Goal: Task Accomplishment & Management: Use online tool/utility

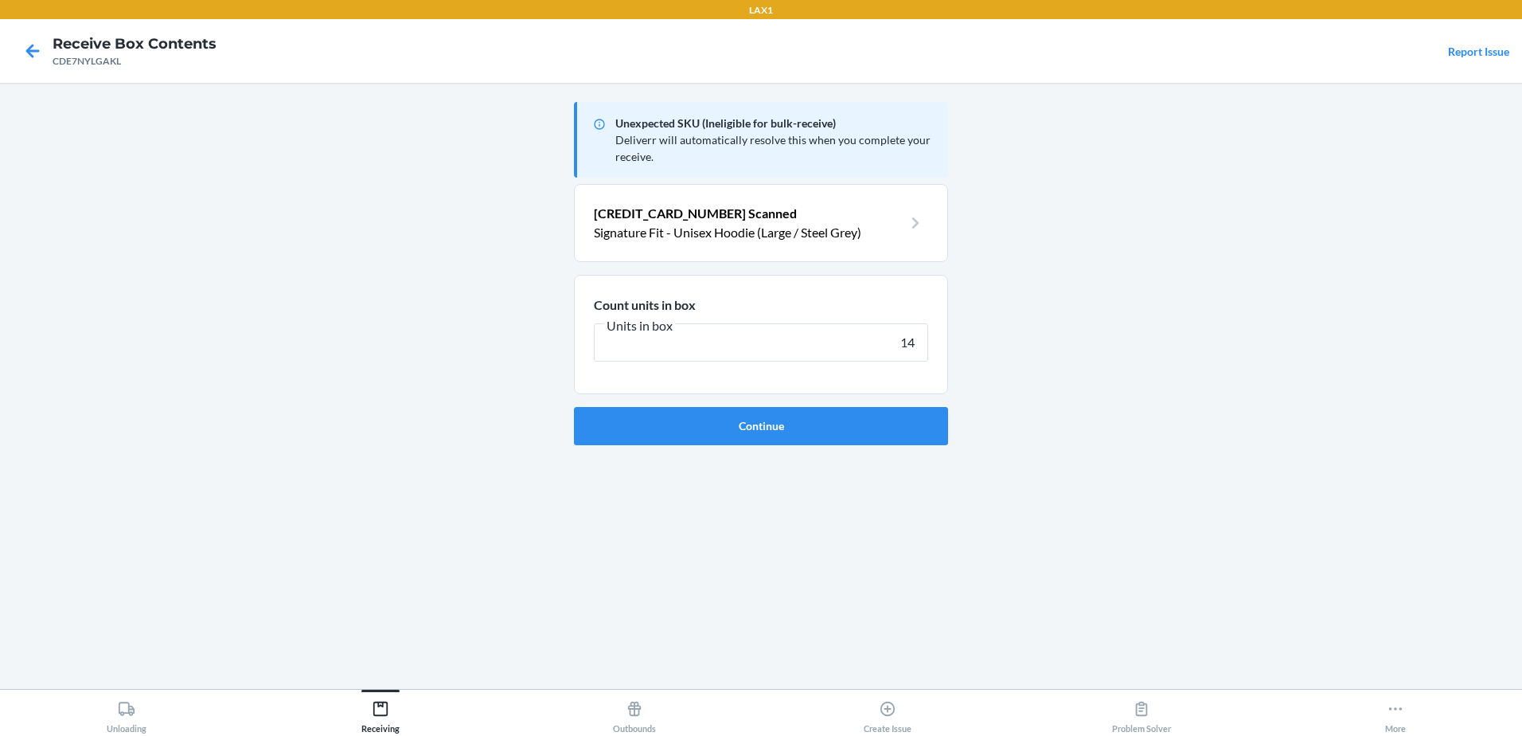
type input "14"
click at [574, 407] on button "Continue" at bounding box center [761, 426] width 374 height 38
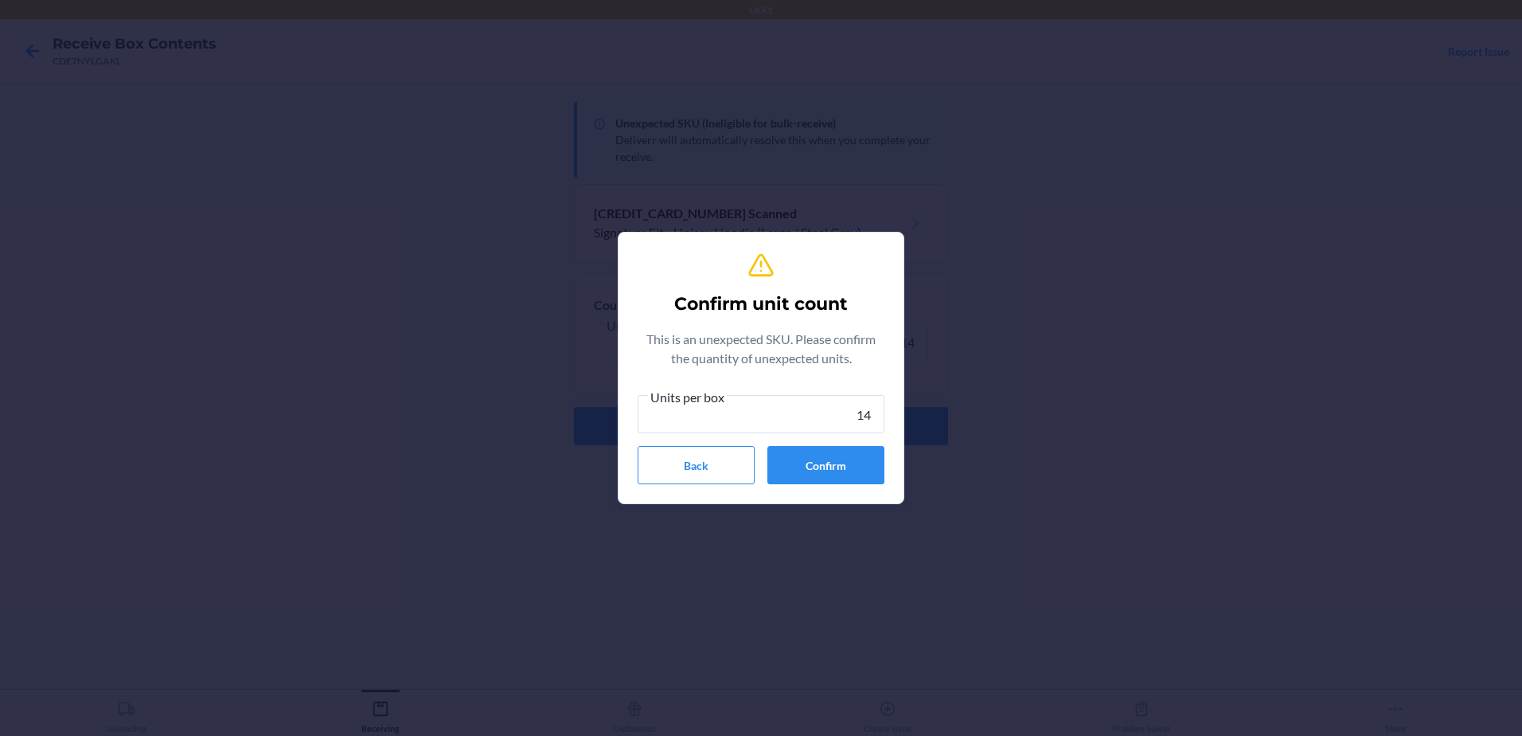
type input "14"
click at [806, 465] on button "Confirm" at bounding box center [825, 465] width 117 height 38
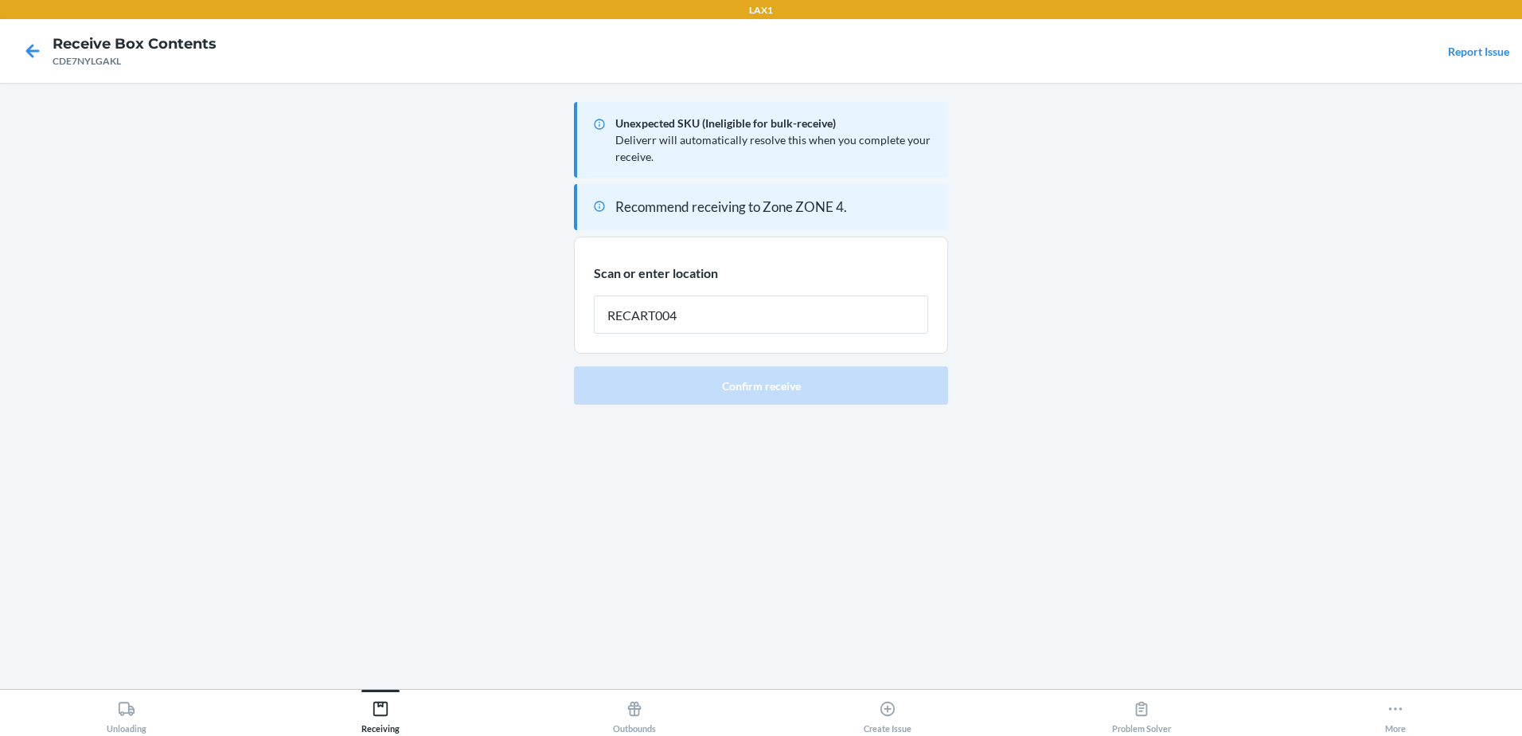
type input "RECART004"
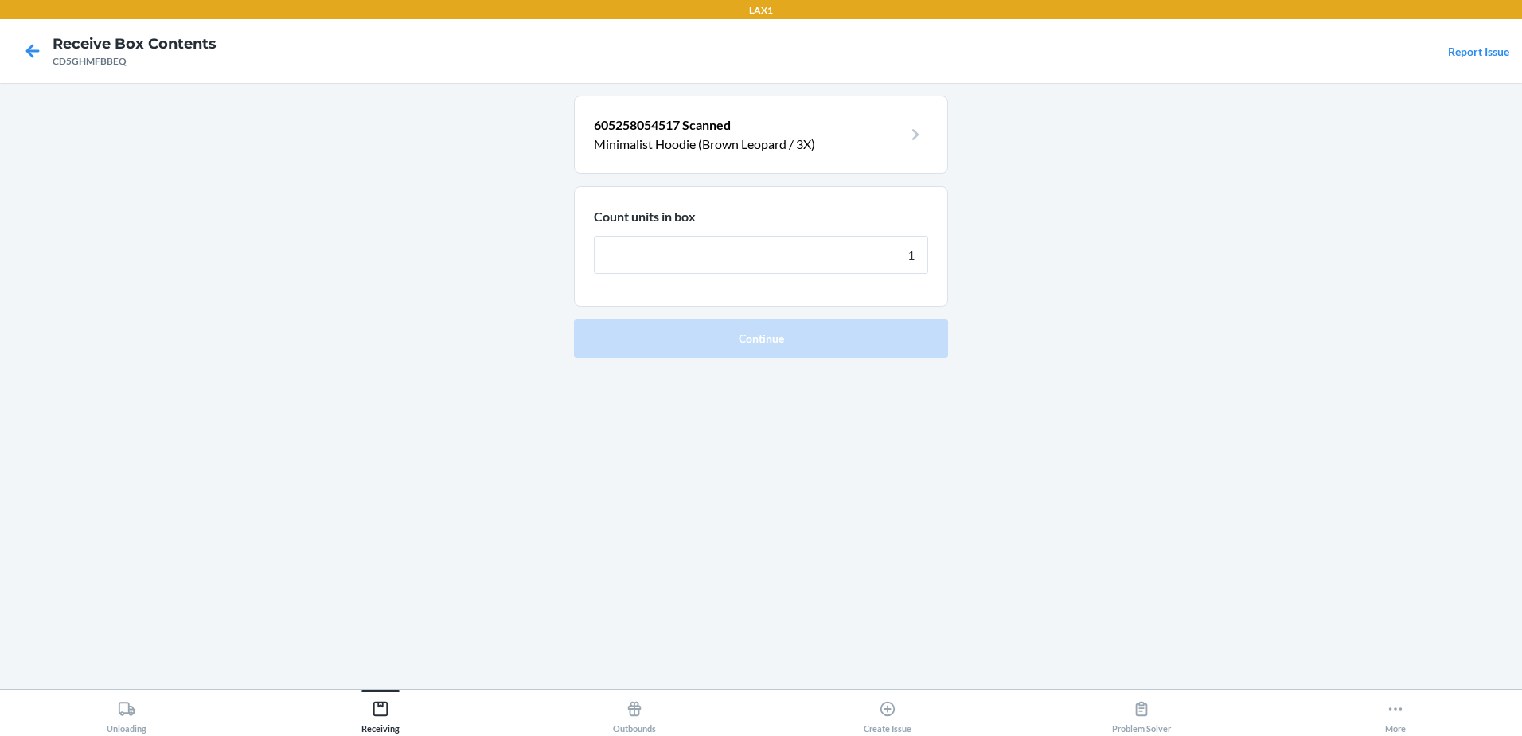
type input "14"
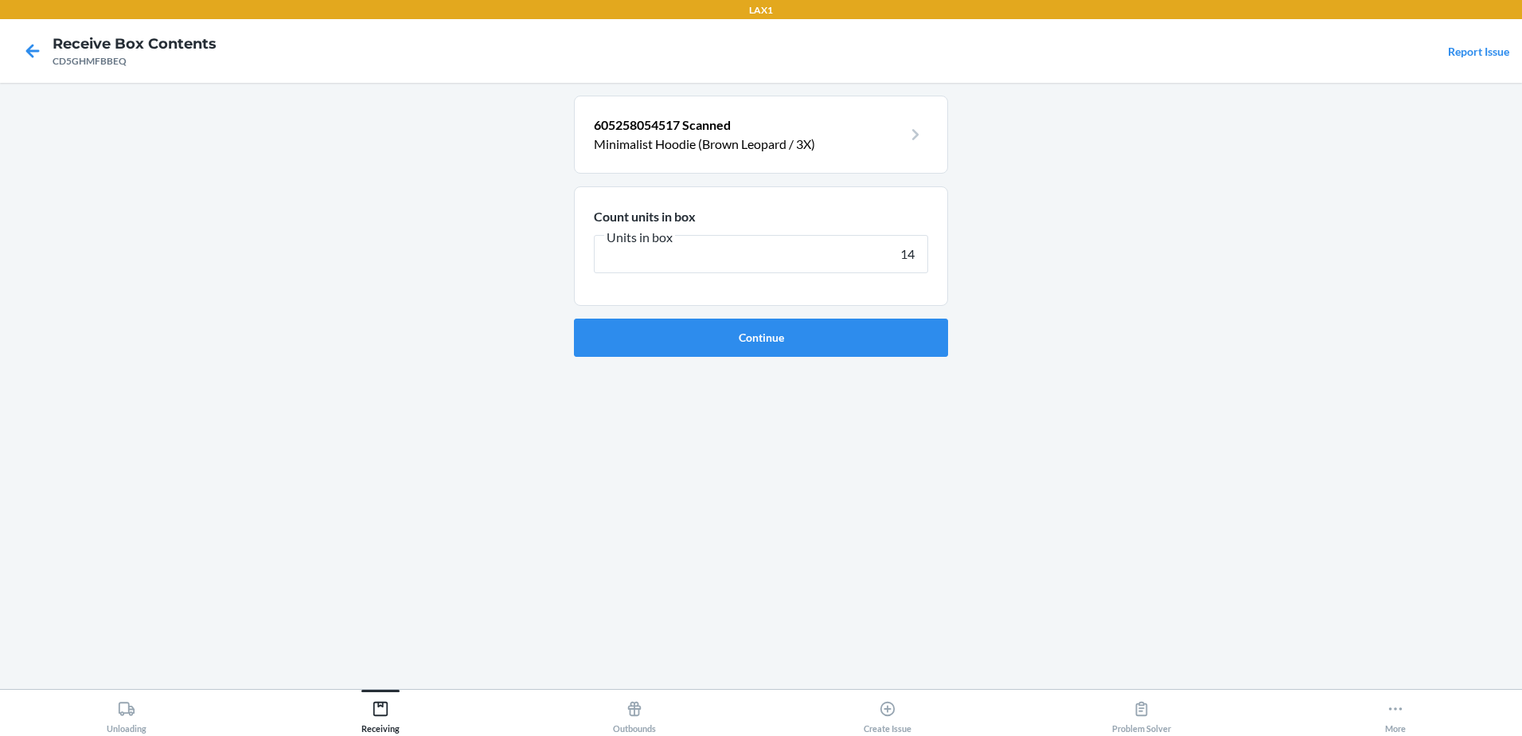
click button "Continue" at bounding box center [761, 337] width 374 height 38
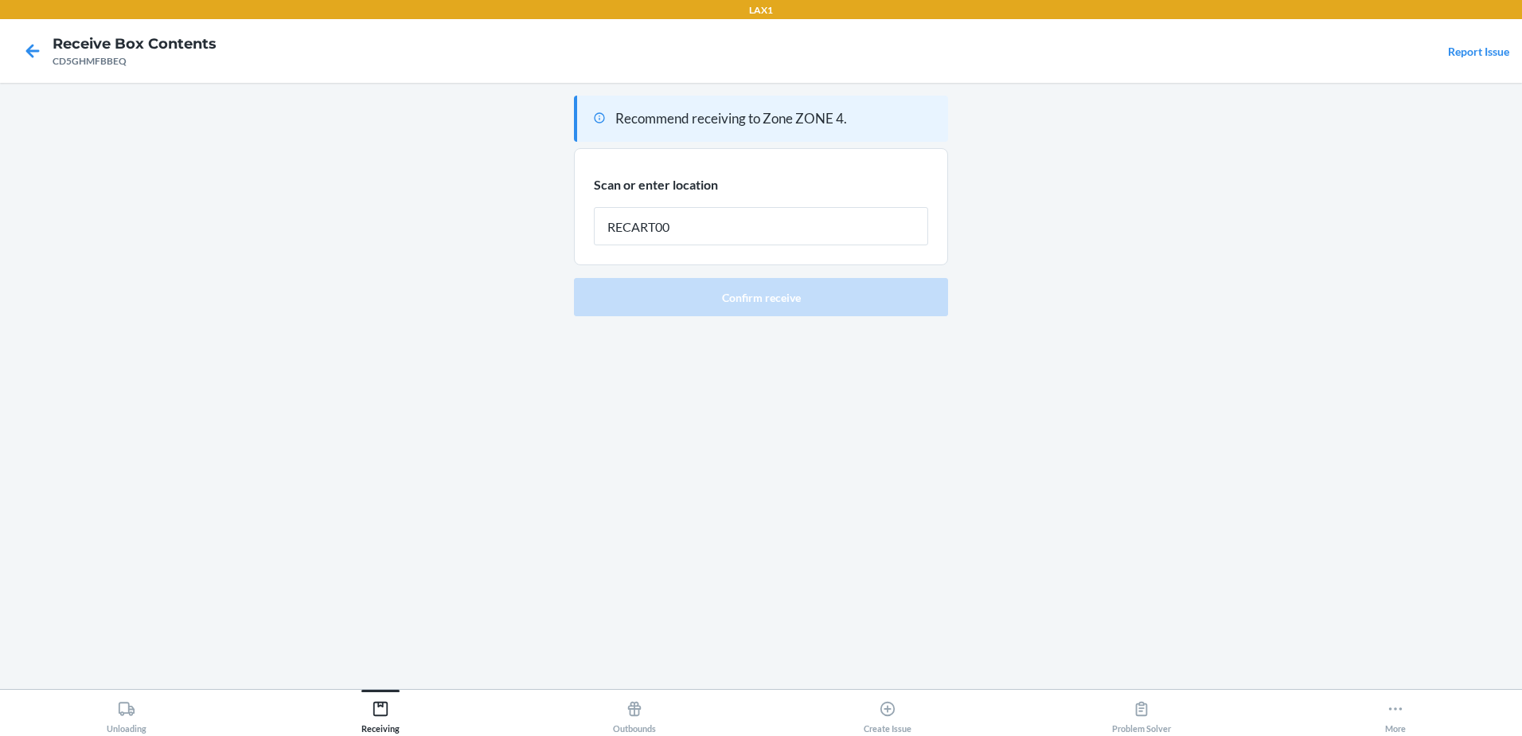
type input "RECART004"
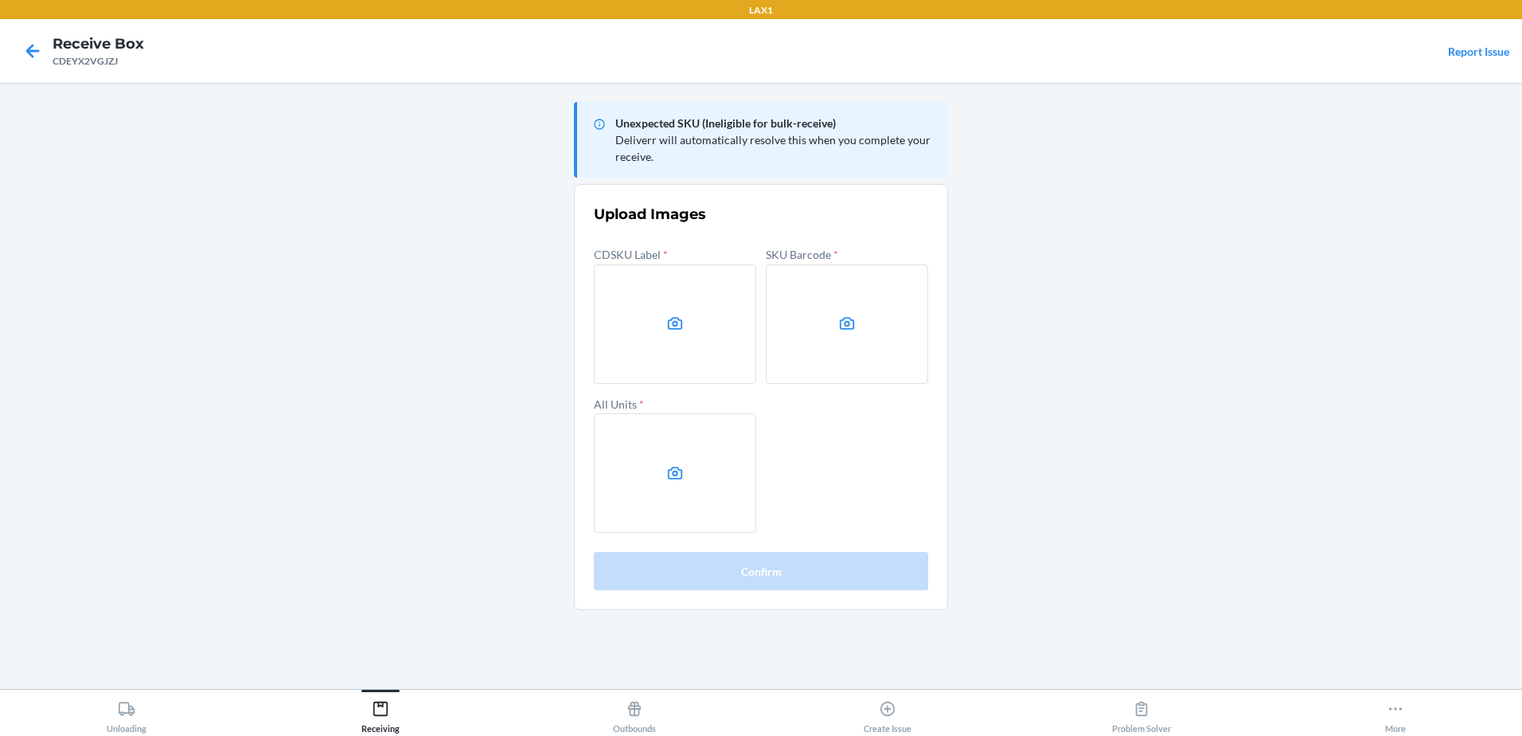
click at [1363, 228] on main "Unexpected SKU (Ineligible for bulk-receive) Deliverr will automatically resolv…" at bounding box center [761, 386] width 1522 height 606
click at [656, 325] on label at bounding box center [675, 323] width 162 height 119
click at [0, 0] on input "file" at bounding box center [0, 0] width 0 height 0
click at [824, 315] on label at bounding box center [847, 323] width 162 height 119
click at [0, 0] on input "file" at bounding box center [0, 0] width 0 height 0
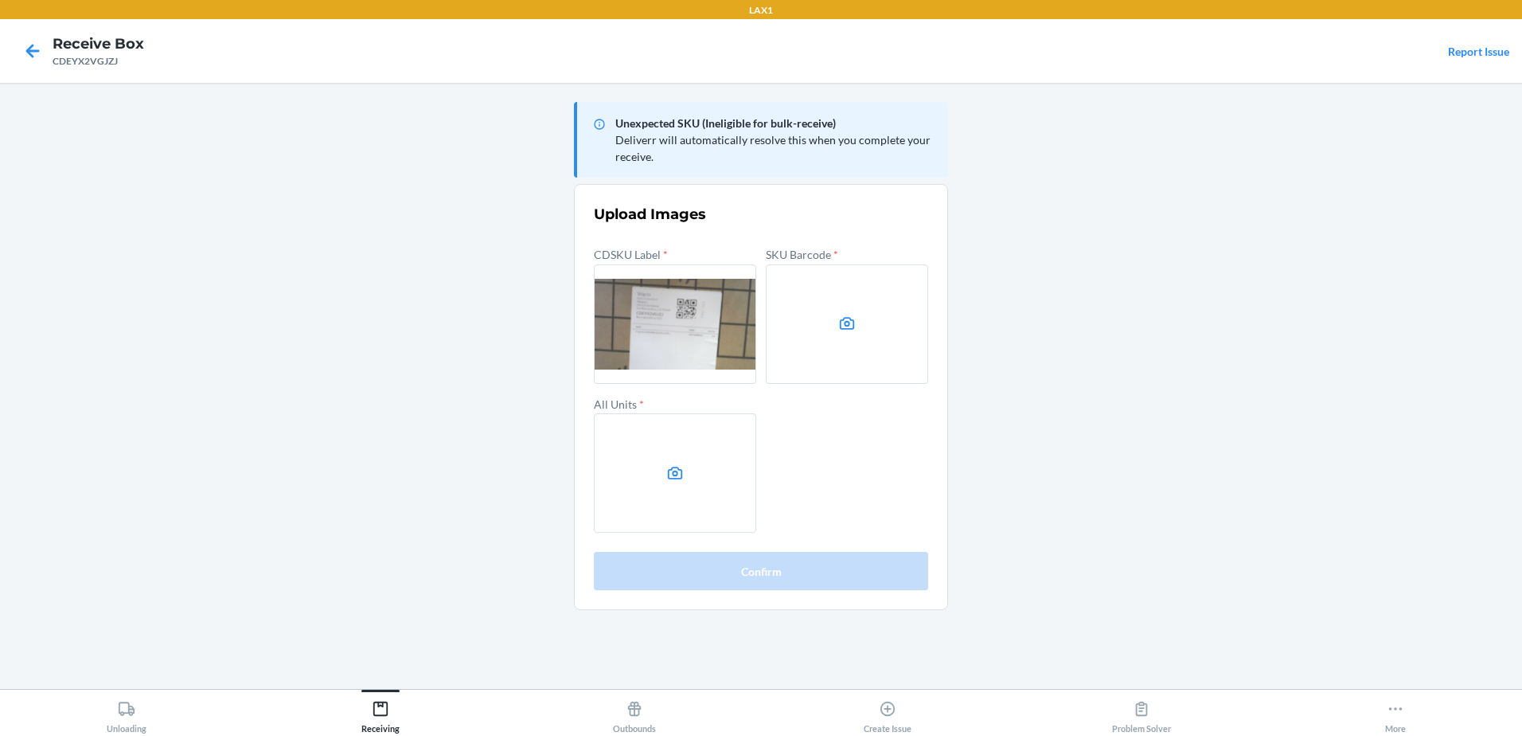
click at [646, 466] on label at bounding box center [675, 472] width 162 height 119
click at [0, 0] on input "file" at bounding box center [0, 0] width 0 height 0
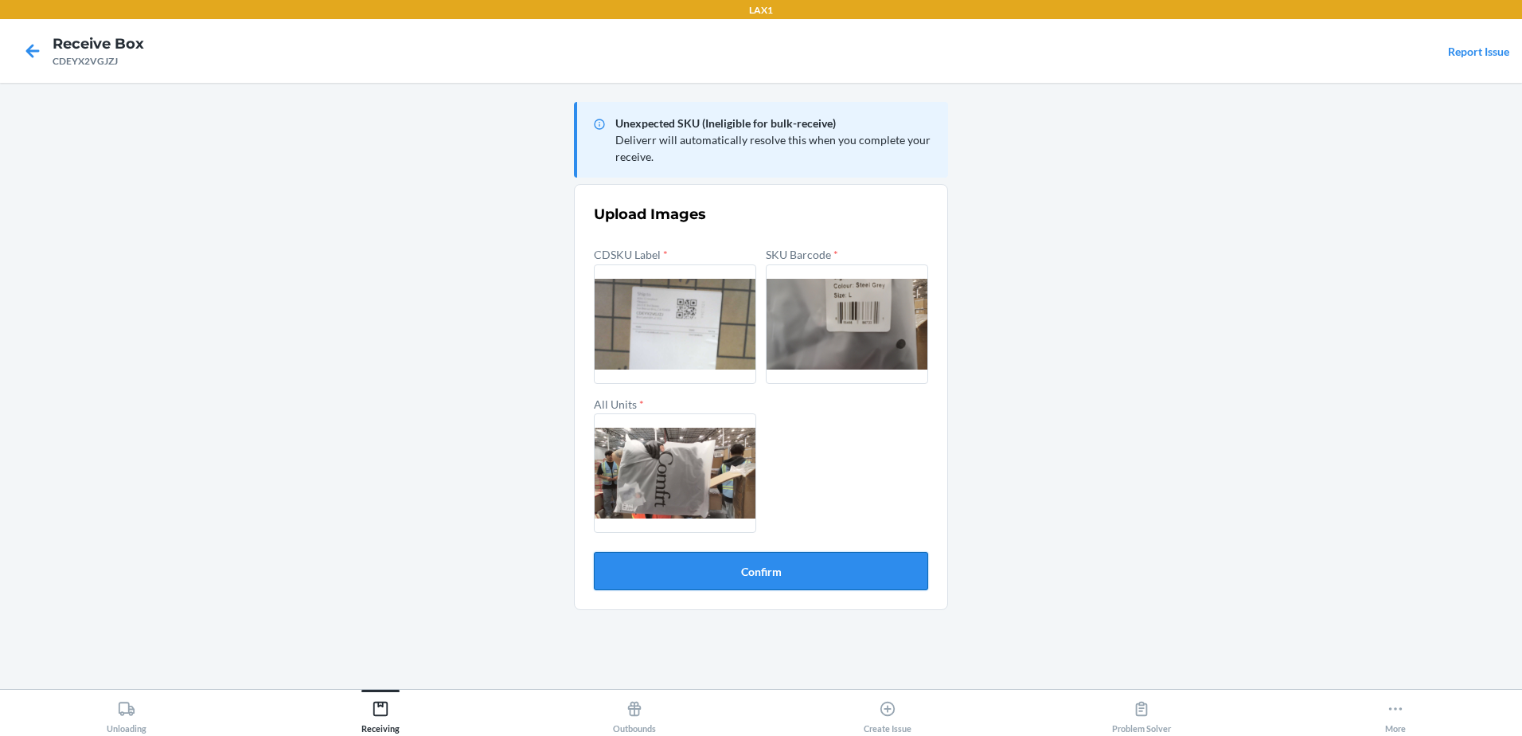
click at [802, 565] on button "Confirm" at bounding box center [761, 571] width 334 height 38
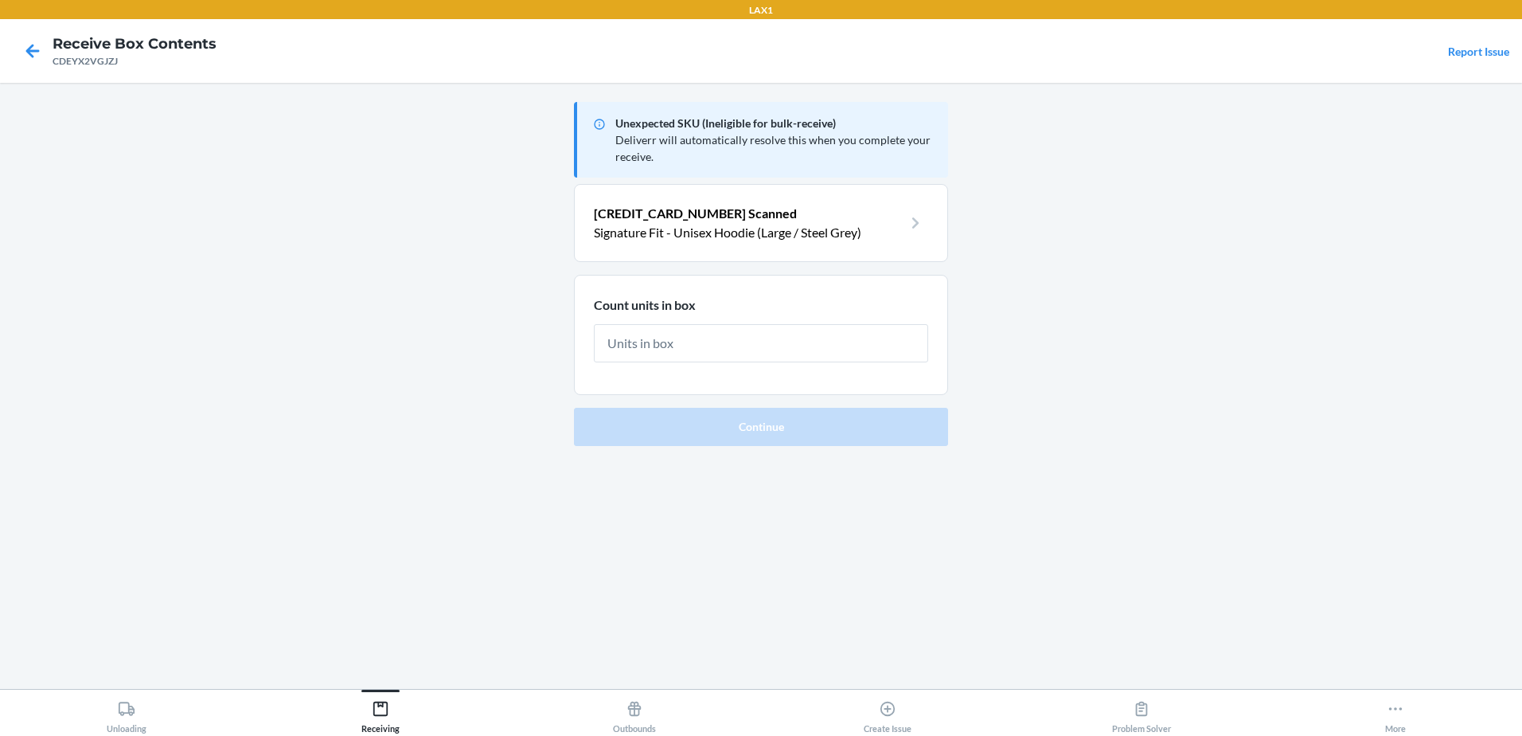
click at [248, 460] on main "Unexpected SKU (Ineligible for bulk-receive) Deliverr will automatically resolv…" at bounding box center [761, 386] width 1522 height 606
click at [643, 346] on input "text" at bounding box center [761, 343] width 334 height 38
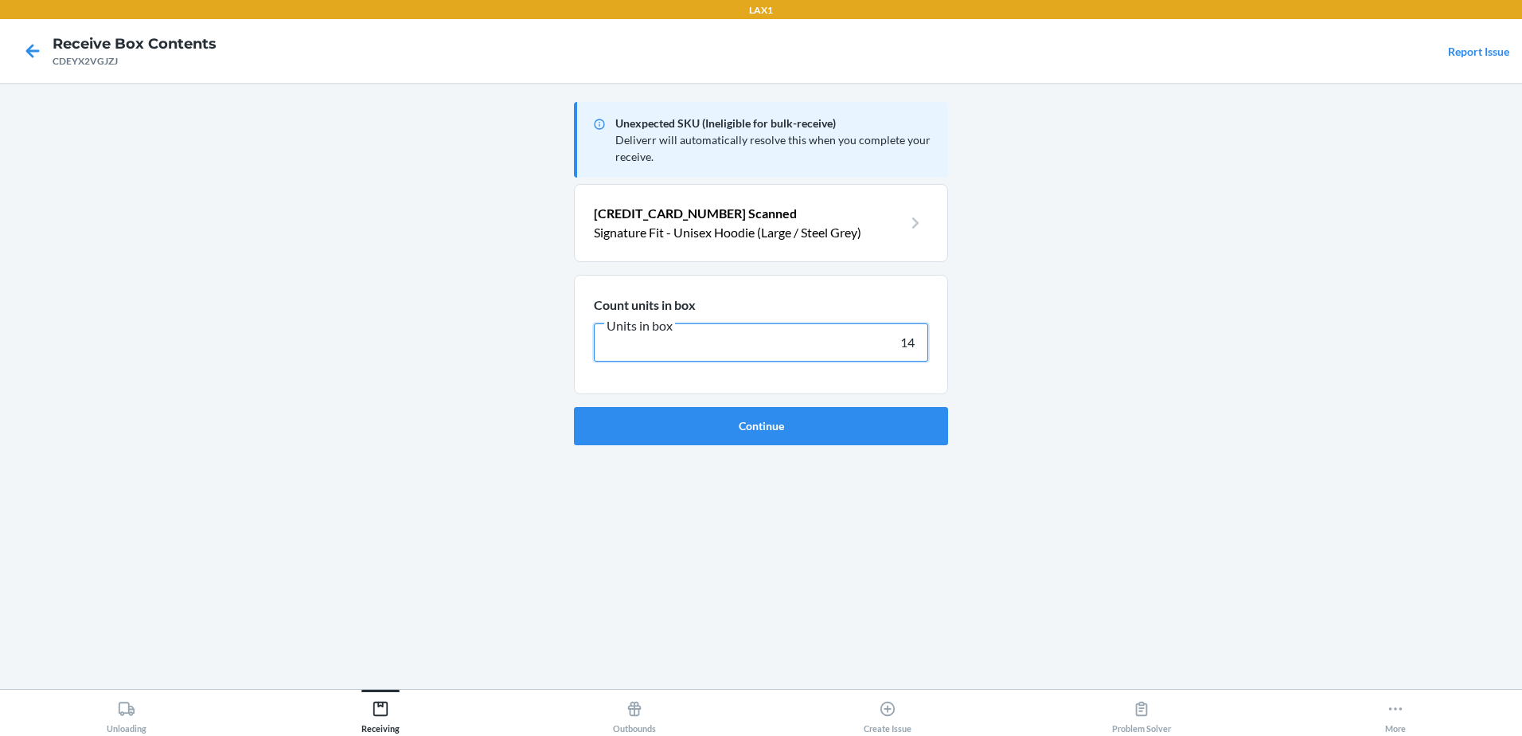
type input "14"
click at [574, 407] on button "Continue" at bounding box center [761, 426] width 374 height 38
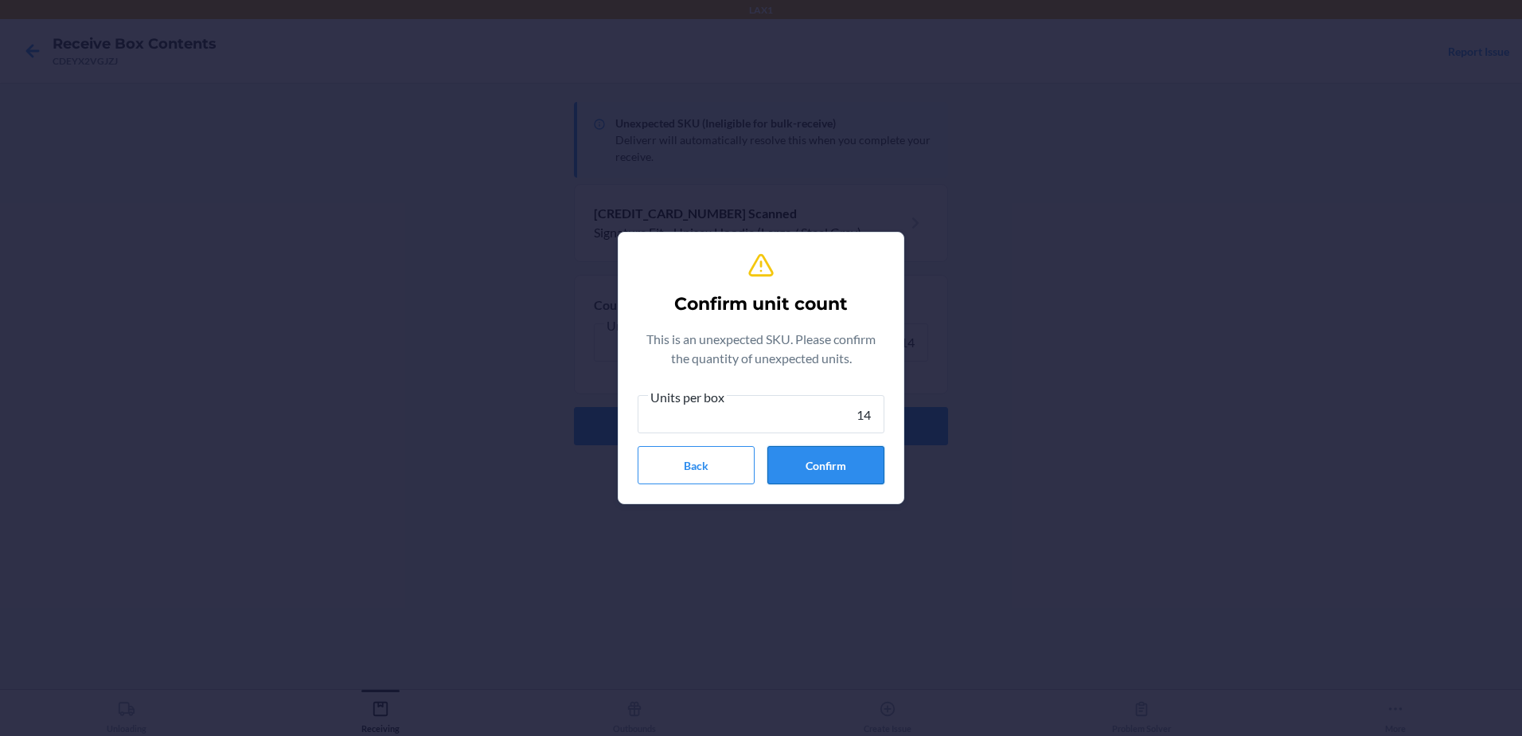
type input "14"
click at [837, 459] on button "Confirm" at bounding box center [825, 465] width 117 height 38
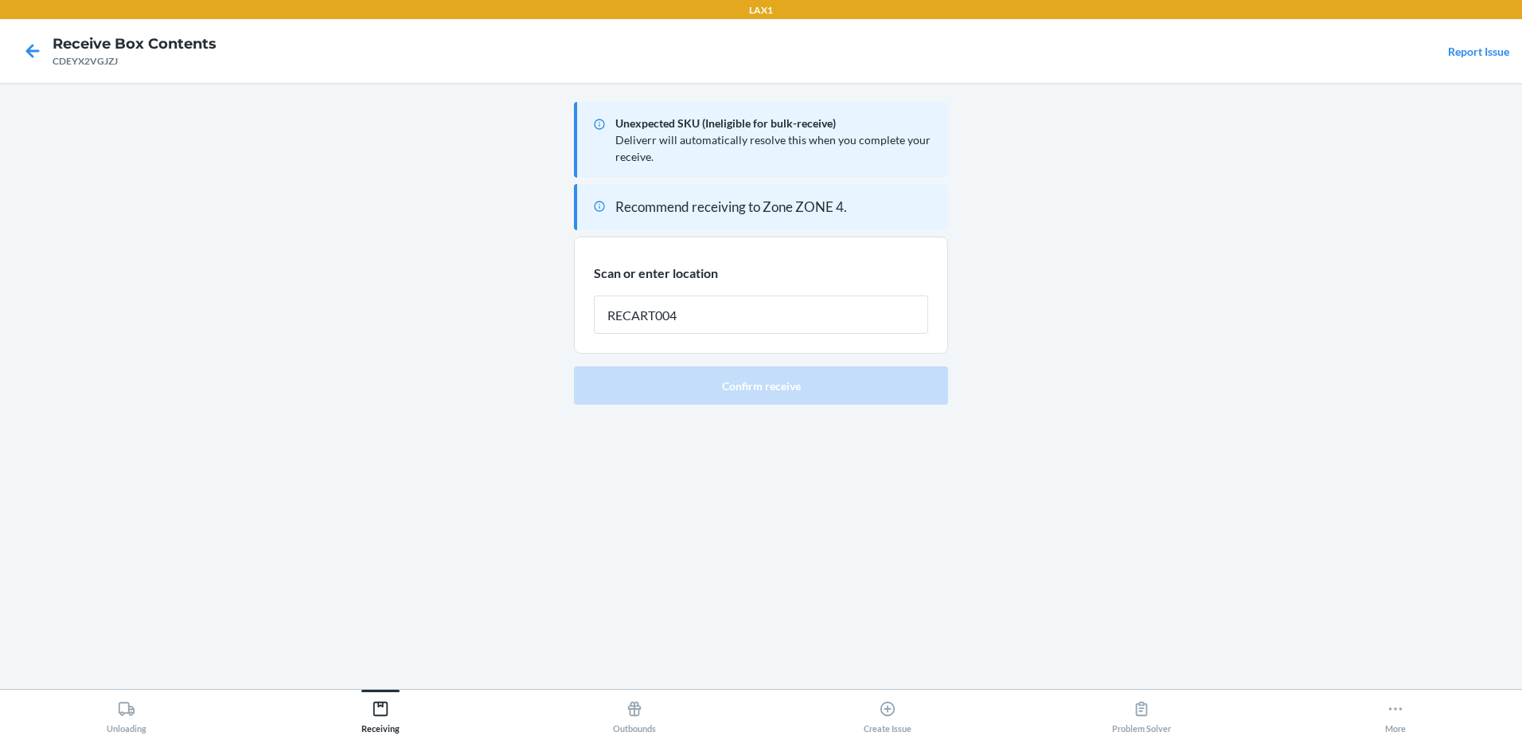
type input "RECART004"
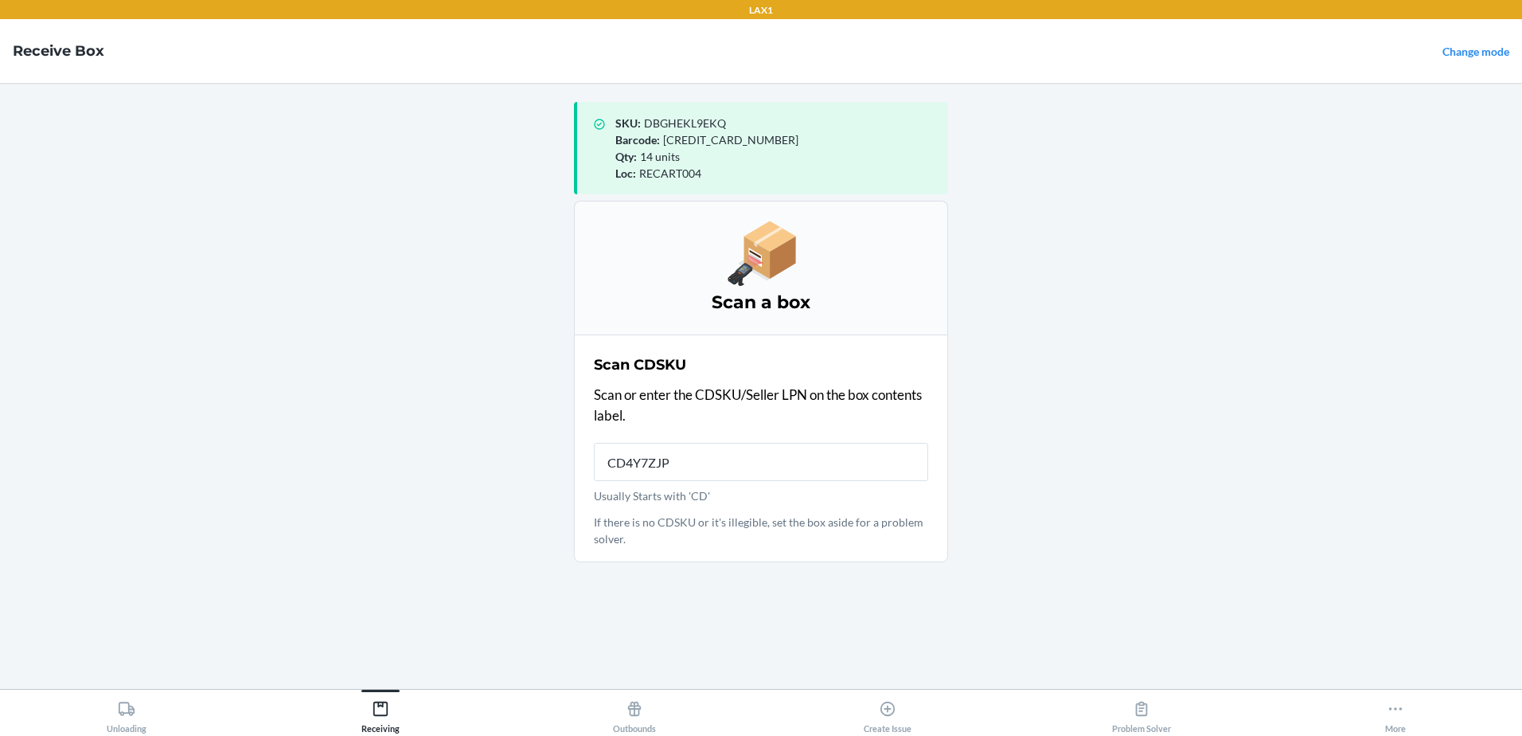
type input "CD4Y7ZJPF"
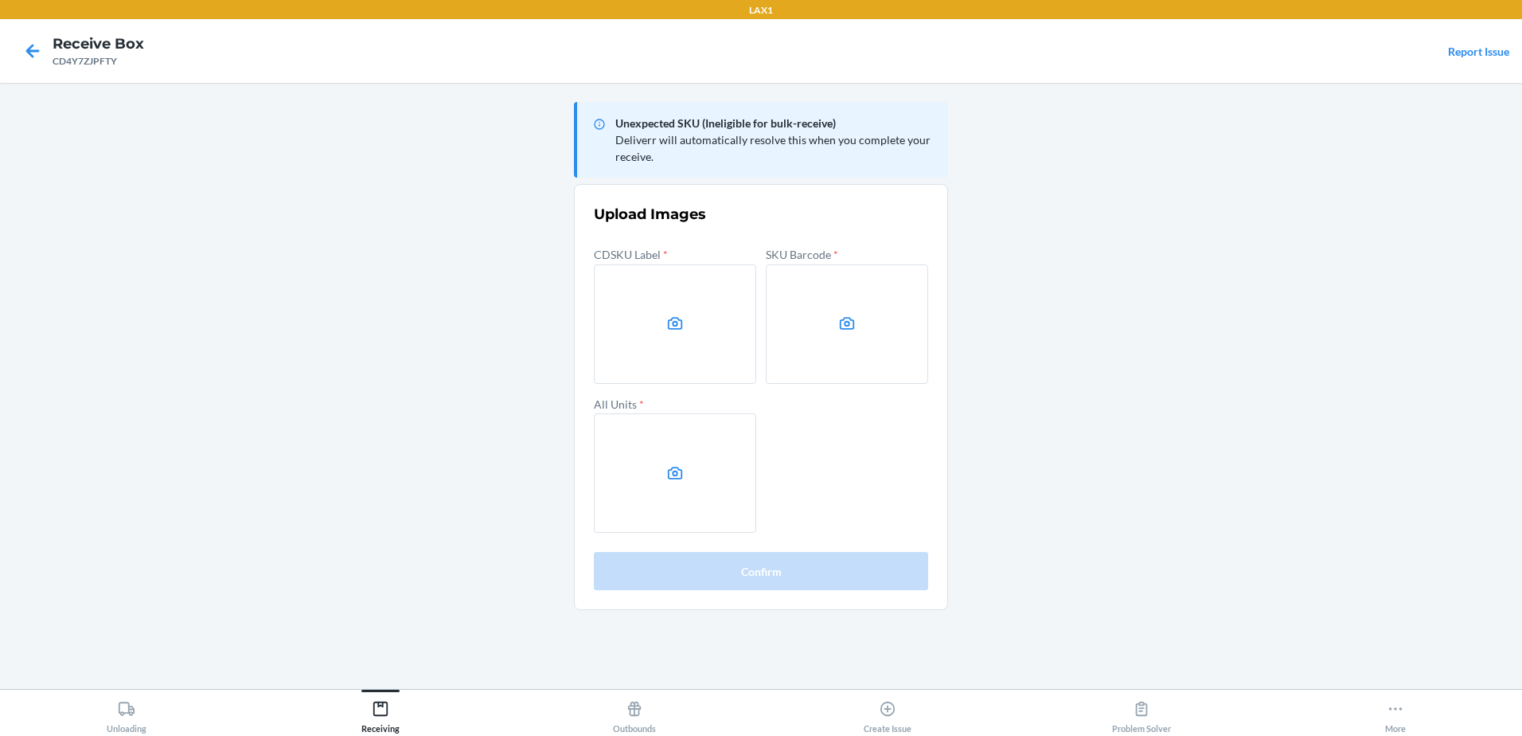
click at [1366, 244] on main "Unexpected SKU (Ineligible for bulk-receive) Deliverr will automatically resolv…" at bounding box center [761, 386] width 1522 height 606
click at [709, 335] on label at bounding box center [675, 323] width 162 height 119
click at [0, 0] on input "file" at bounding box center [0, 0] width 0 height 0
click at [881, 312] on label at bounding box center [847, 323] width 162 height 119
click at [0, 0] on input "file" at bounding box center [0, 0] width 0 height 0
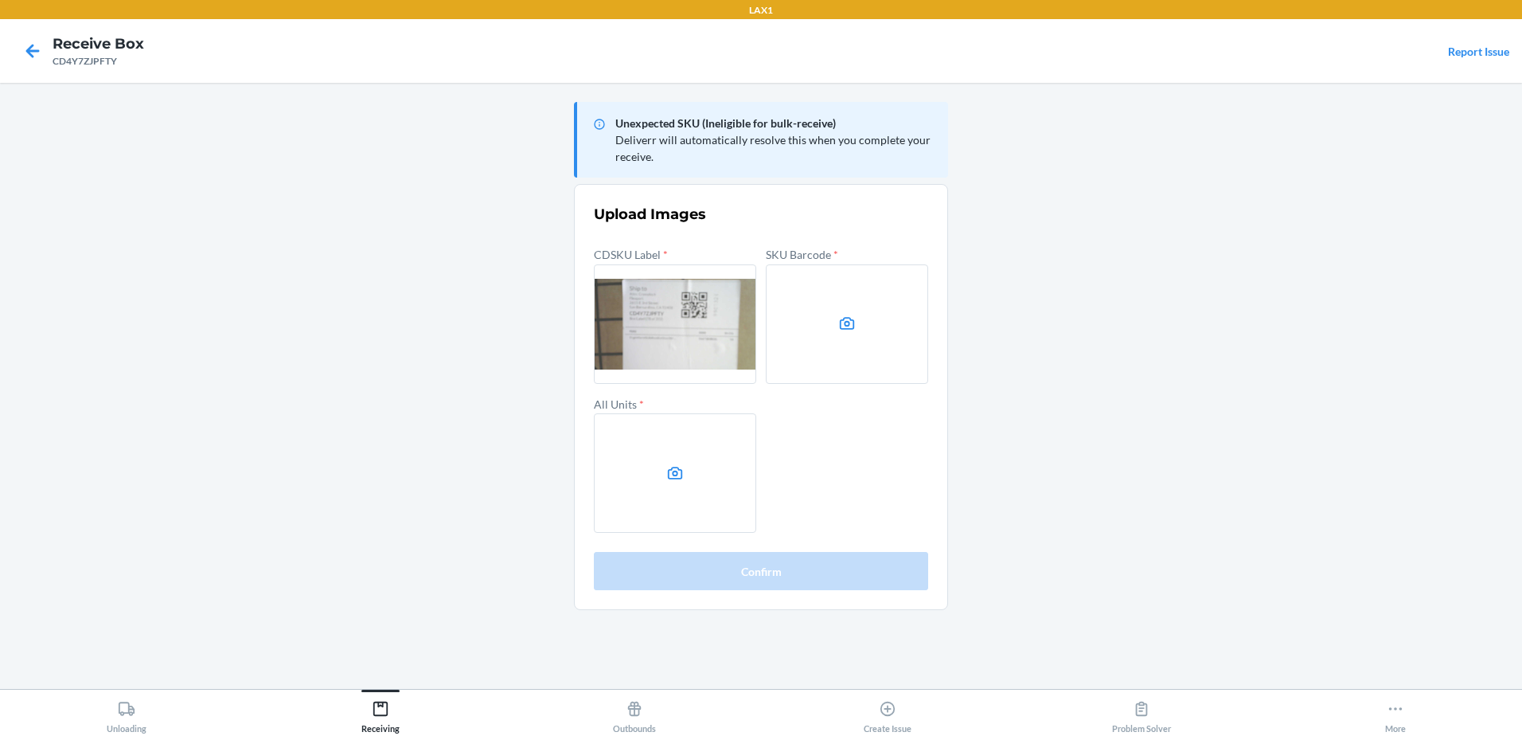
click at [653, 443] on label at bounding box center [675, 472] width 162 height 119
click at [0, 0] on input "file" at bounding box center [0, 0] width 0 height 0
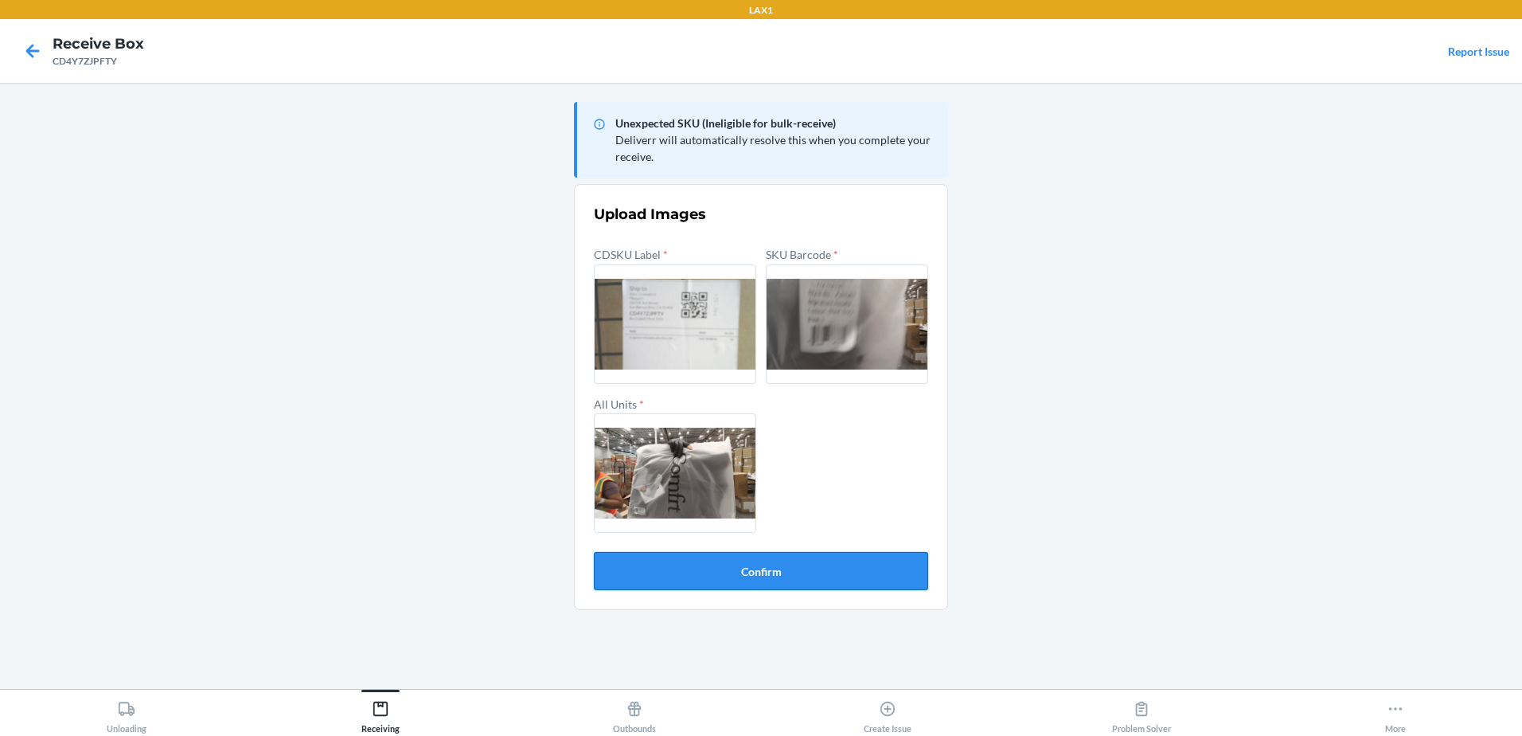
click at [741, 572] on button "Confirm" at bounding box center [761, 571] width 334 height 38
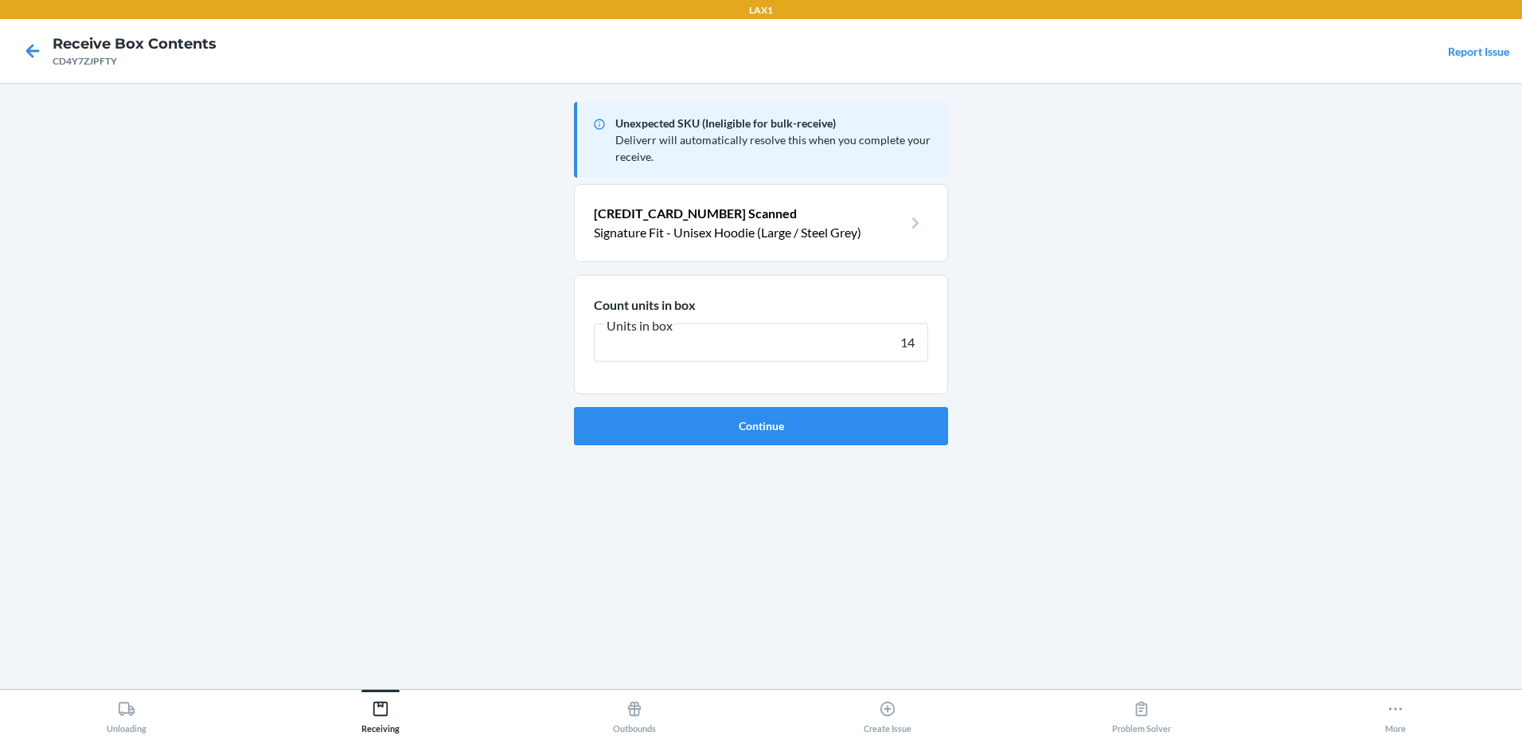
type input "14"
click at [574, 407] on button "Continue" at bounding box center [761, 426] width 374 height 38
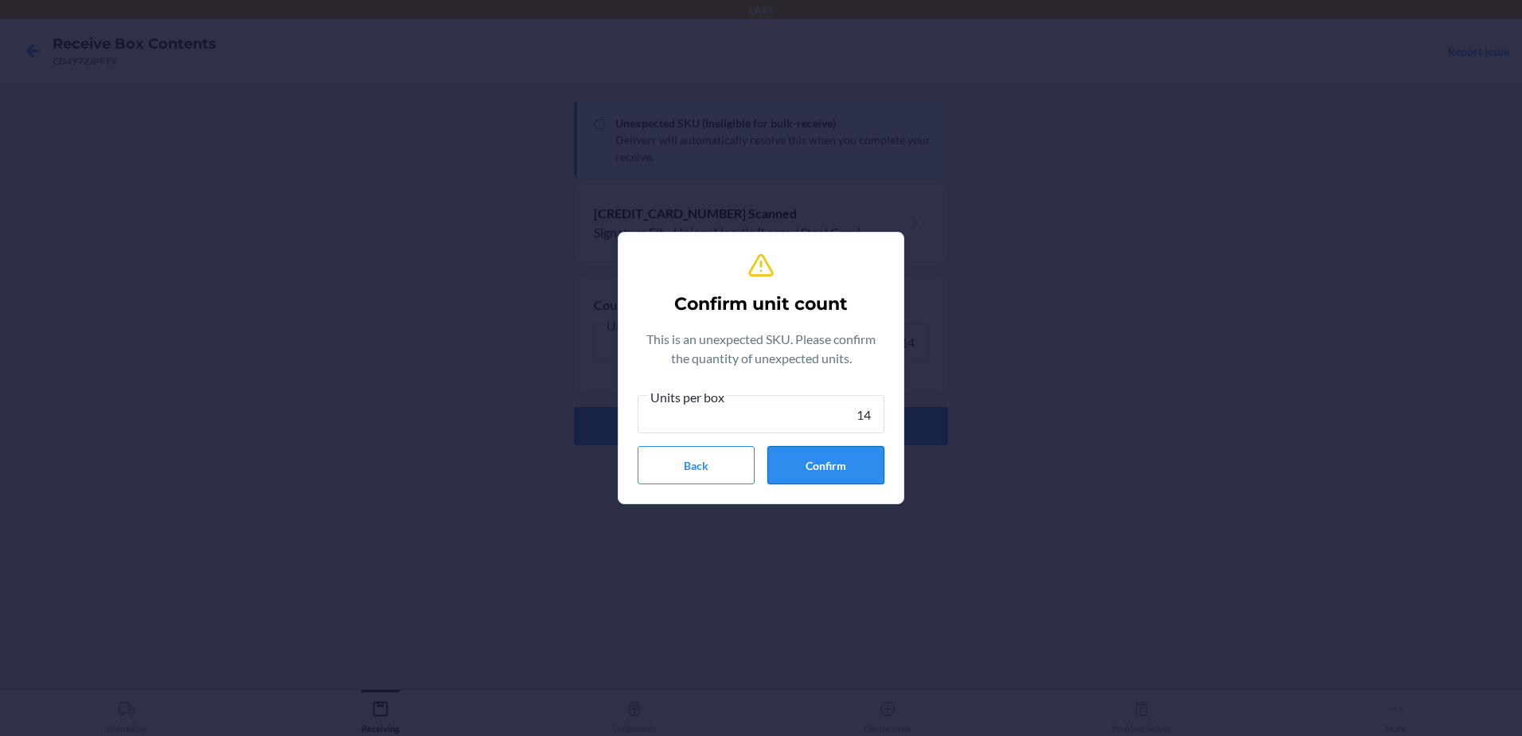
type input "14"
click at [833, 472] on button "Confirm" at bounding box center [825, 465] width 117 height 38
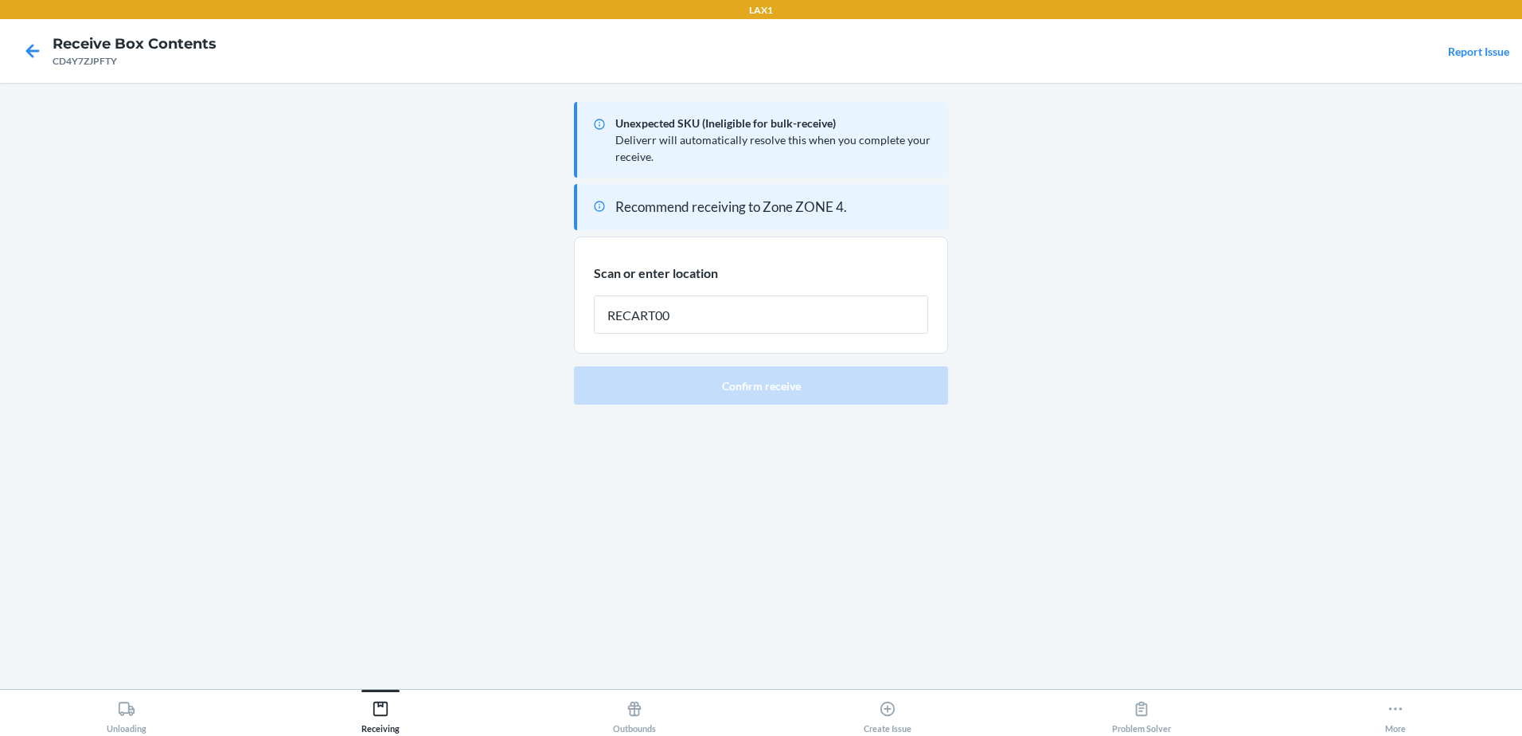
type input "RECART004"
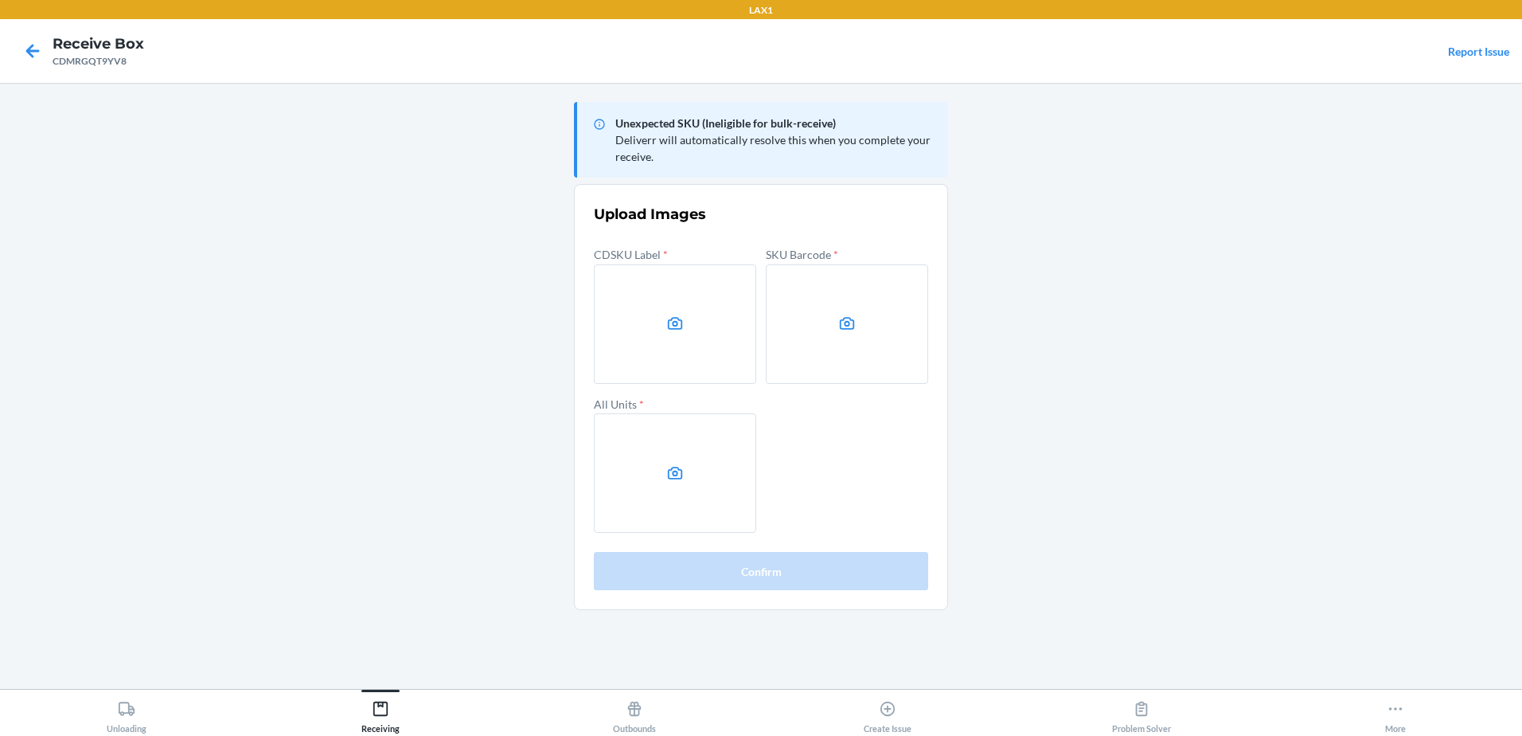
click at [1263, 339] on main "Unexpected SKU (Ineligible for bulk-receive) Deliverr will automatically resolv…" at bounding box center [761, 386] width 1522 height 606
click at [665, 332] on label at bounding box center [675, 323] width 162 height 119
click at [0, 0] on input "file" at bounding box center [0, 0] width 0 height 0
click at [352, 63] on nav "Receive Box CDMRGQT9YV8 Report Issue" at bounding box center [761, 51] width 1522 height 64
click at [837, 306] on label at bounding box center [847, 323] width 162 height 119
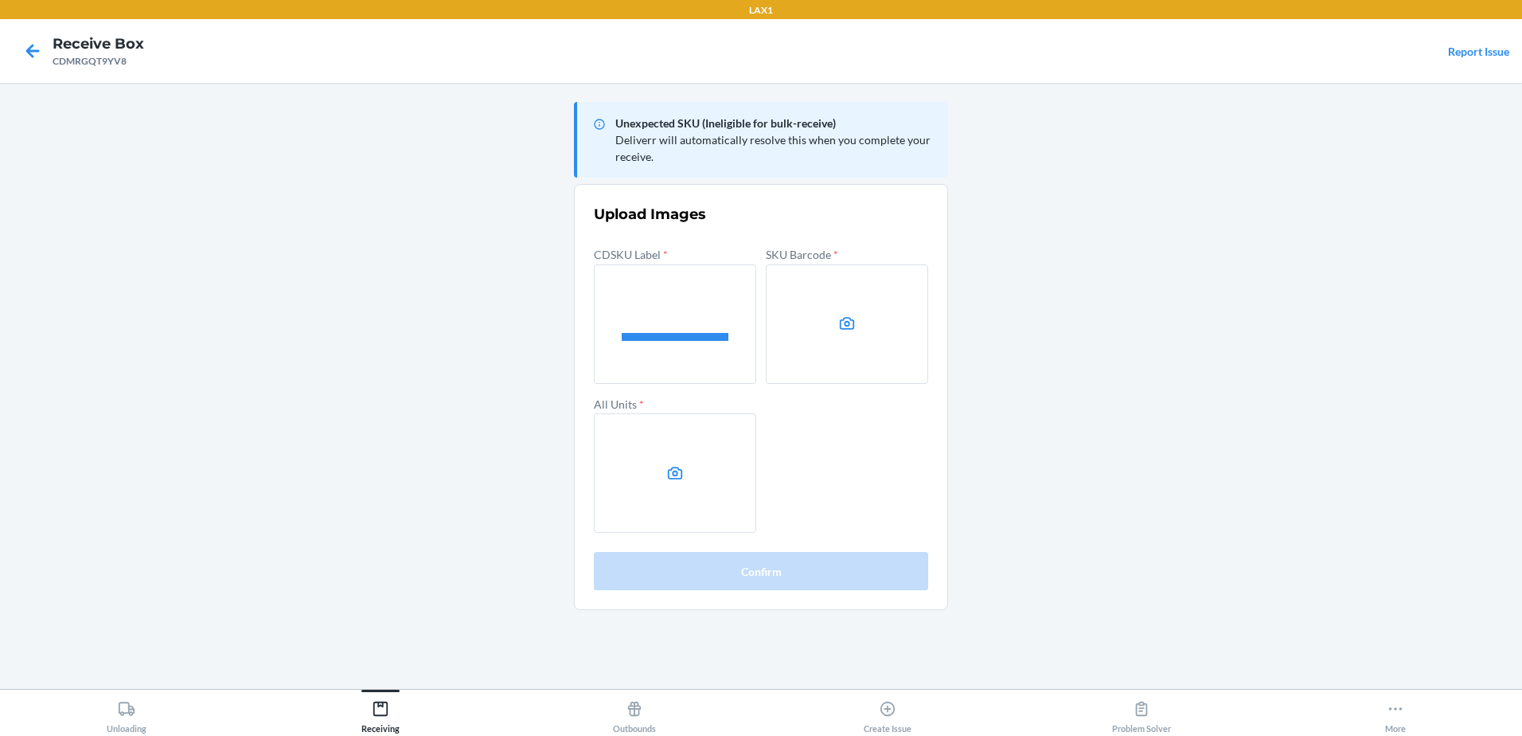
click at [0, 0] on input "file" at bounding box center [0, 0] width 0 height 0
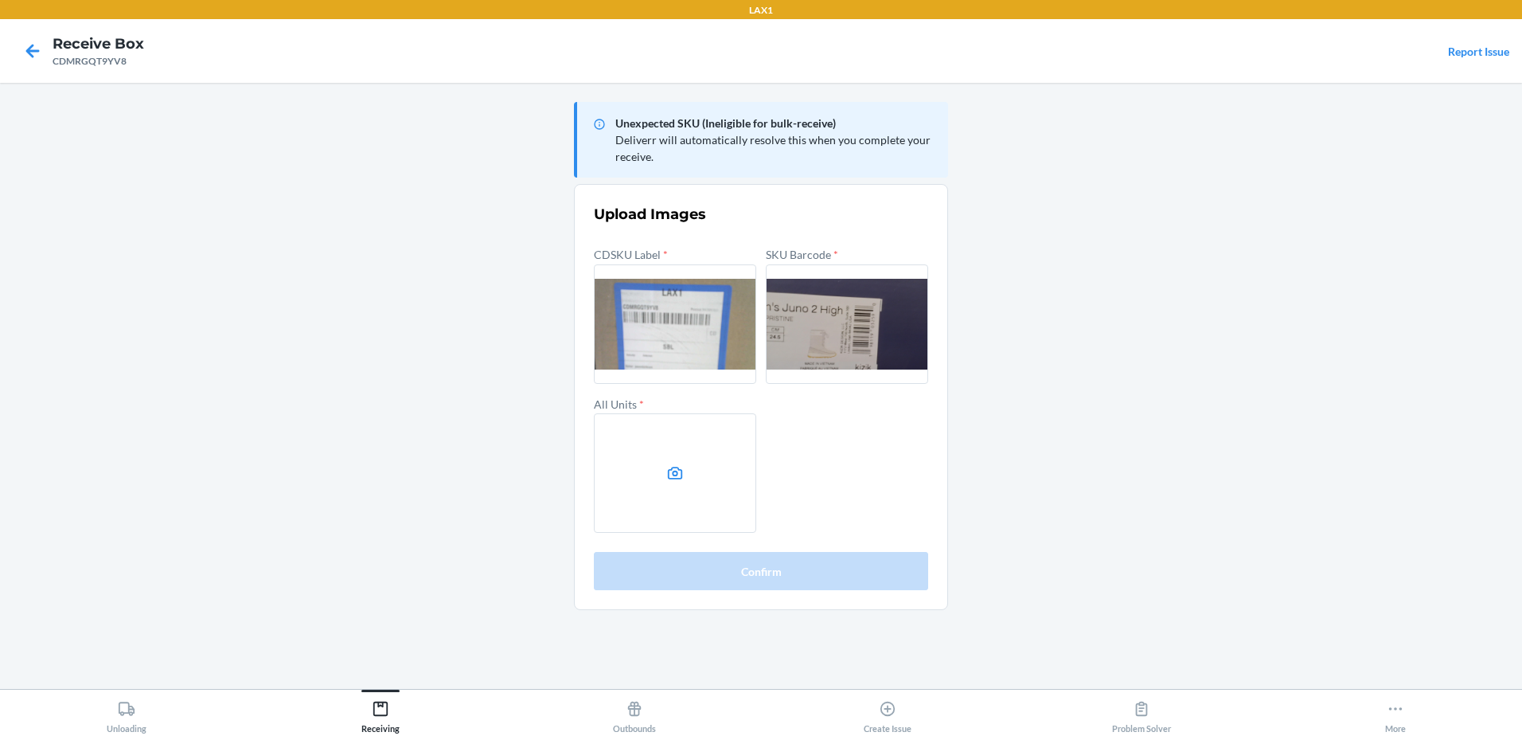
click at [720, 479] on label at bounding box center [675, 472] width 162 height 119
click at [0, 0] on input "file" at bounding box center [0, 0] width 0 height 0
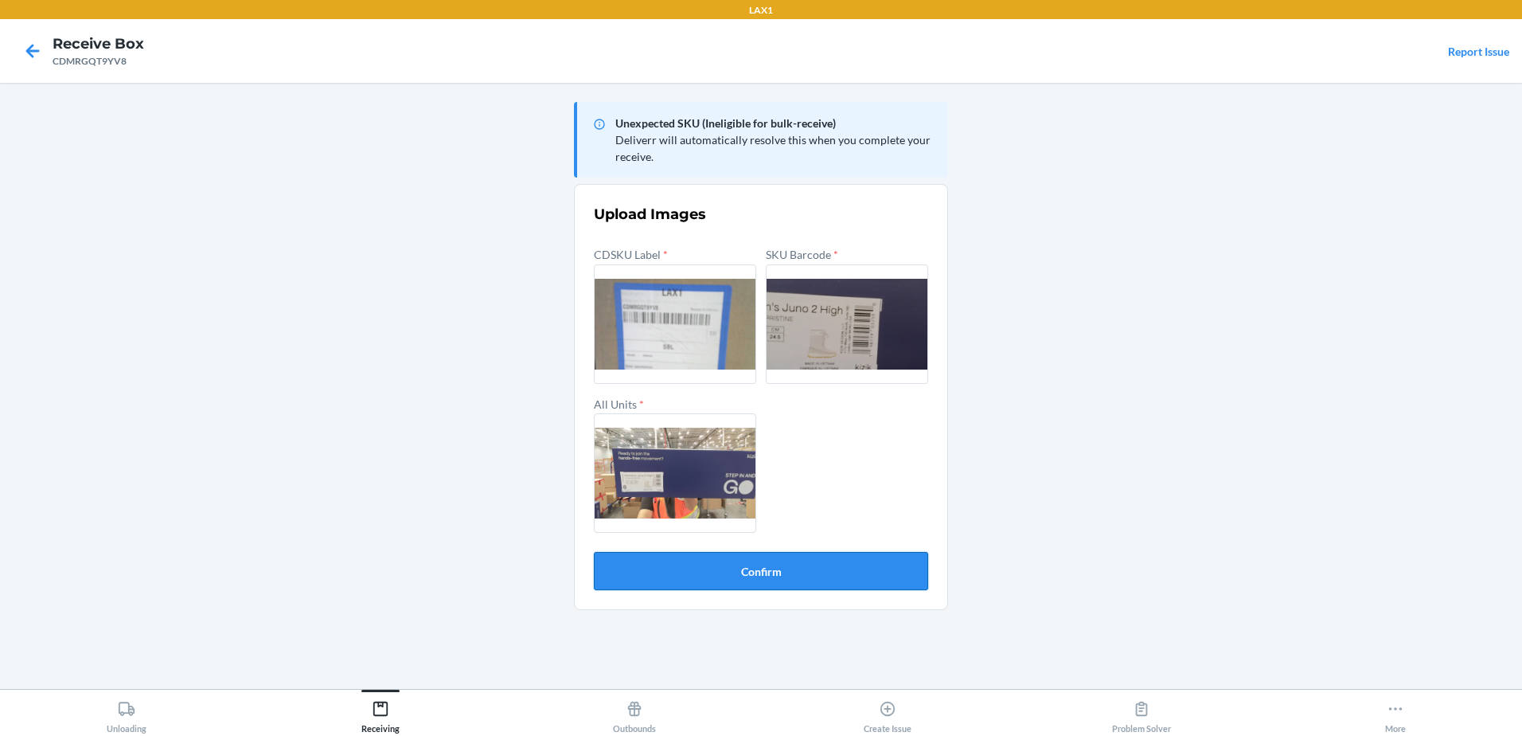
click at [799, 572] on button "Confirm" at bounding box center [761, 571] width 334 height 38
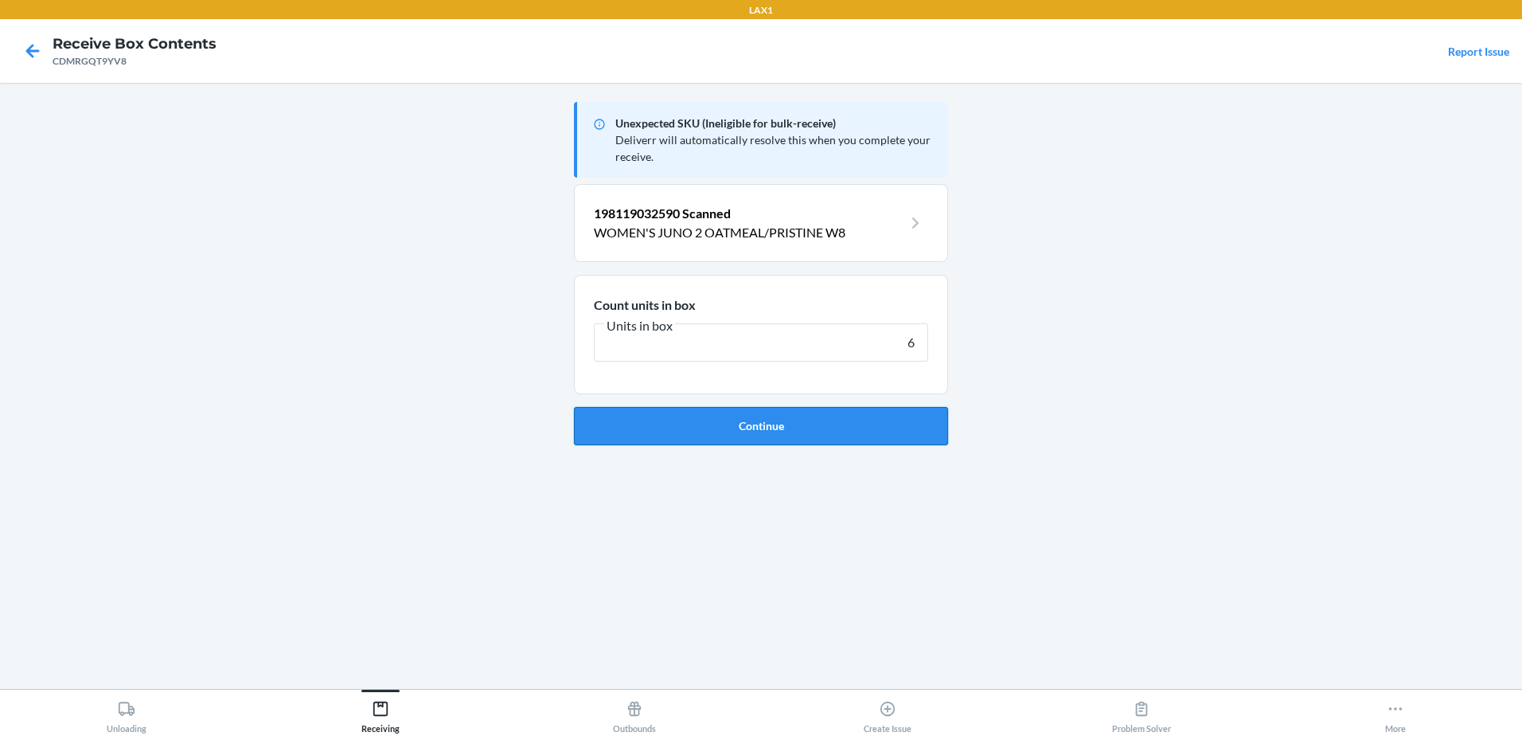
type input "6"
click at [574, 407] on button "Continue" at bounding box center [761, 426] width 374 height 38
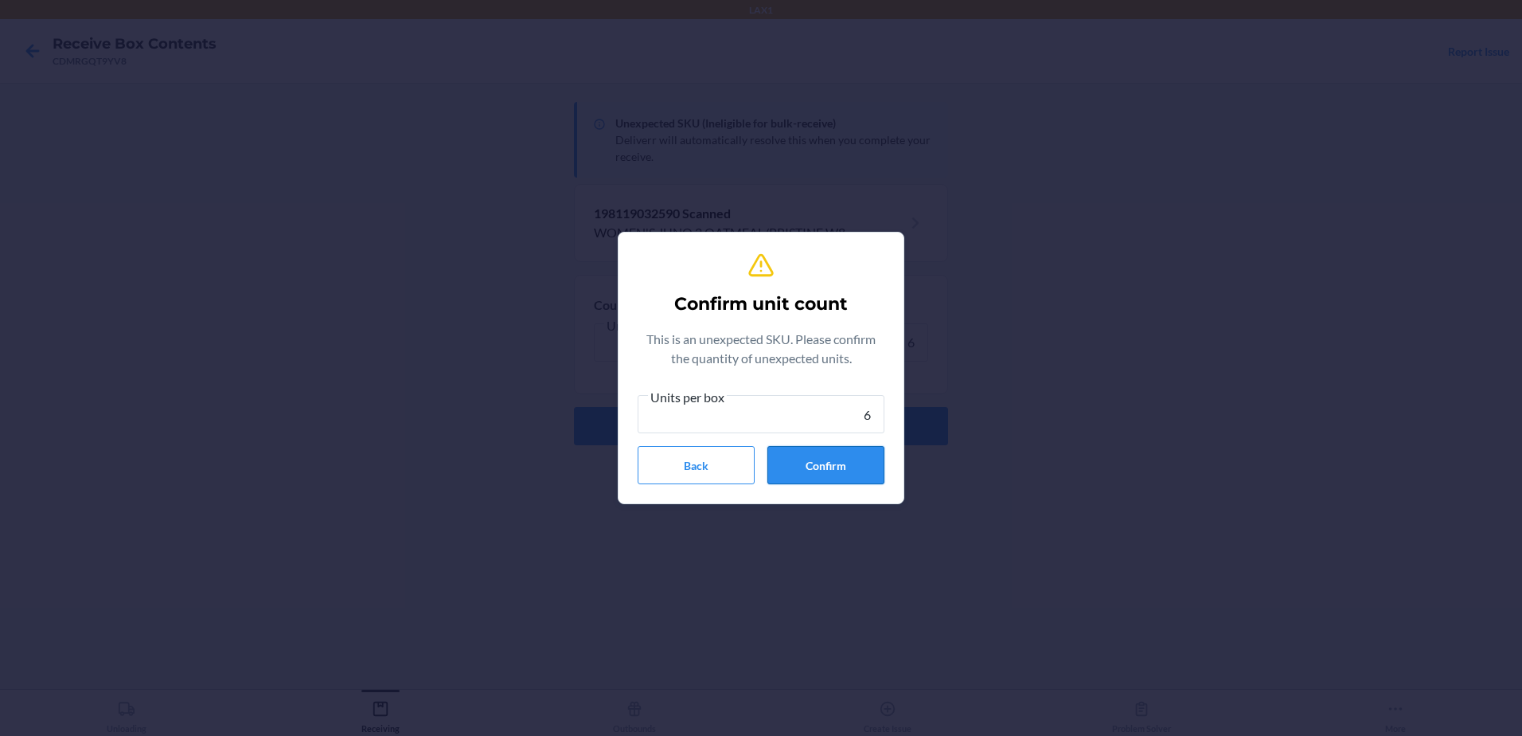
type input "6"
click at [815, 452] on button "Confirm" at bounding box center [825, 465] width 117 height 38
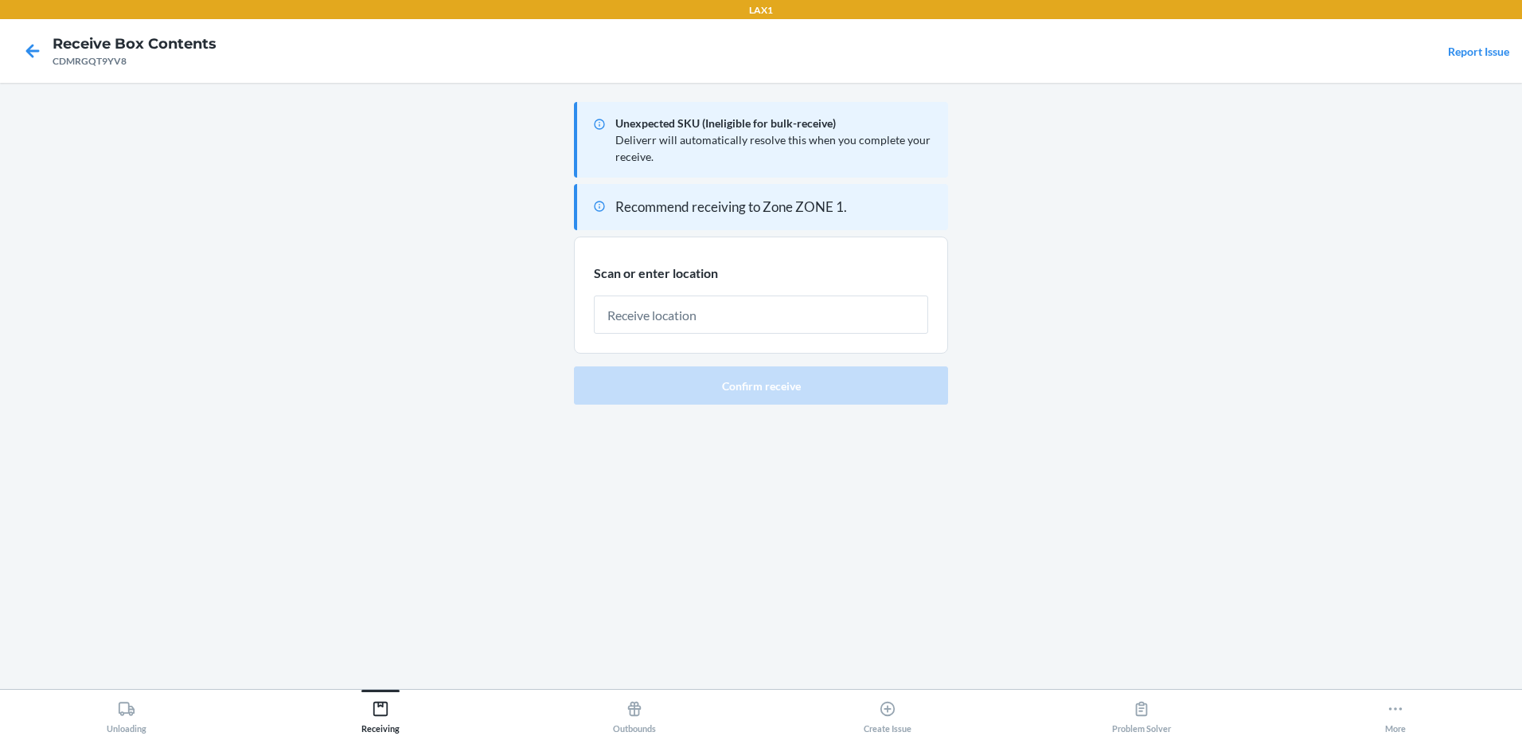
click at [293, 233] on main "Unexpected SKU (Ineligible for bulk-receive) Deliverr will automatically resolv…" at bounding box center [761, 386] width 1522 height 606
drag, startPoint x: 1002, startPoint y: 444, endPoint x: 1153, endPoint y: 340, distance: 183.1
click at [1005, 443] on main "Unexpected SKU (Ineligible for bulk-receive) Deliverr will automatically resolv…" at bounding box center [761, 386] width 1522 height 606
click at [1158, 324] on main "Unexpected SKU (Ineligible for bulk-receive) Deliverr will automatically resolv…" at bounding box center [761, 386] width 1522 height 606
click at [423, 150] on main "Unexpected SKU (Ineligible for bulk-receive) Deliverr will automatically resolv…" at bounding box center [761, 386] width 1522 height 606
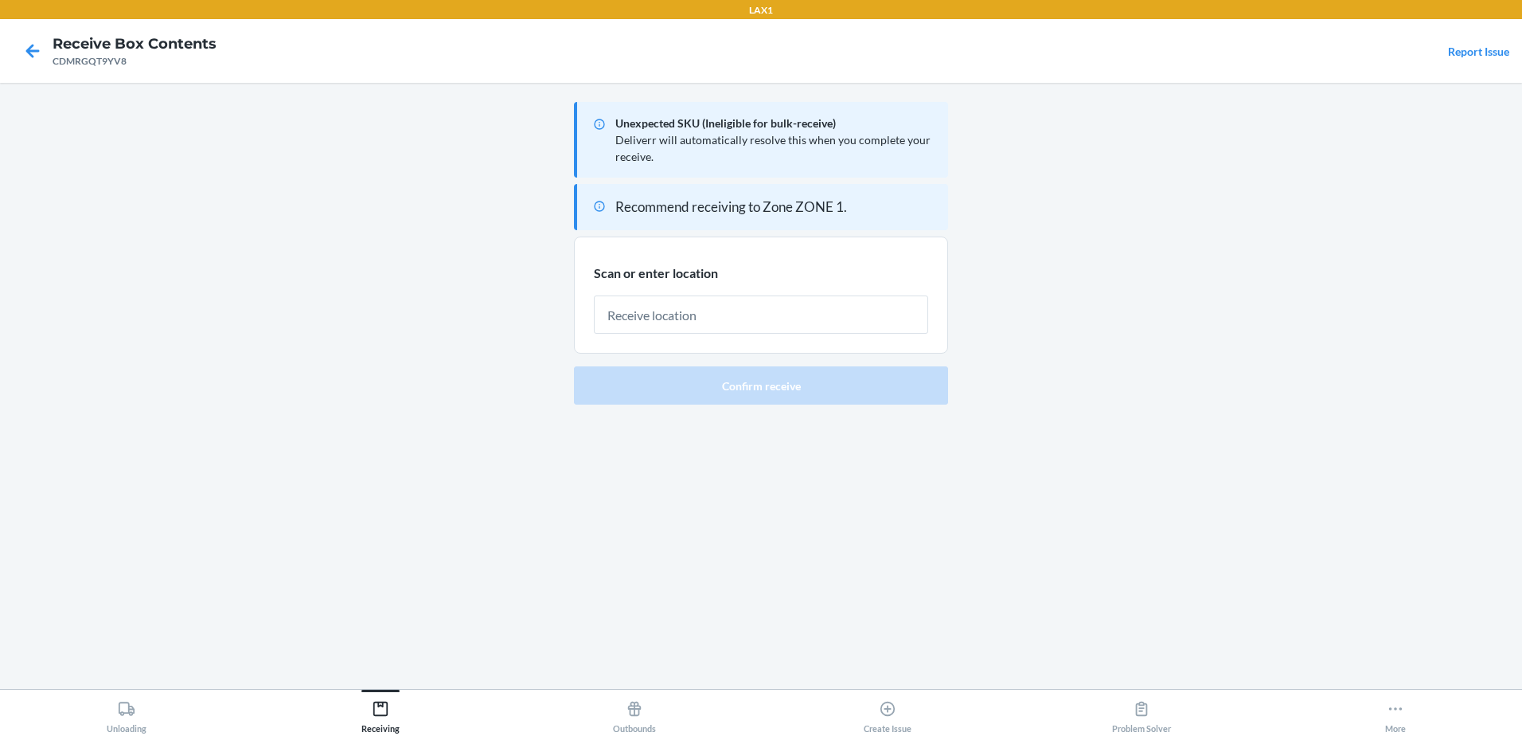
drag, startPoint x: 423, startPoint y: 150, endPoint x: 518, endPoint y: 158, distance: 95.9
click at [422, 147] on main "Unexpected SKU (Ineligible for bulk-receive) Deliverr will automatically resolv…" at bounding box center [761, 386] width 1522 height 606
drag, startPoint x: 309, startPoint y: 287, endPoint x: 299, endPoint y: 290, distance: 9.8
drag, startPoint x: 296, startPoint y: 287, endPoint x: 1282, endPoint y: 619, distance: 1040.0
drag, startPoint x: 1282, startPoint y: 619, endPoint x: 314, endPoint y: 309, distance: 1015.6
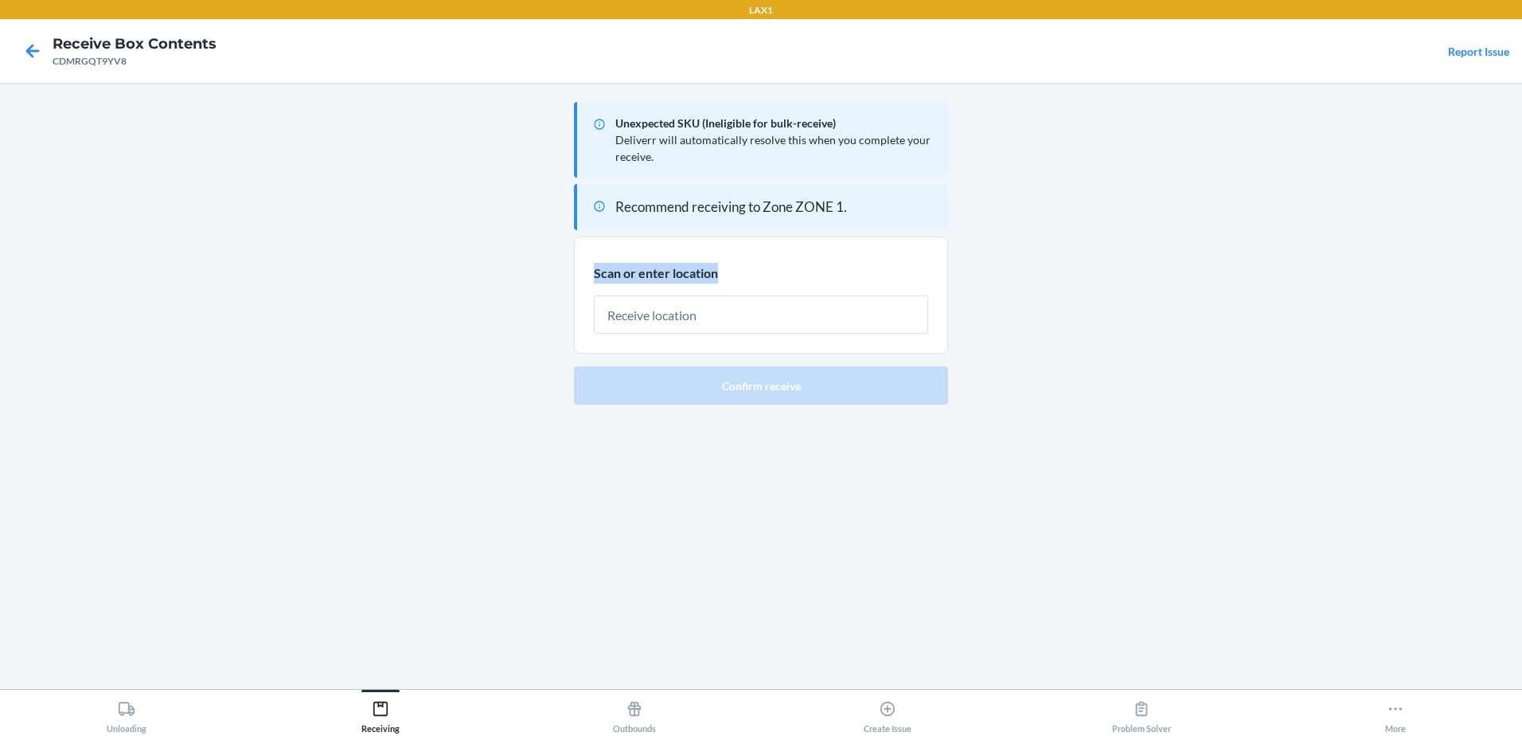
click at [314, 309] on main "Unexpected SKU (Ineligible for bulk-receive) Deliverr will automatically resolv…" at bounding box center [761, 386] width 1522 height 606
click at [331, 327] on main "Unexpected SKU (Ineligible for bulk-receive) Deliverr will automatically resolv…" at bounding box center [761, 386] width 1522 height 606
click at [669, 315] on input "text" at bounding box center [761, 314] width 334 height 38
type input "RECART005"
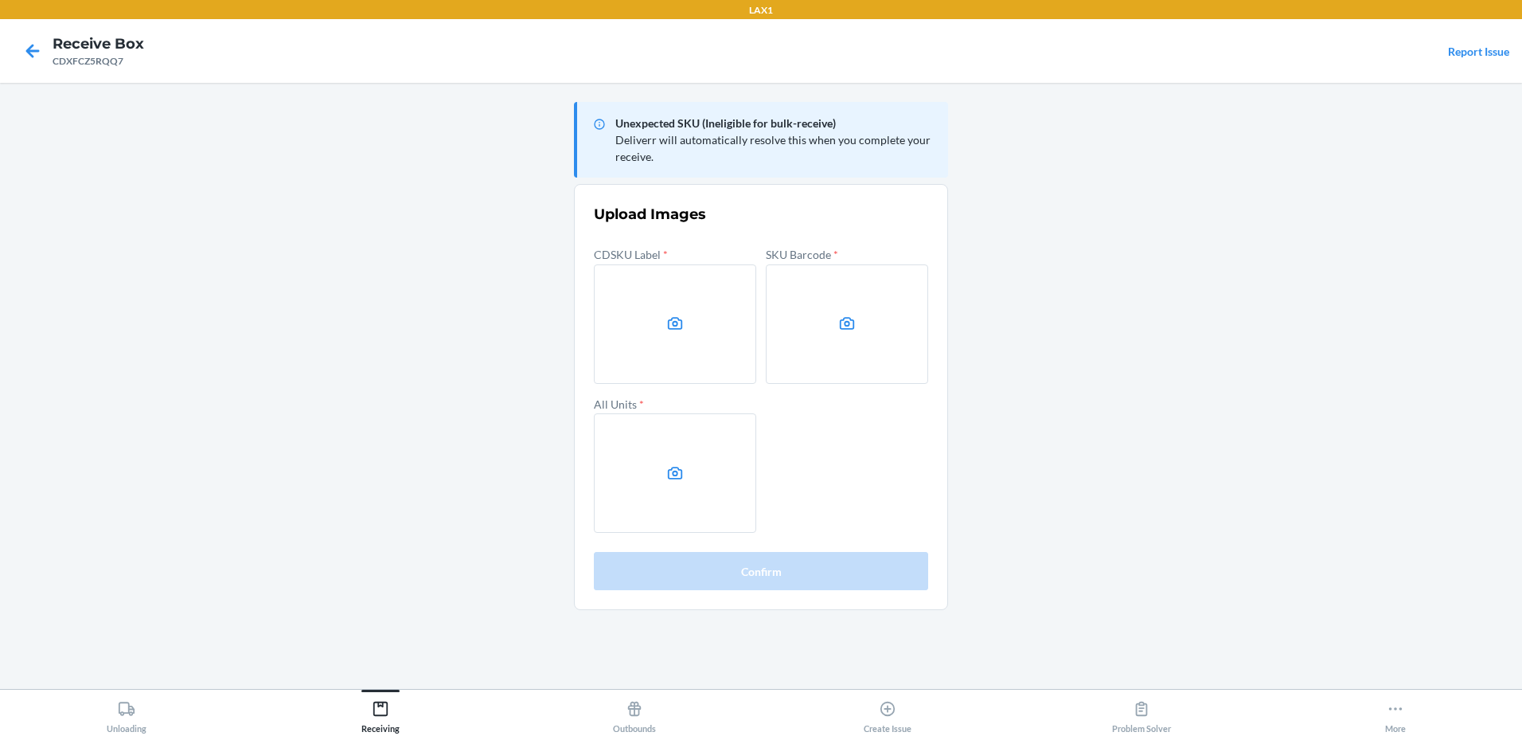
drag, startPoint x: 1384, startPoint y: 321, endPoint x: 1357, endPoint y: 306, distance: 30.6
click at [1384, 318] on main "Unexpected SKU (Ineligible for bulk-receive) Deliverr will automatically resolv…" at bounding box center [761, 386] width 1522 height 606
click at [707, 314] on label at bounding box center [675, 323] width 162 height 119
click at [0, 0] on input "file" at bounding box center [0, 0] width 0 height 0
click at [854, 357] on label at bounding box center [847, 323] width 162 height 119
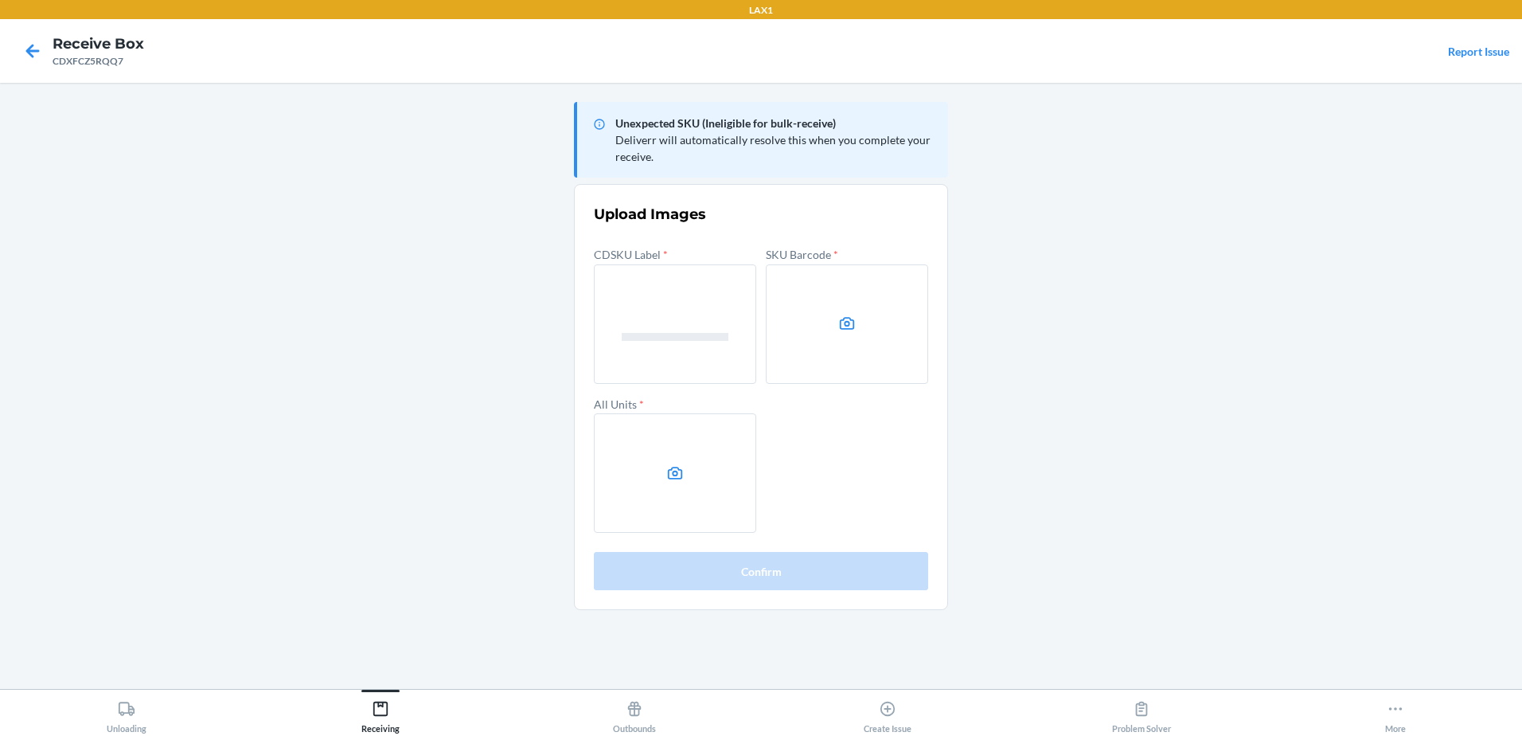
click at [0, 0] on input "file" at bounding box center [0, 0] width 0 height 0
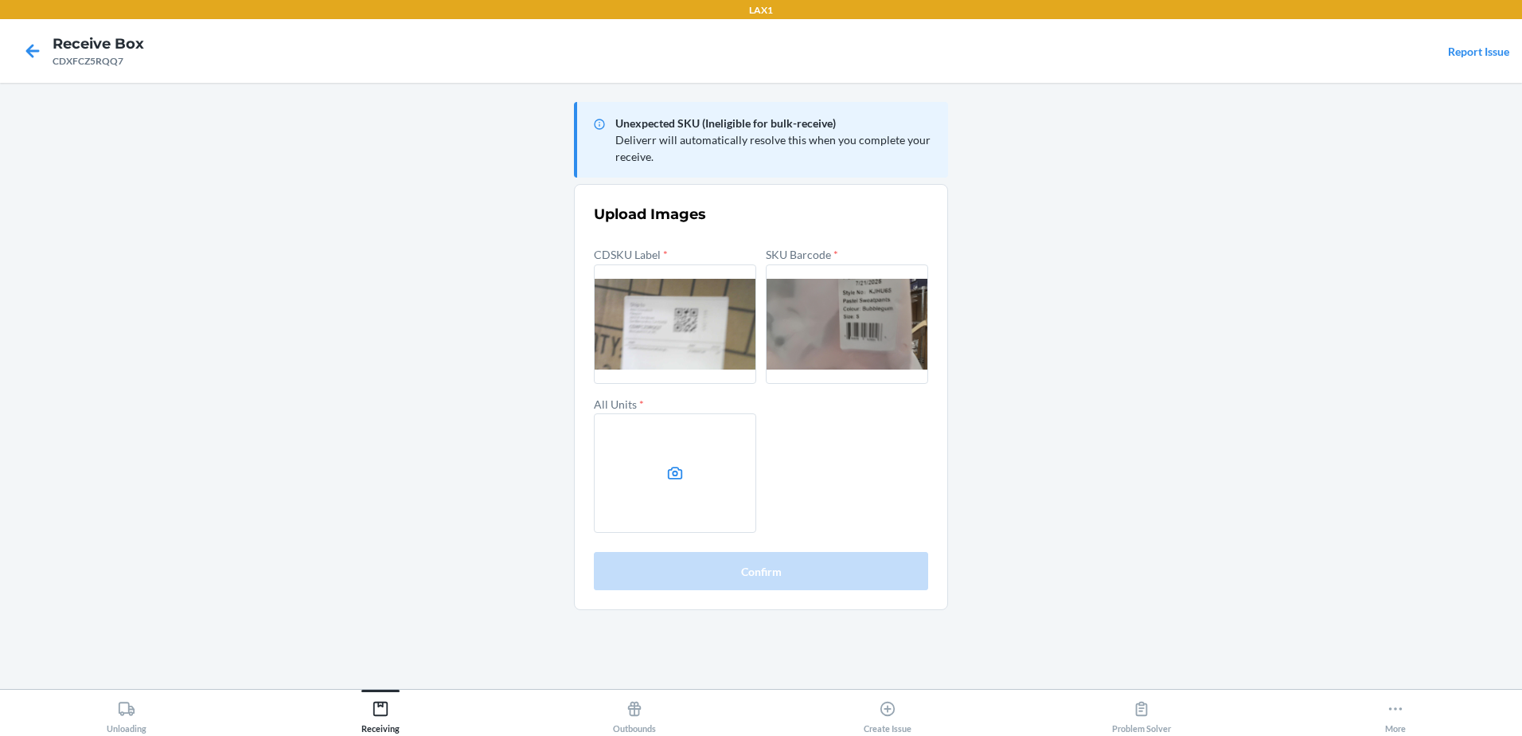
click at [715, 460] on label at bounding box center [675, 472] width 162 height 119
click at [0, 0] on input "file" at bounding box center [0, 0] width 0 height 0
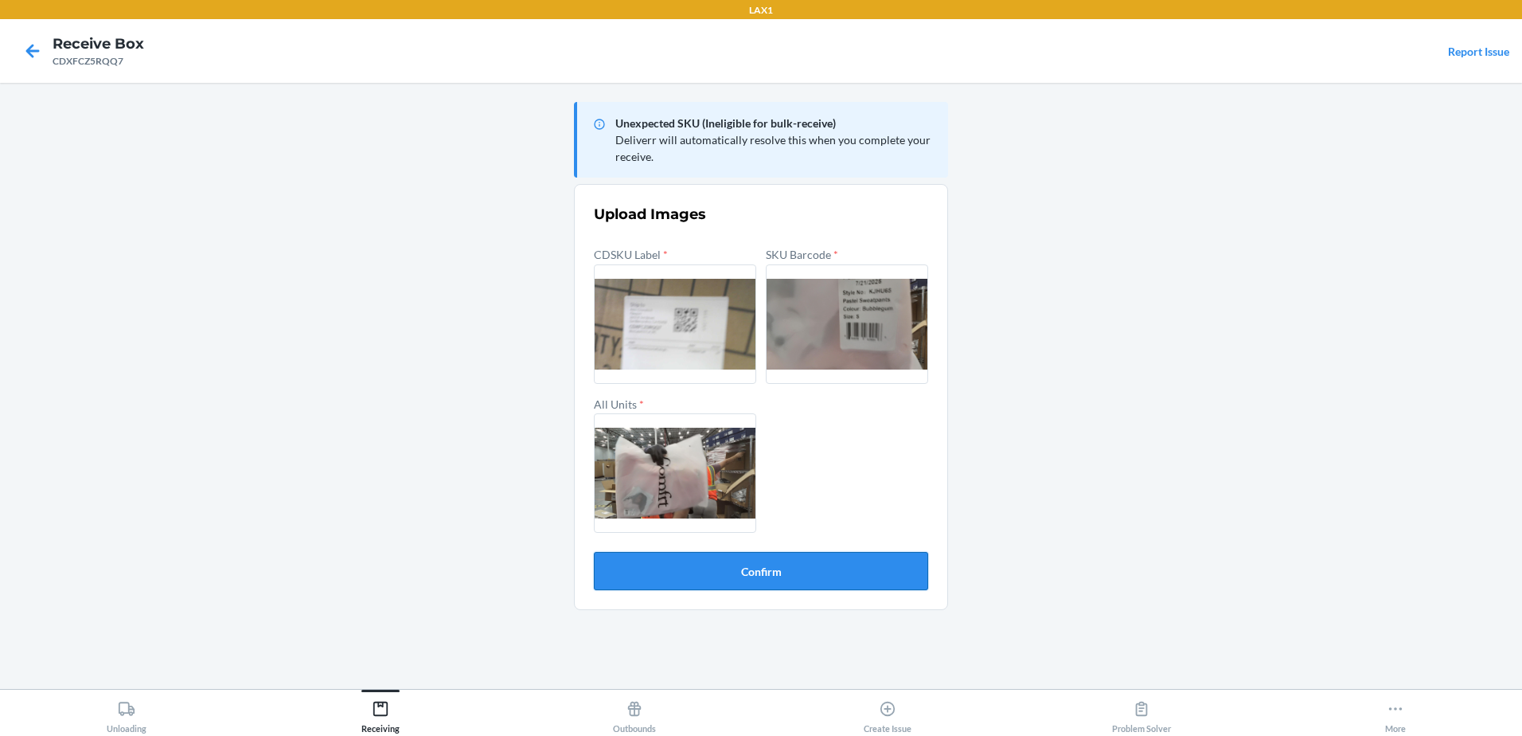
click at [828, 565] on button "Confirm" at bounding box center [761, 571] width 334 height 38
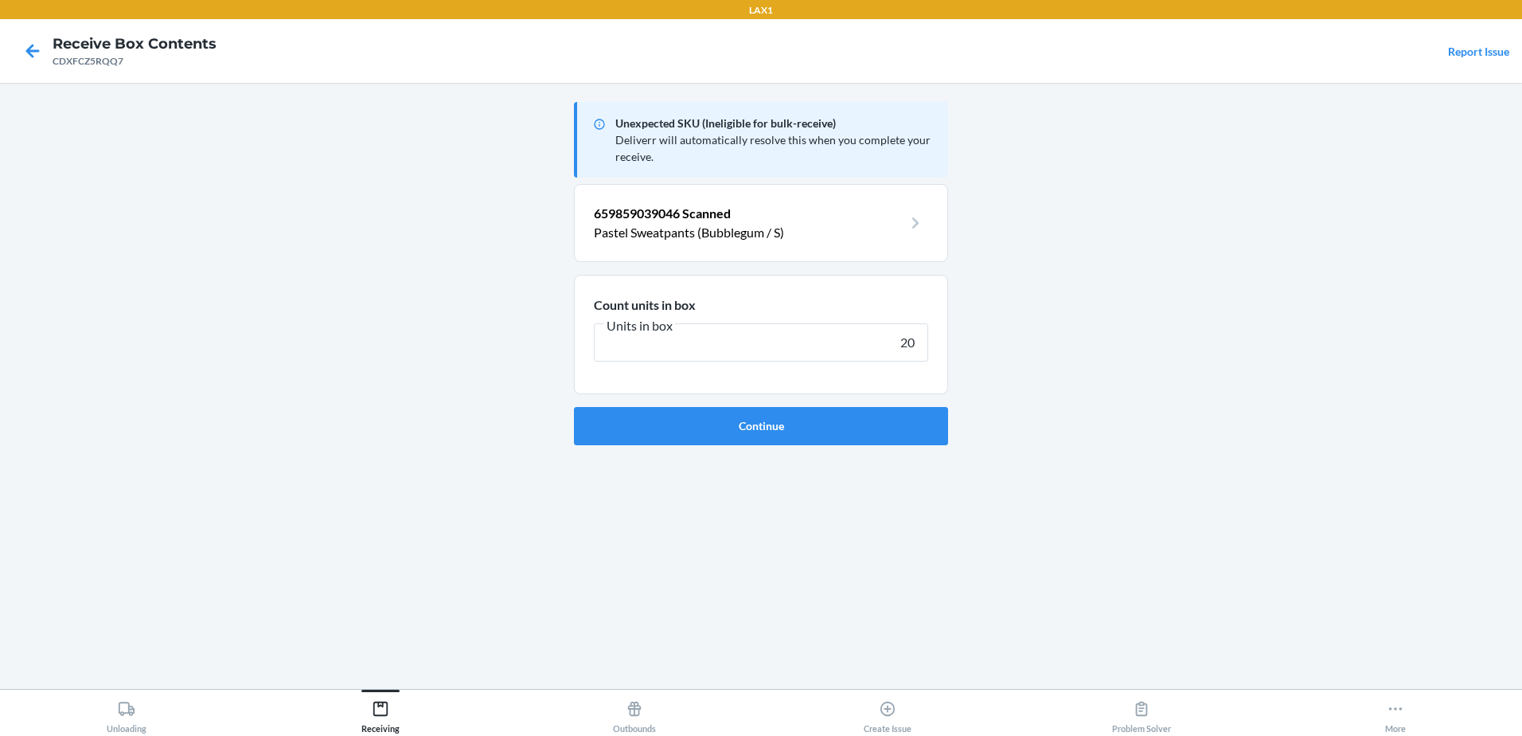
type input "20"
click at [574, 407] on button "Continue" at bounding box center [761, 426] width 374 height 38
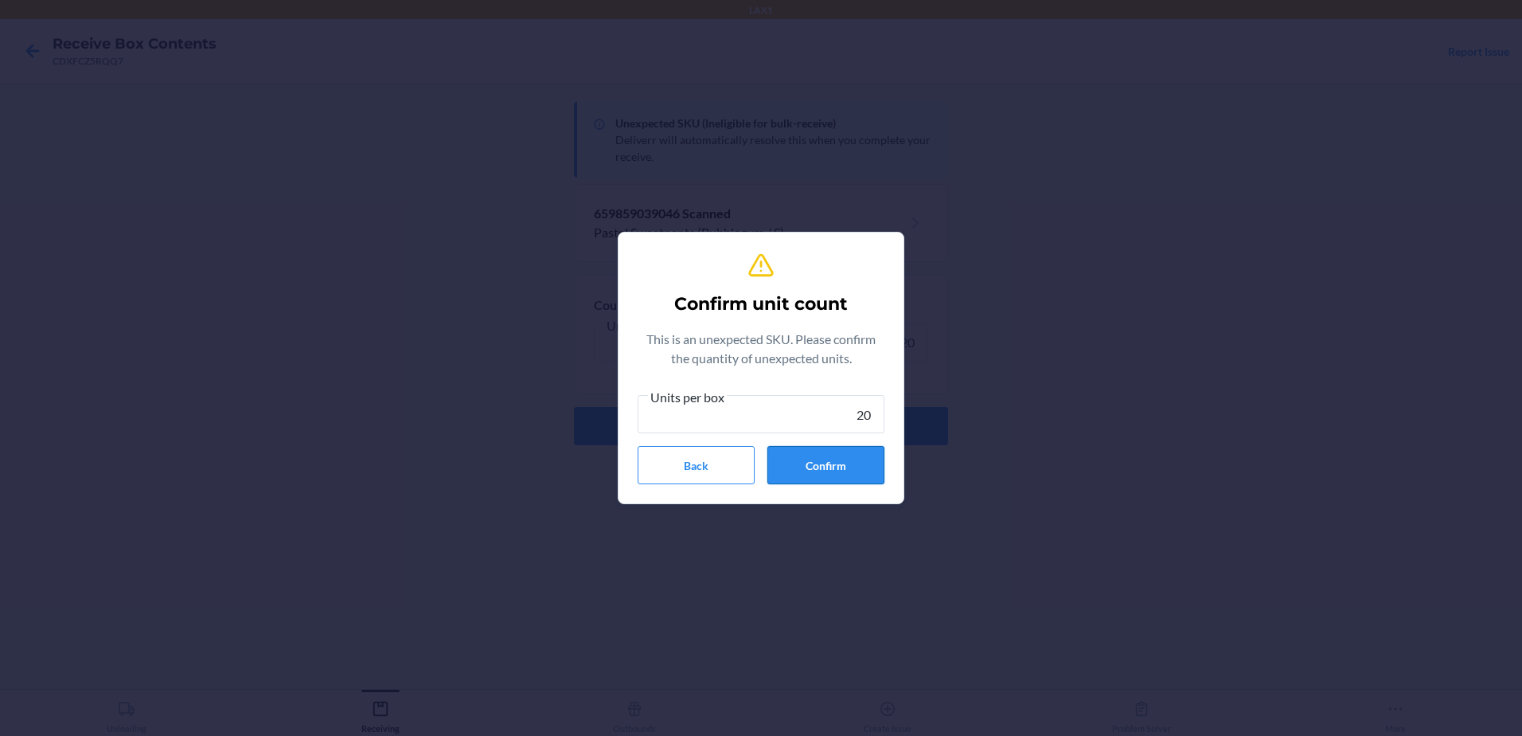
type input "20"
click at [860, 475] on button "Confirm" at bounding box center [825, 465] width 117 height 38
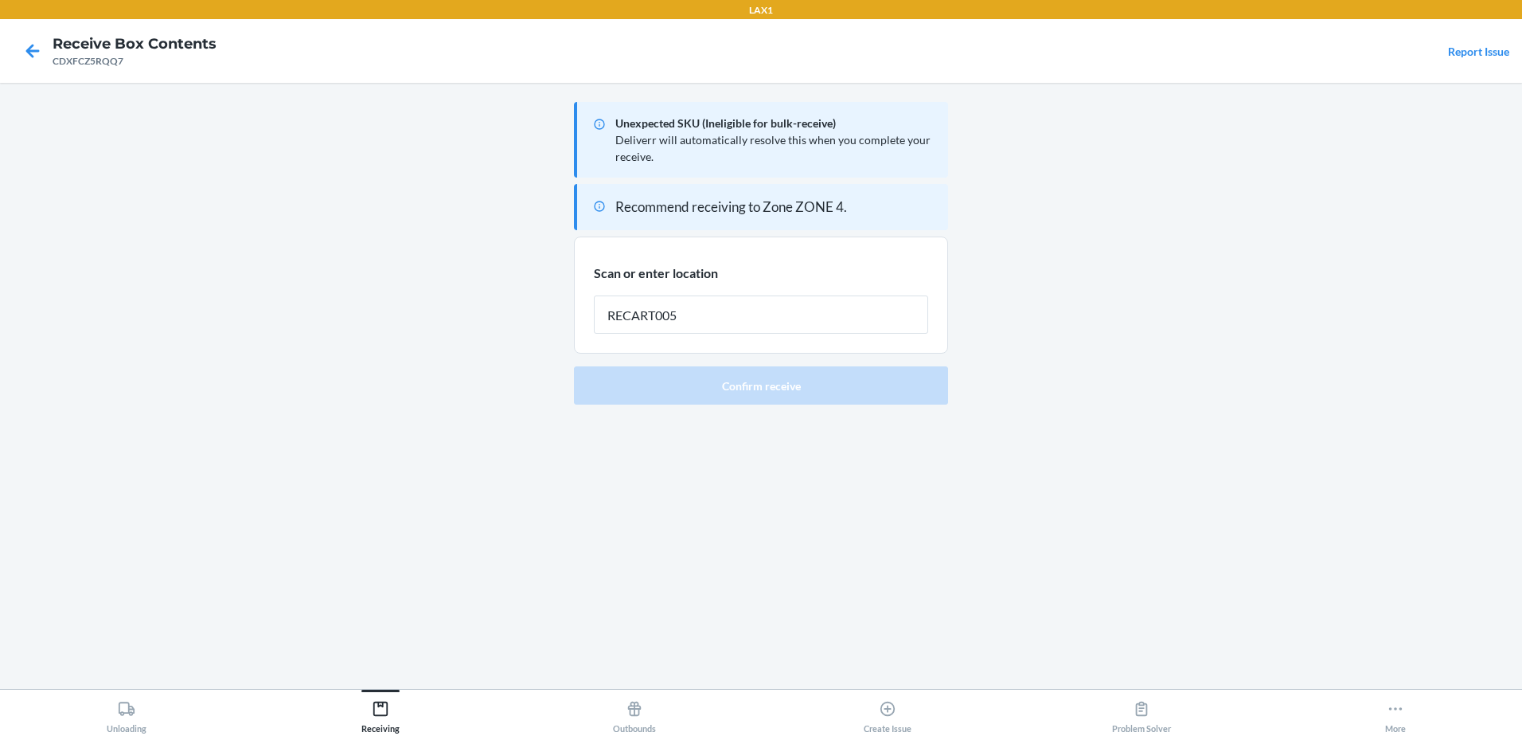
type input "RECART005"
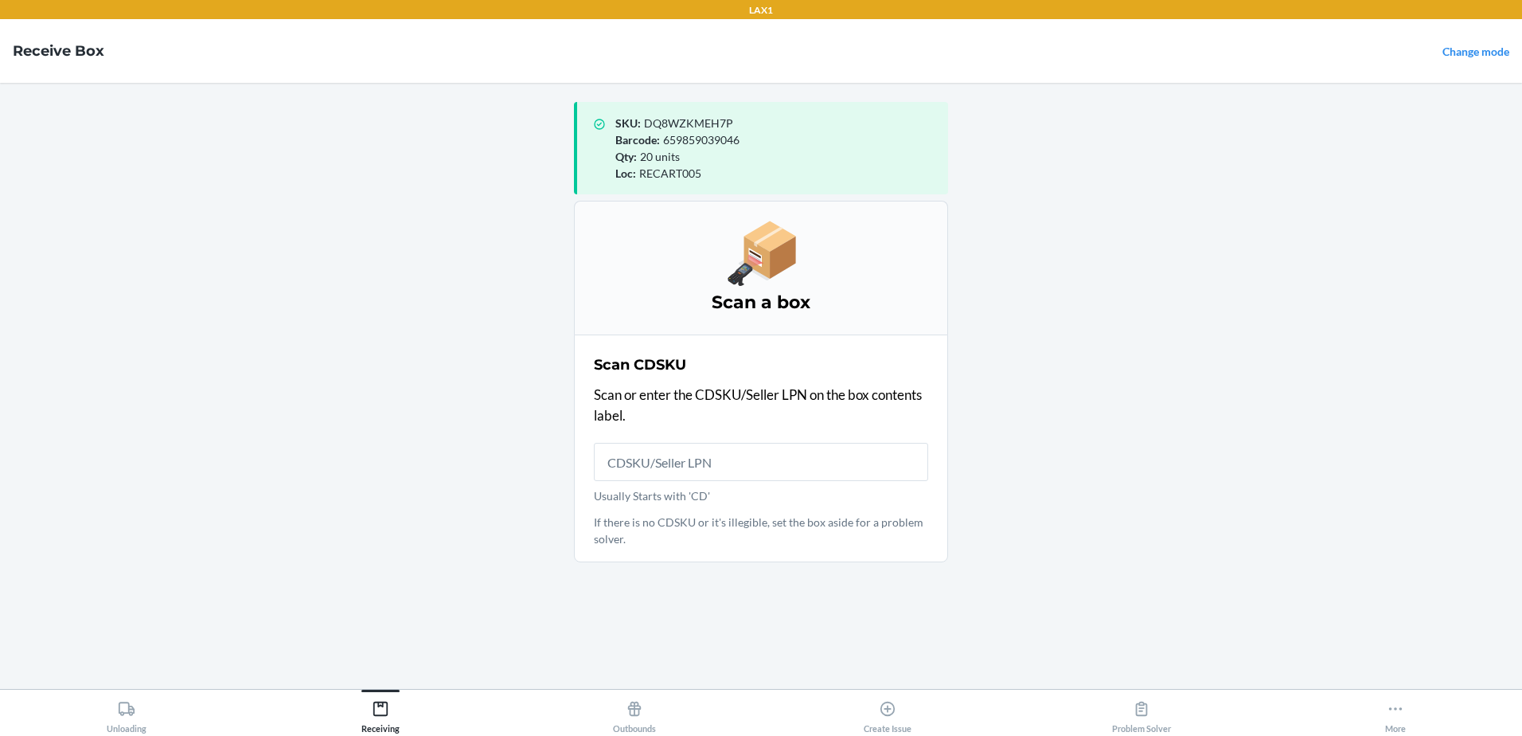
drag, startPoint x: 428, startPoint y: 250, endPoint x: 456, endPoint y: 243, distance: 29.5
click at [456, 243] on main "SKU : DQ8WZKMEH7P Barcode : 659859039046 Qty : 20 units Loc : RECART005 Scan a …" at bounding box center [761, 386] width 1522 height 606
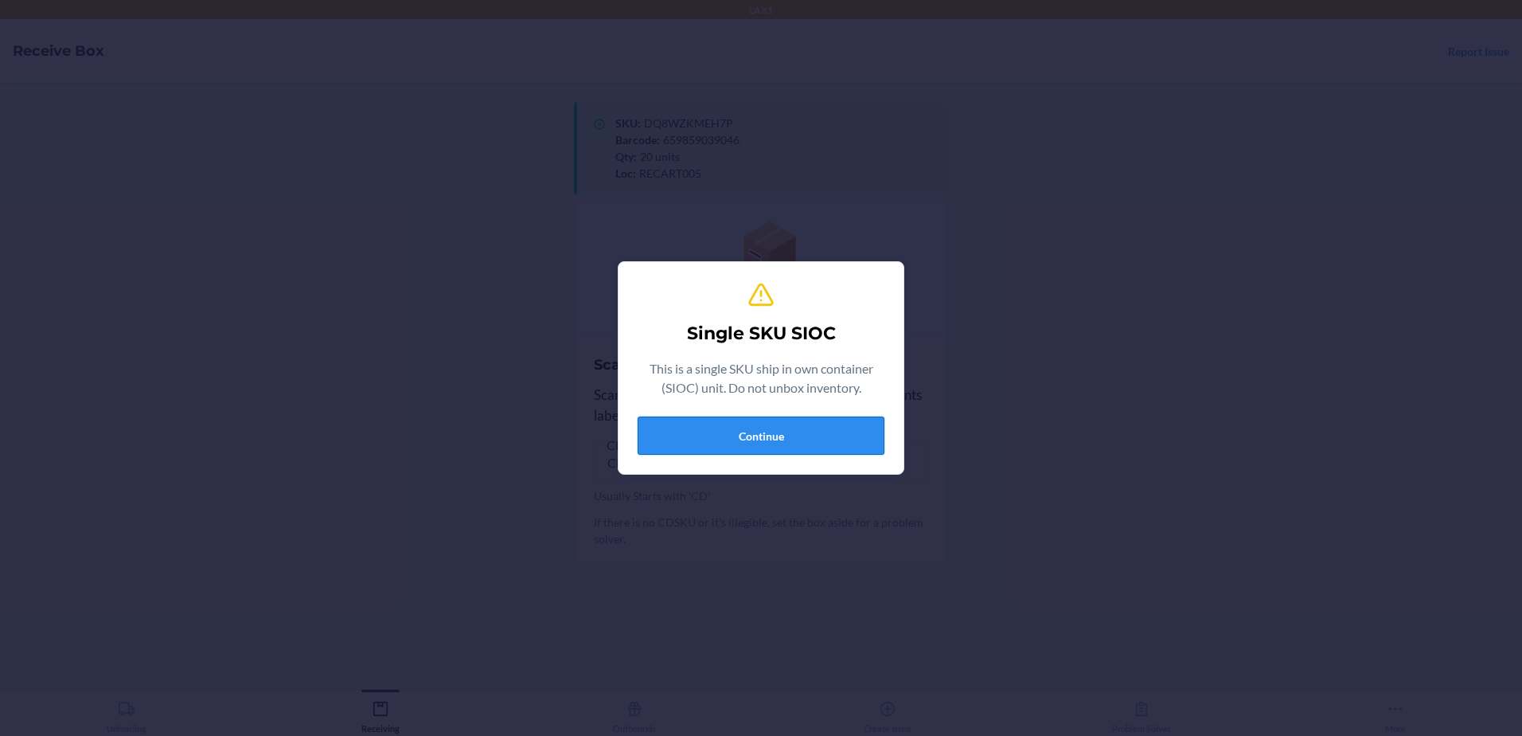
click at [853, 436] on button "Continue" at bounding box center [761, 435] width 247 height 38
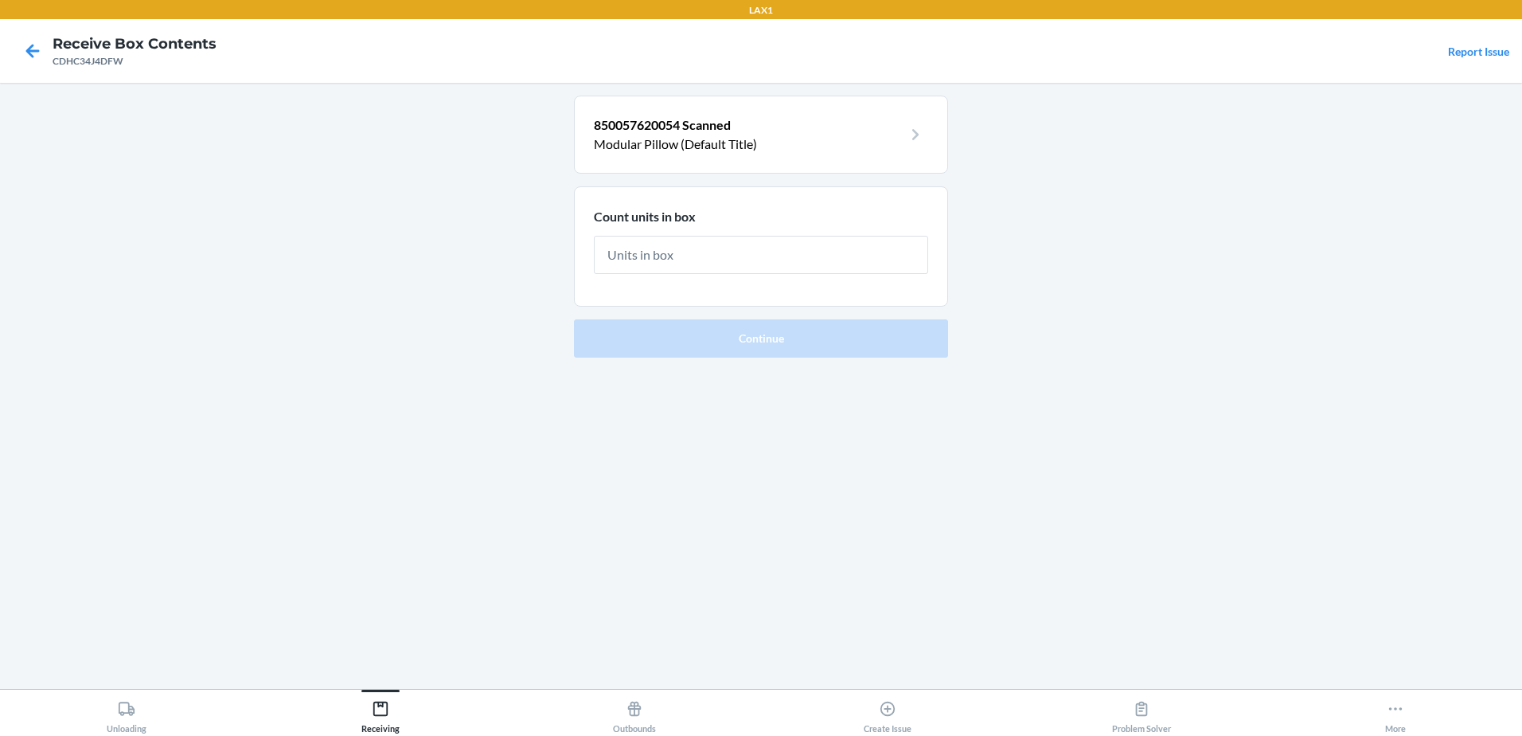
type input "1"
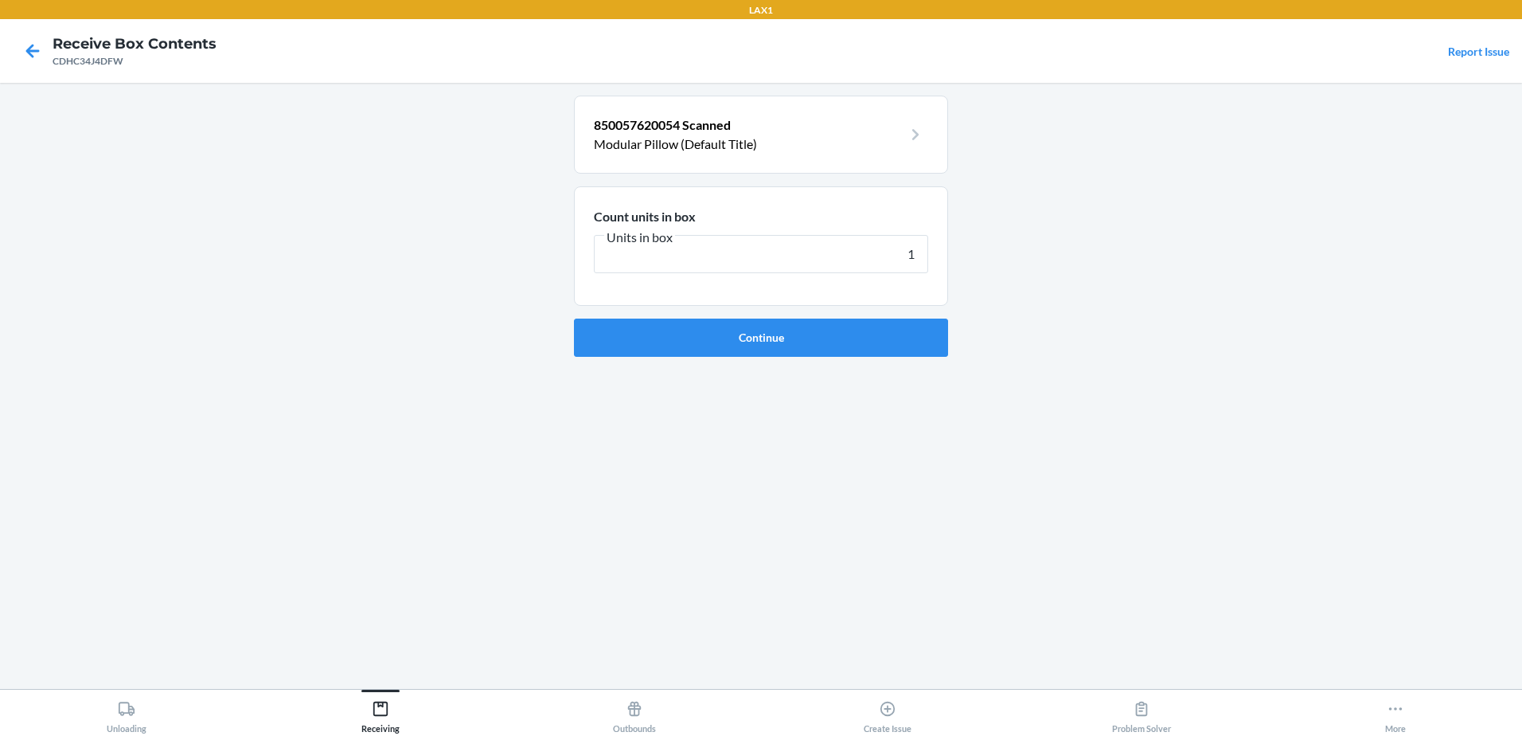
click button "Continue" at bounding box center [761, 337] width 374 height 38
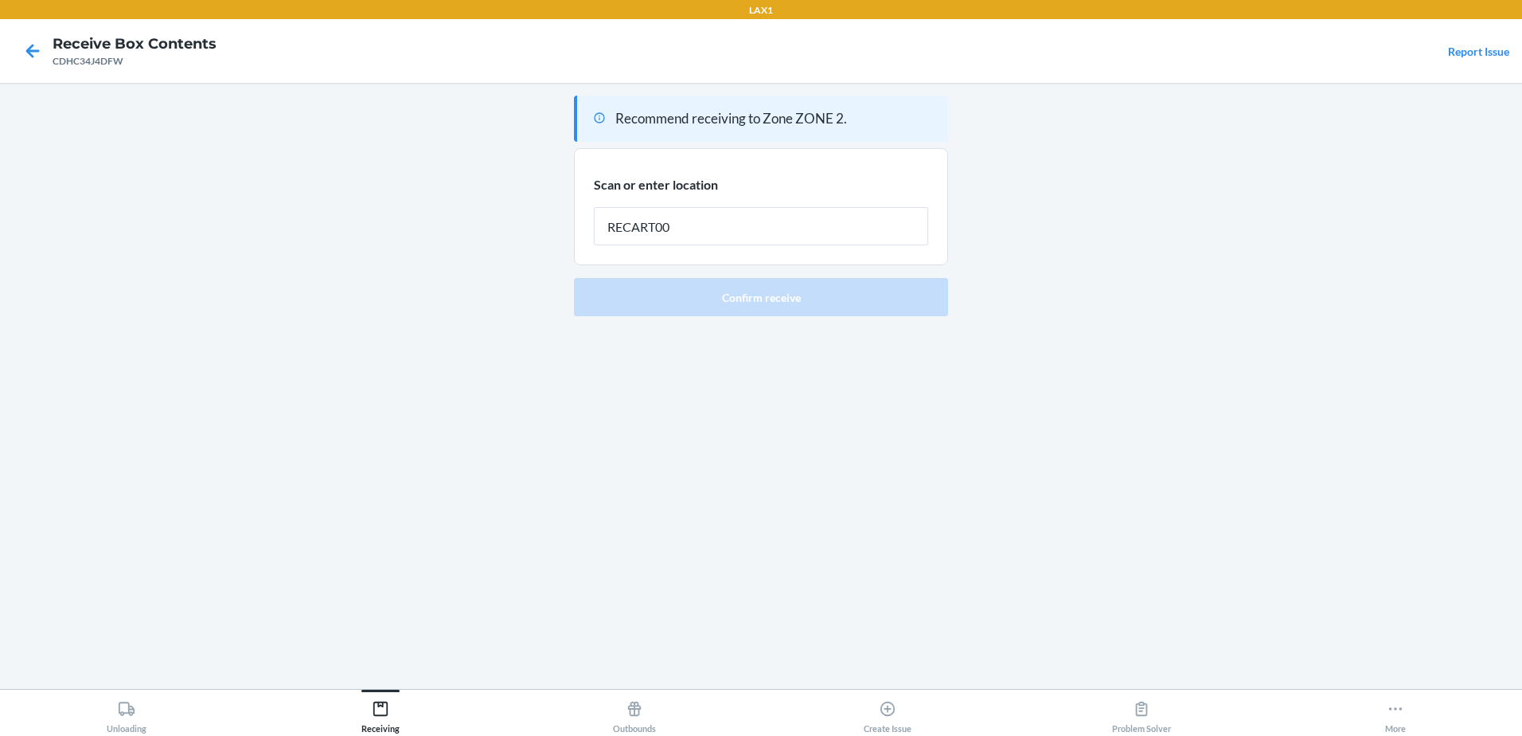
type input "RECART002"
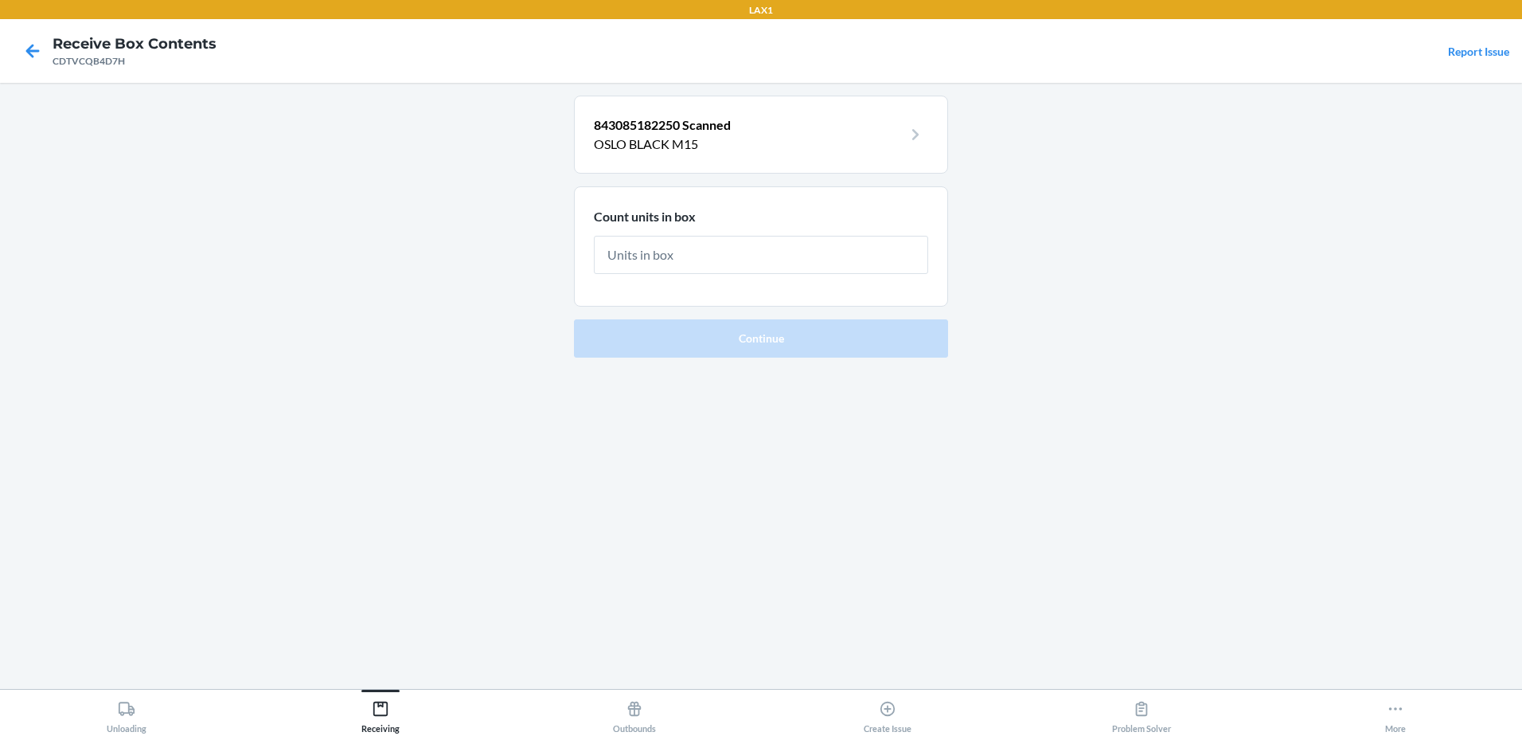
type input "2"
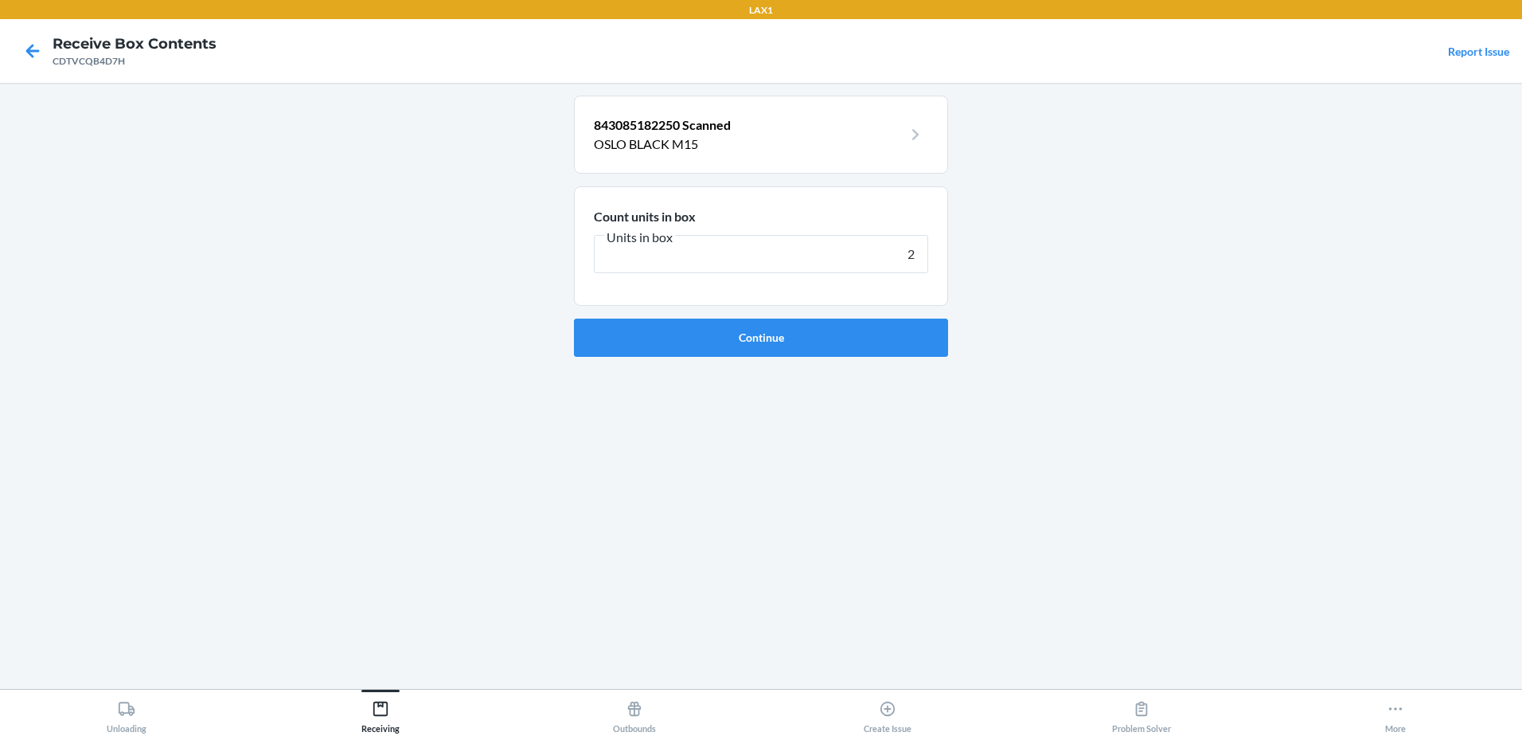
click button "Continue" at bounding box center [761, 337] width 374 height 38
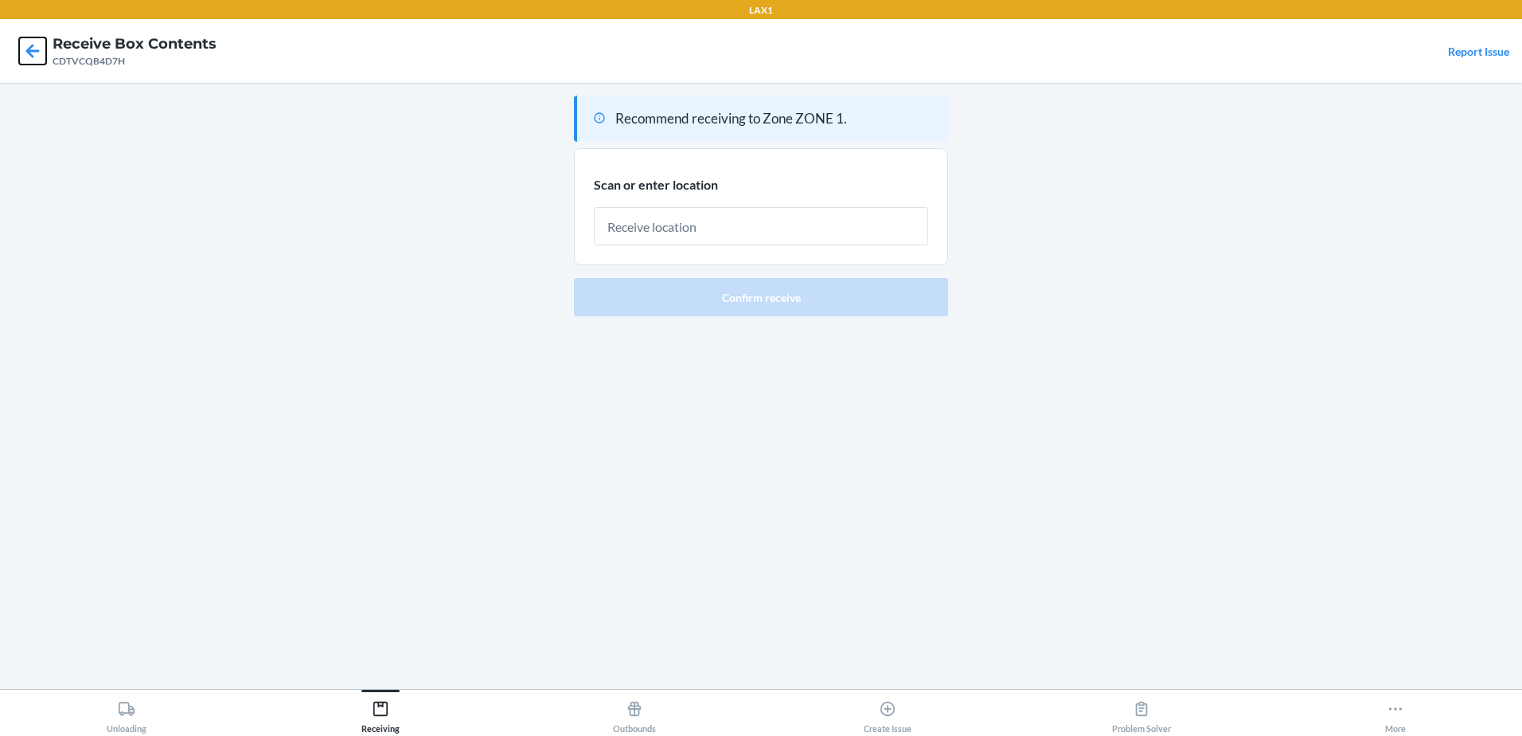
click at [29, 47] on icon at bounding box center [33, 51] width 14 height 14
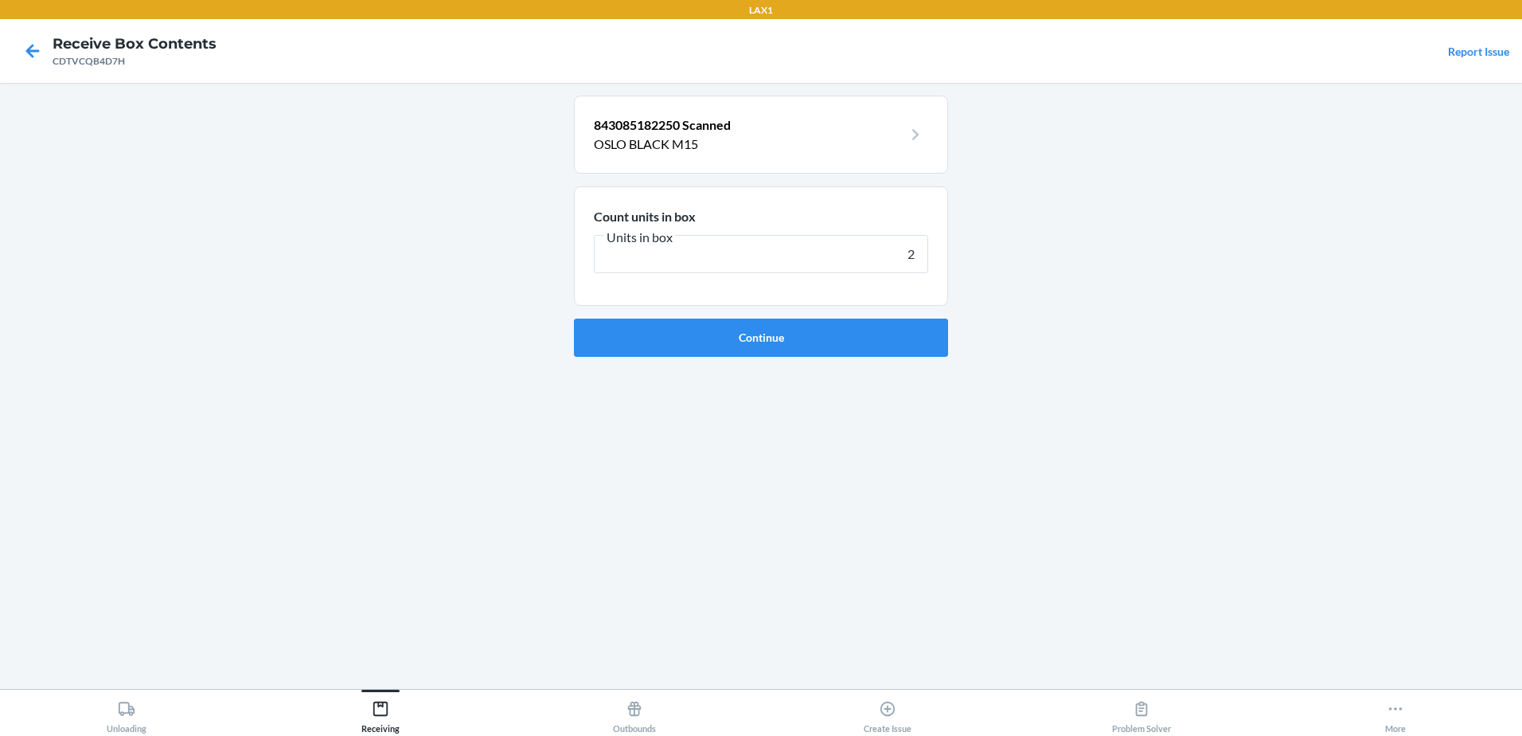
drag, startPoint x: 913, startPoint y: 250, endPoint x: 850, endPoint y: 231, distance: 65.7
click at [874, 248] on input "2" at bounding box center [761, 254] width 334 height 38
type input "5"
click at [574, 318] on button "Continue" at bounding box center [761, 337] width 374 height 38
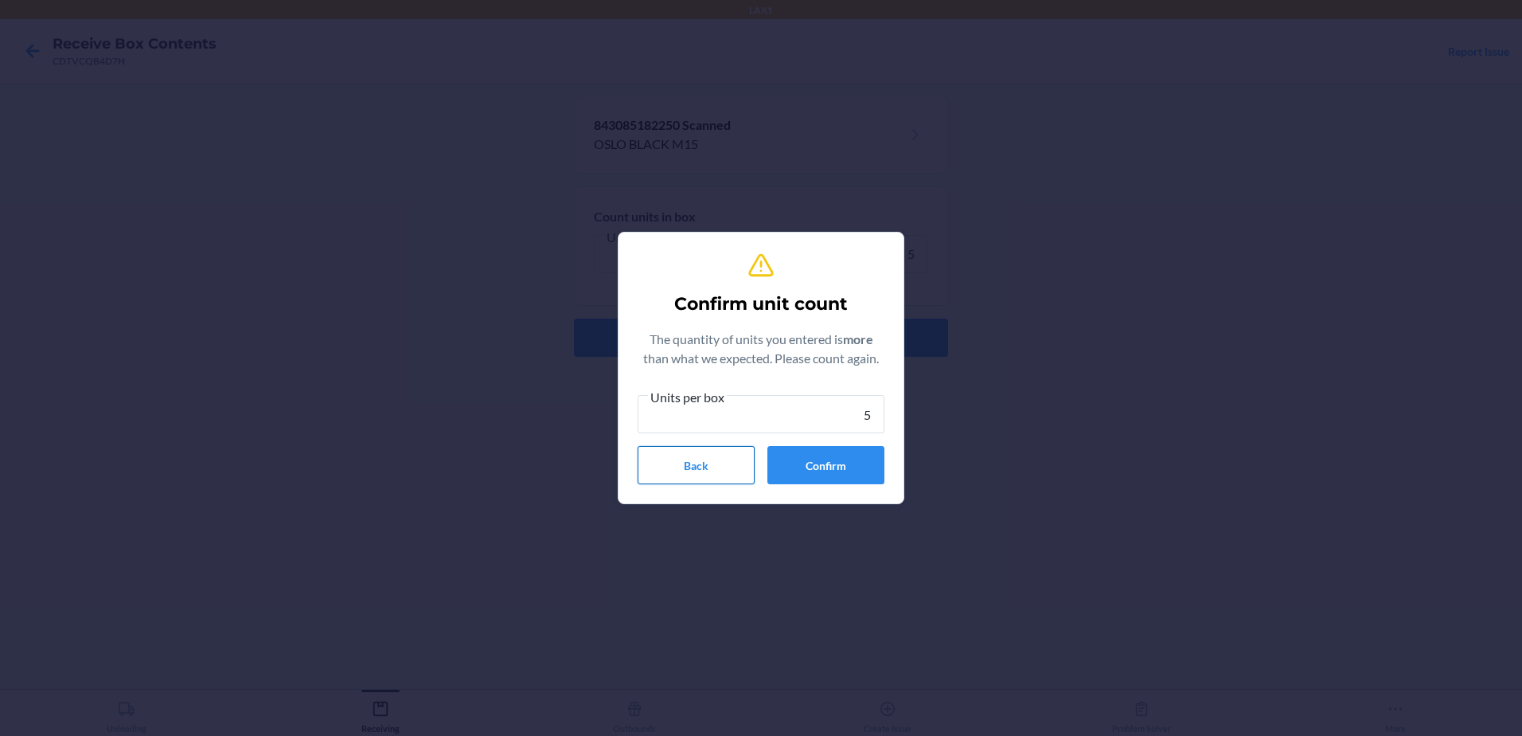
type input "5"
click at [727, 455] on button "Back" at bounding box center [696, 465] width 117 height 38
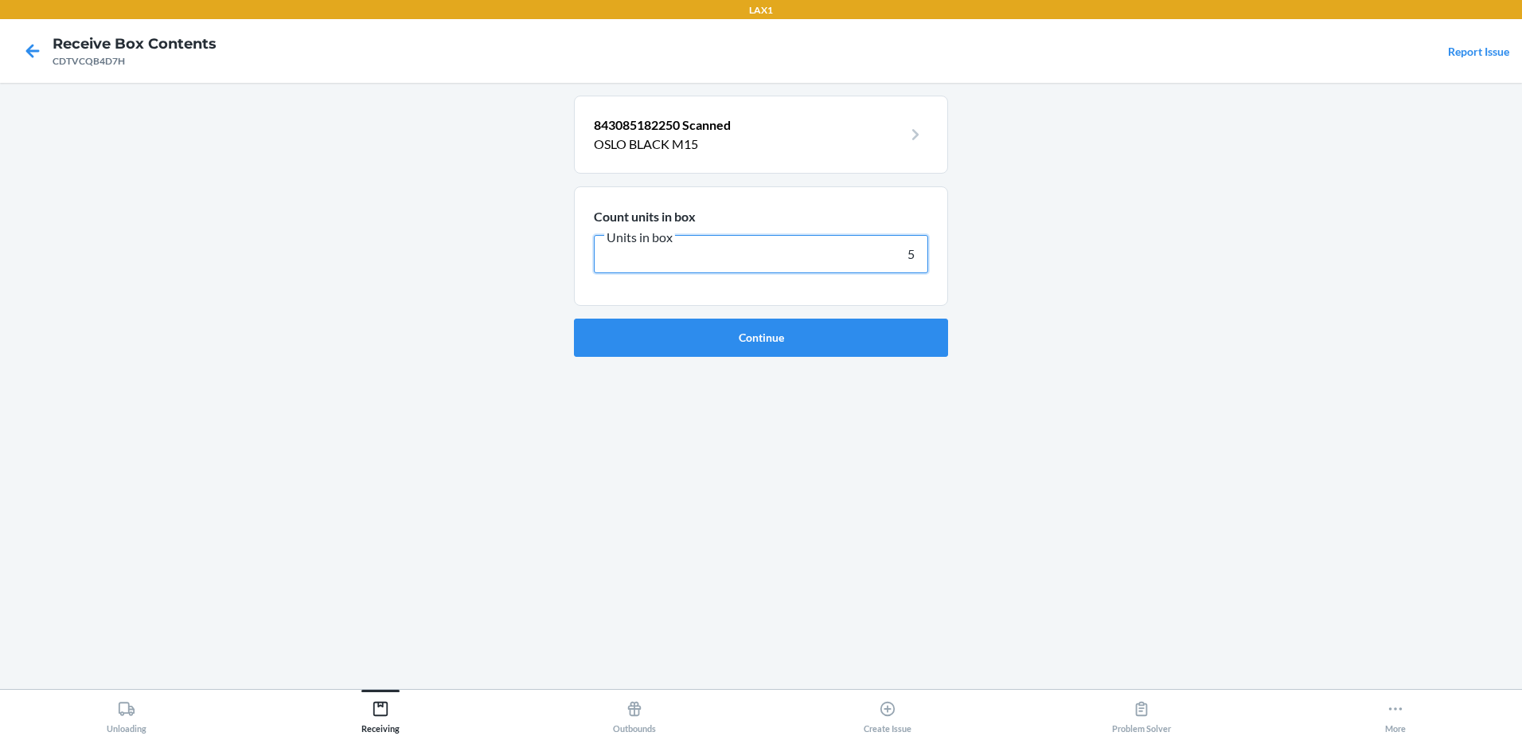
drag, startPoint x: 913, startPoint y: 254, endPoint x: 880, endPoint y: 250, distance: 32.9
click at [880, 251] on input "5" at bounding box center [761, 254] width 334 height 38
type input "2"
click button "Continue" at bounding box center [761, 337] width 374 height 38
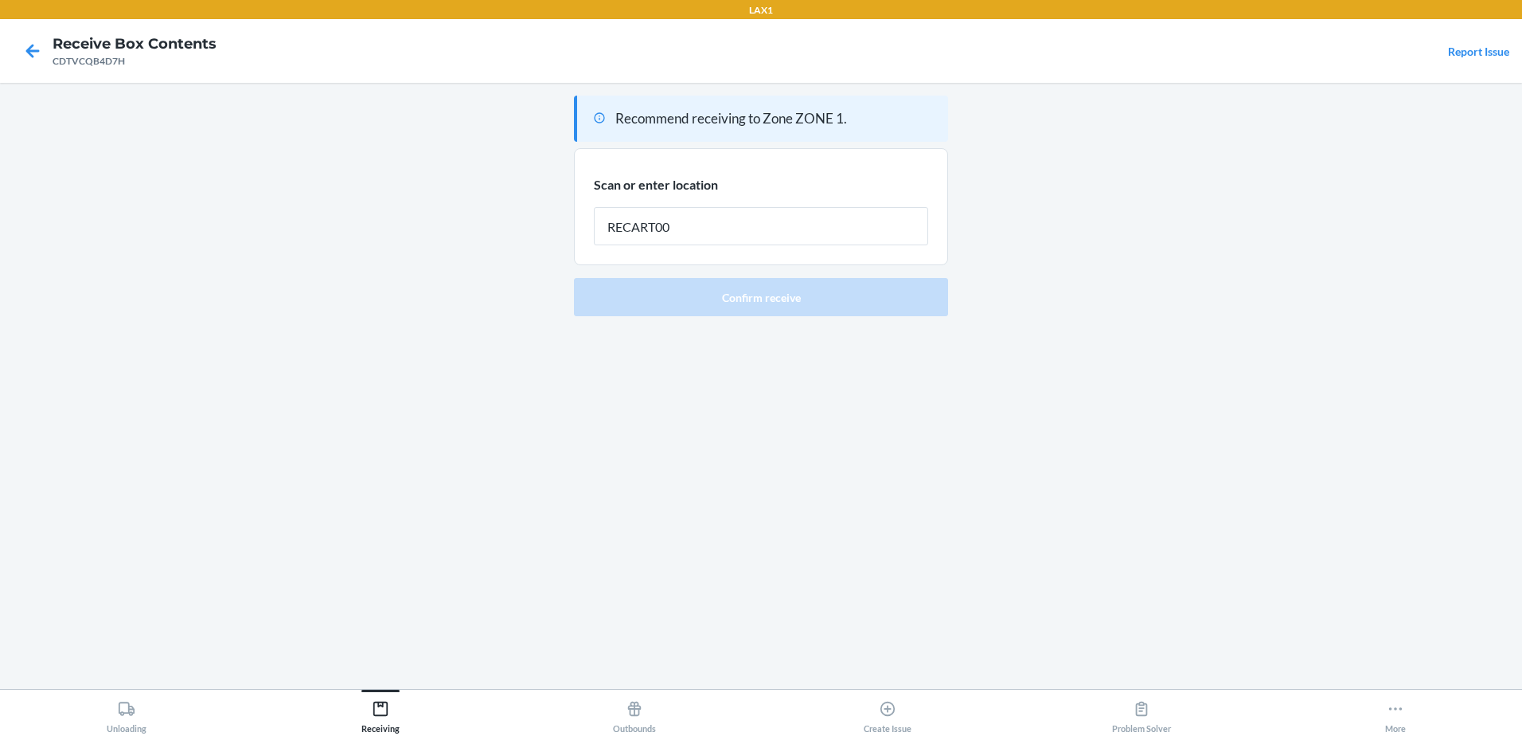
type input "RECART002"
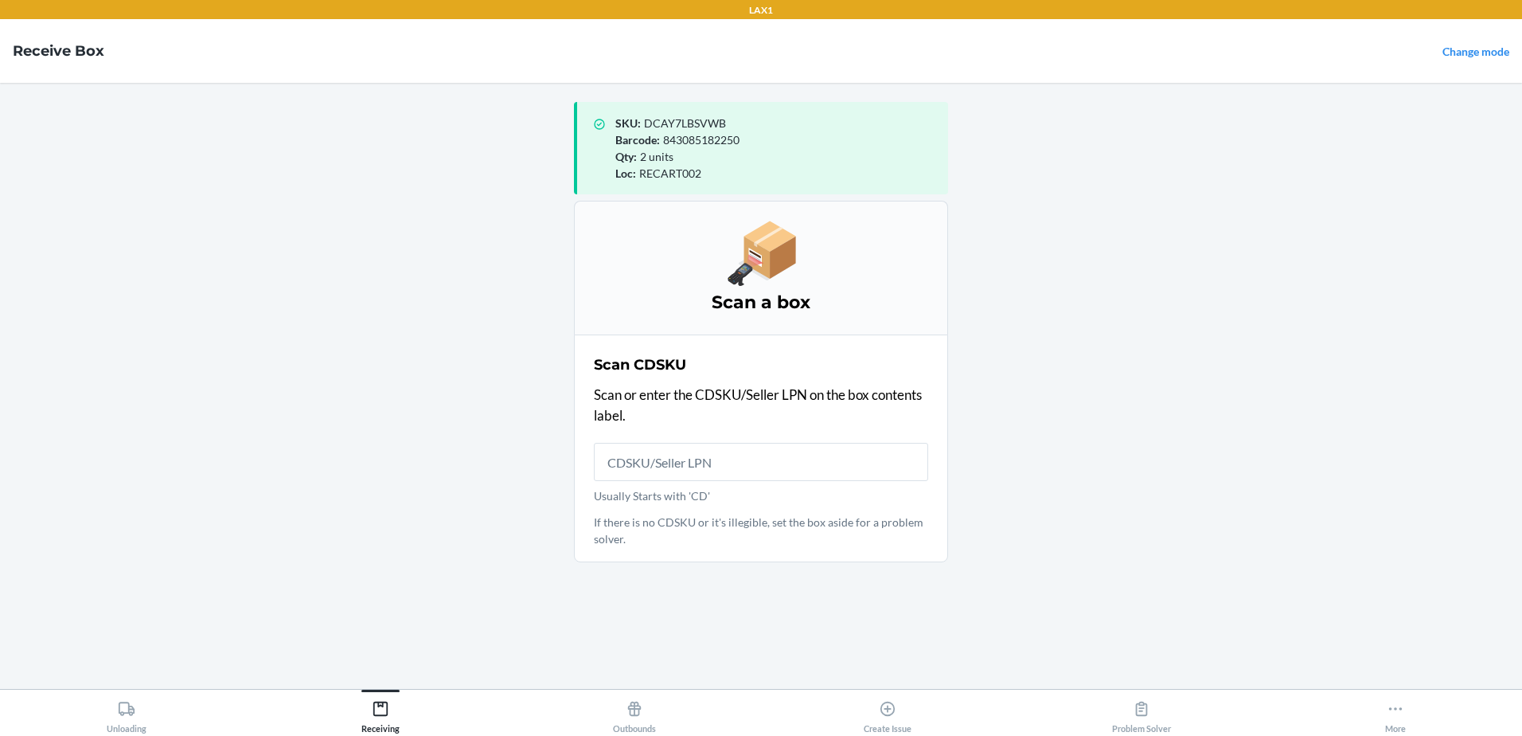
click at [1193, 485] on main "SKU : DCAY7LBSVWB Barcode : 843085182250 Qty : 2 units Loc : RECART002 Scan a b…" at bounding box center [761, 386] width 1522 height 606
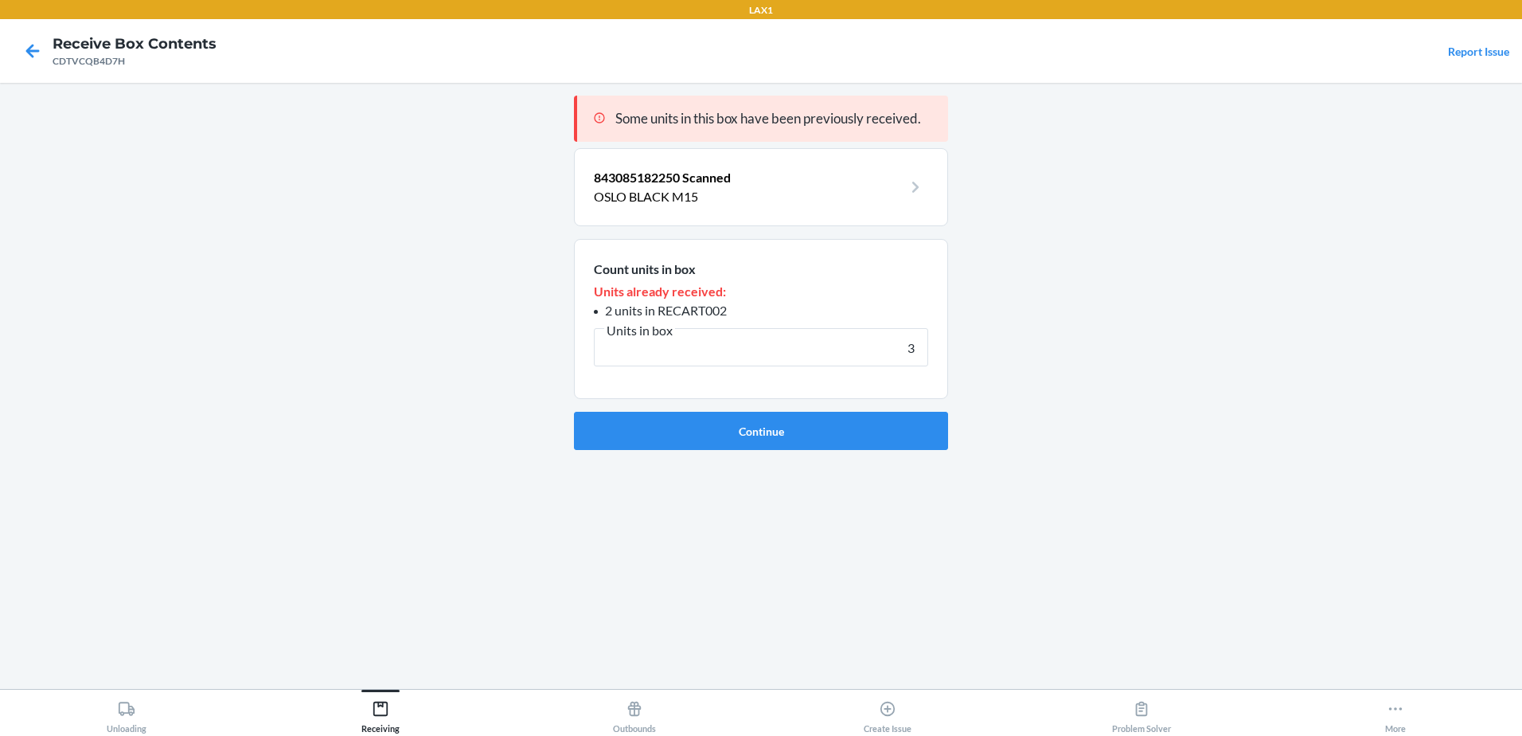
type input "3"
click at [574, 412] on button "Continue" at bounding box center [761, 431] width 374 height 38
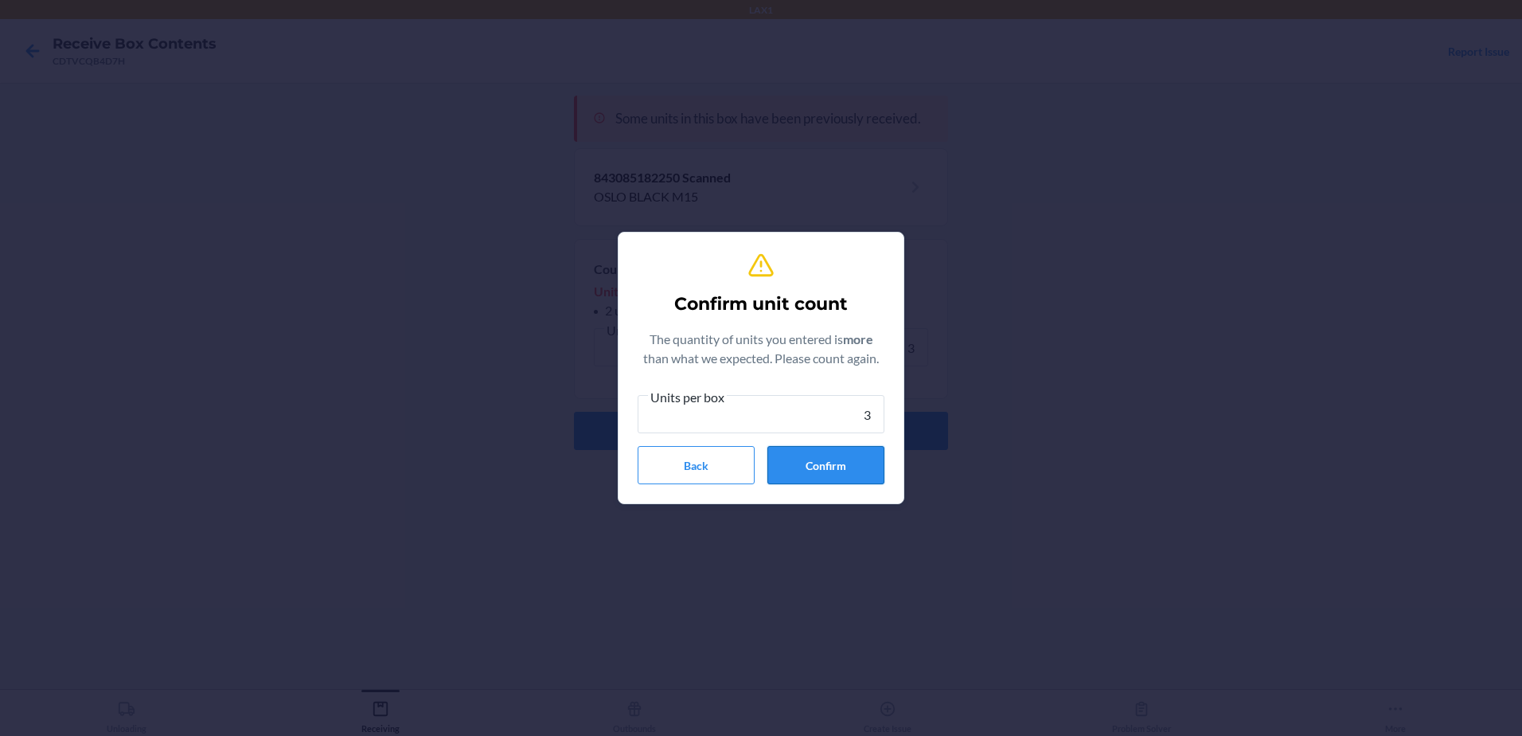
type input "3"
click at [851, 460] on button "Confirm" at bounding box center [825, 465] width 117 height 38
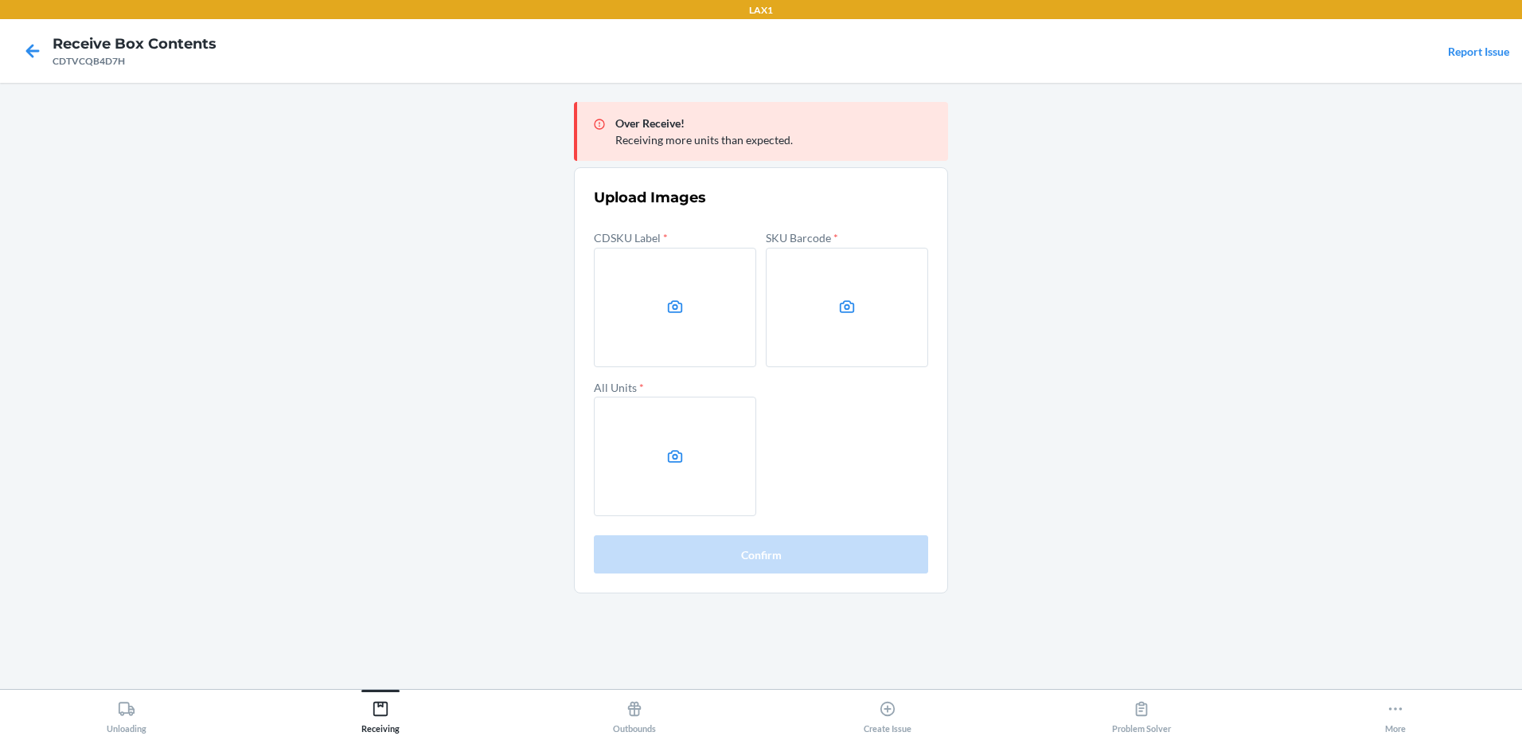
click at [1250, 229] on main "Over Receive! Receiving more units than expected. Upload Images CDSKU Label * S…" at bounding box center [761, 386] width 1522 height 606
click at [664, 299] on label at bounding box center [675, 307] width 162 height 119
click at [0, 0] on input "file" at bounding box center [0, 0] width 0 height 0
click at [868, 322] on label at bounding box center [847, 307] width 162 height 119
click at [0, 0] on input "file" at bounding box center [0, 0] width 0 height 0
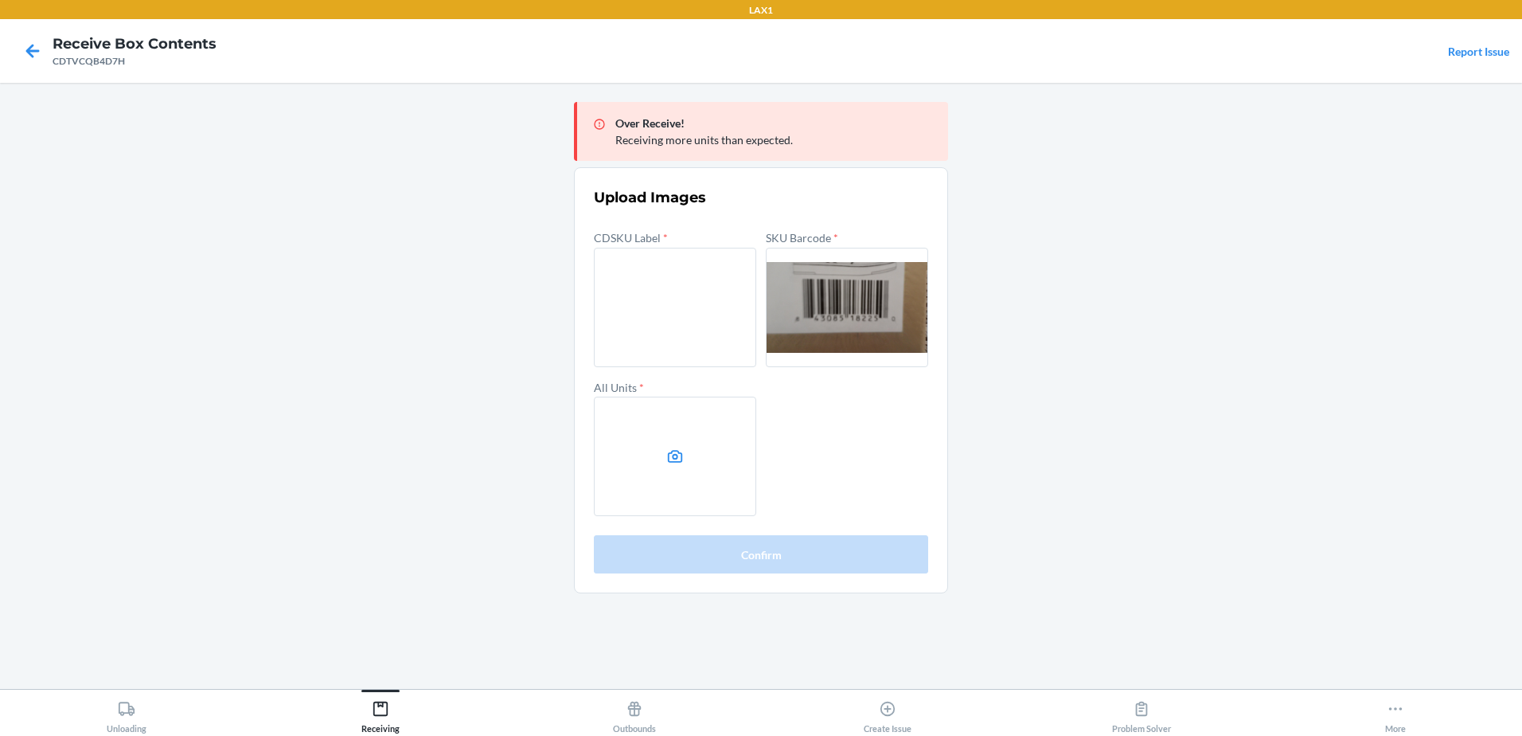
click at [668, 443] on label at bounding box center [675, 455] width 162 height 119
click at [0, 0] on input "file" at bounding box center [0, 0] width 0 height 0
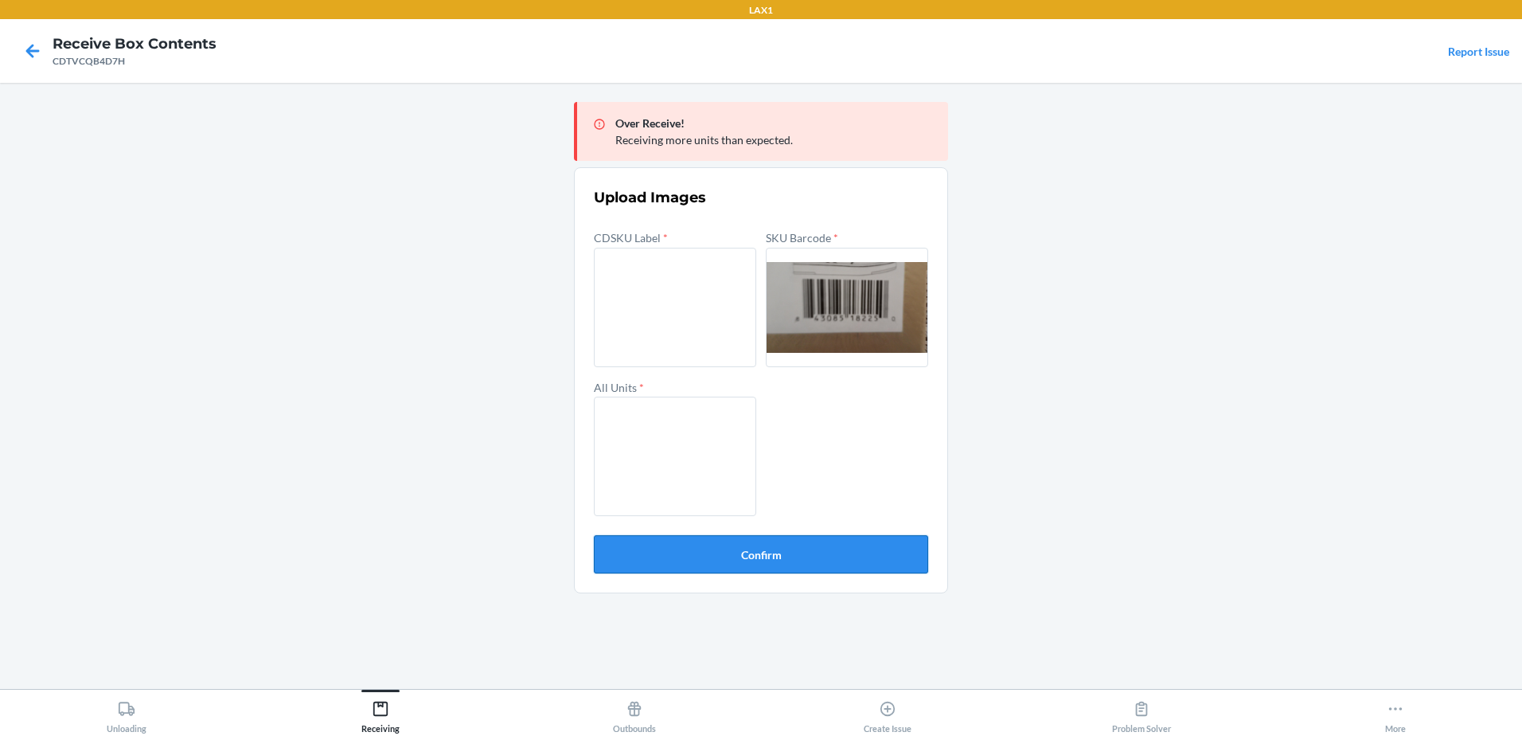
click at [791, 556] on button "Confirm" at bounding box center [761, 554] width 334 height 38
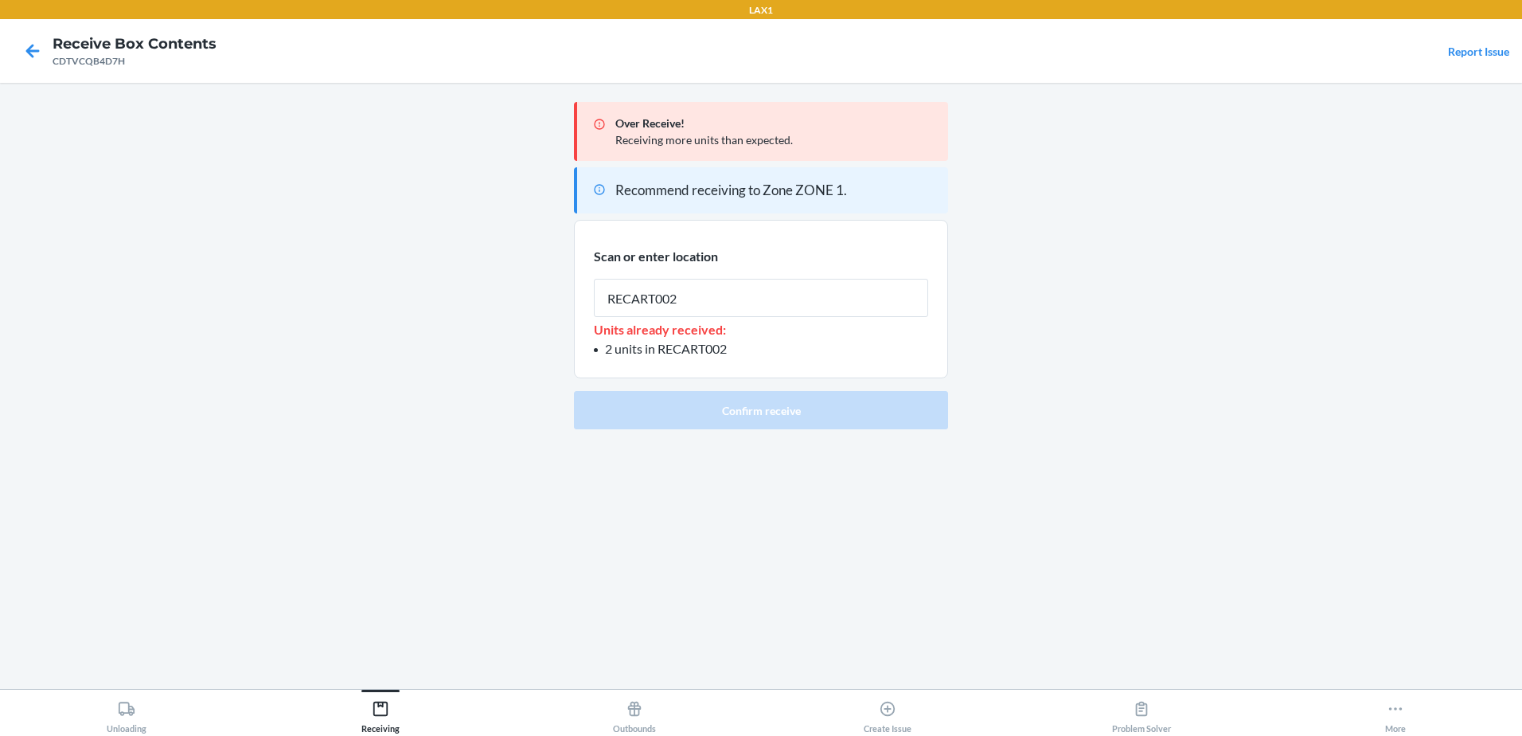
type input "RECART002"
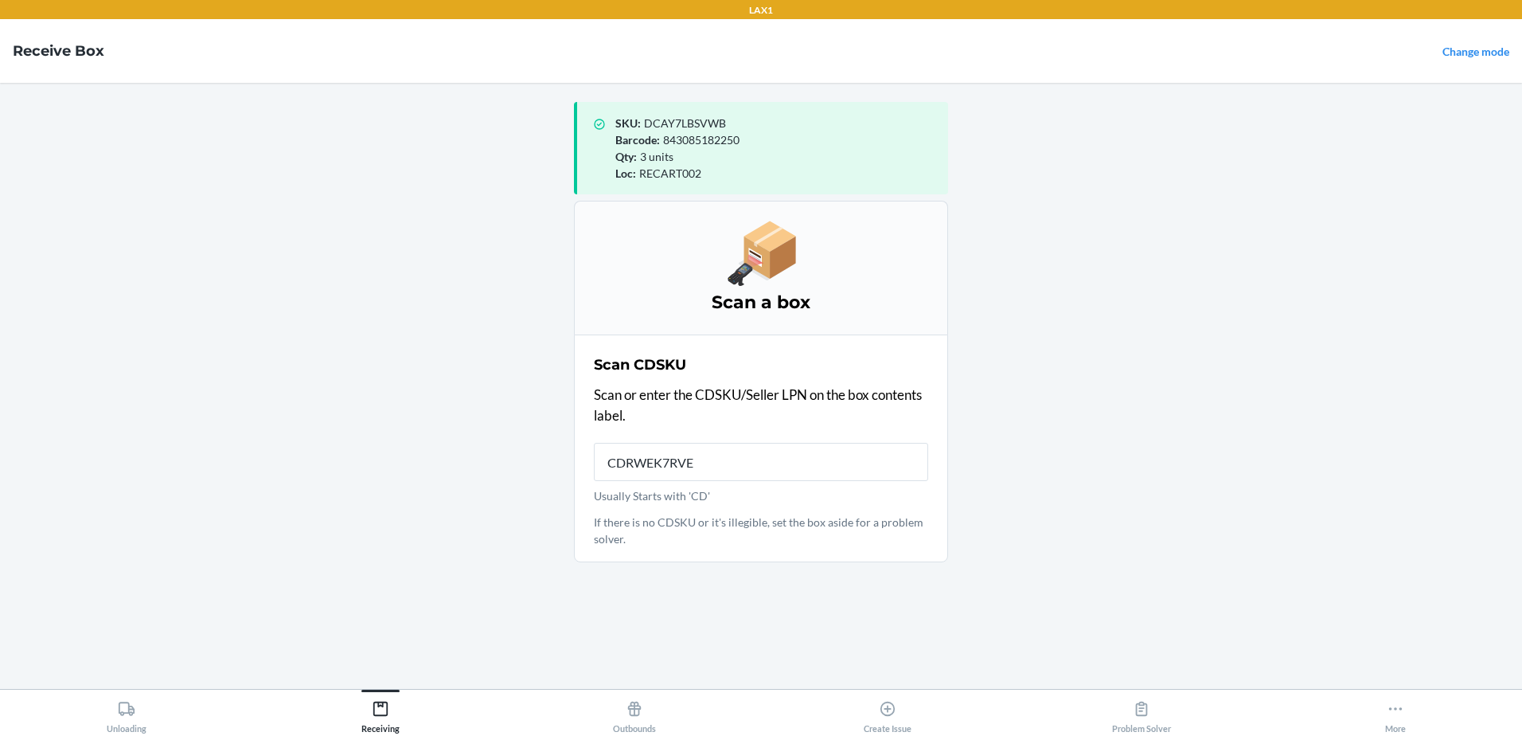
type input "CDRWEK7RVEP"
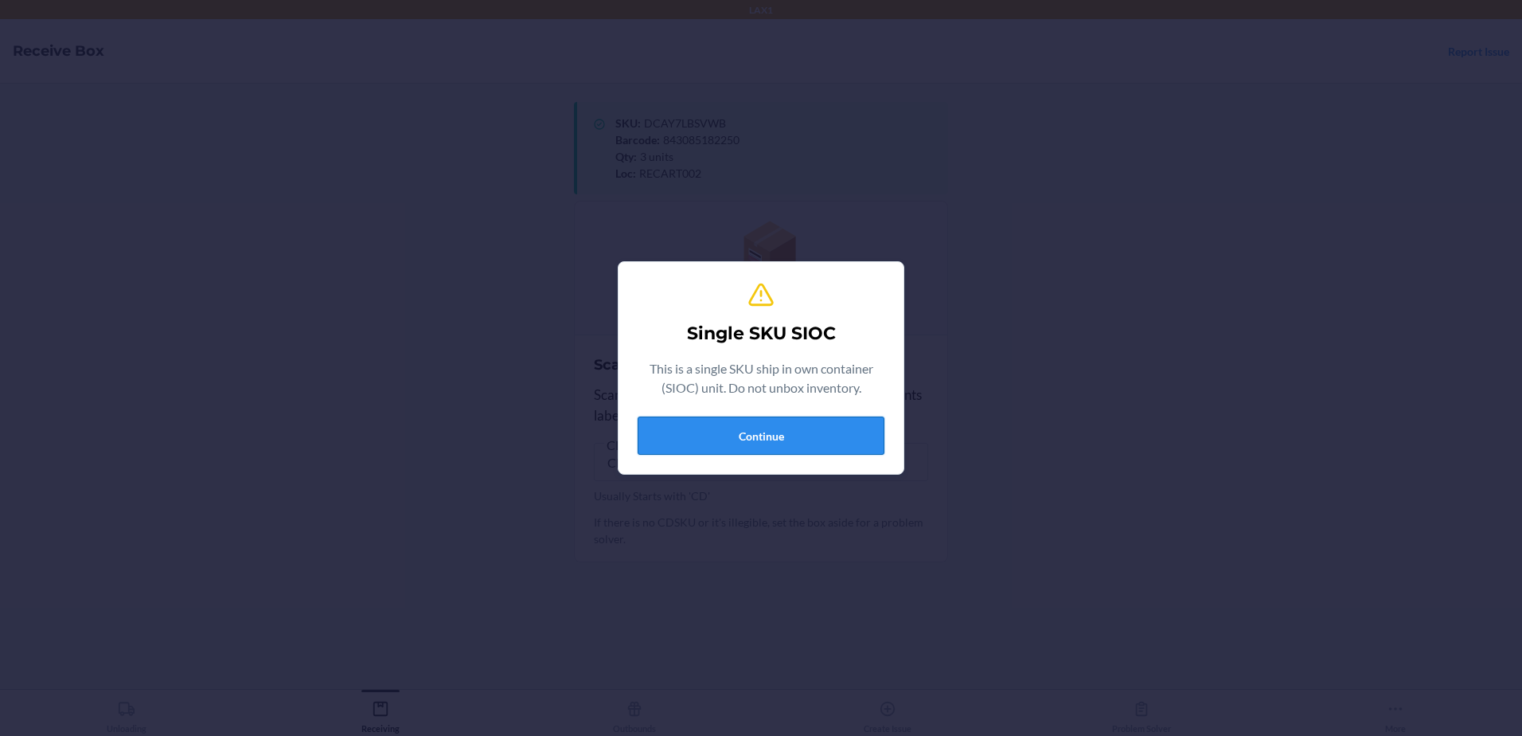
click at [857, 445] on button "Continue" at bounding box center [761, 435] width 247 height 38
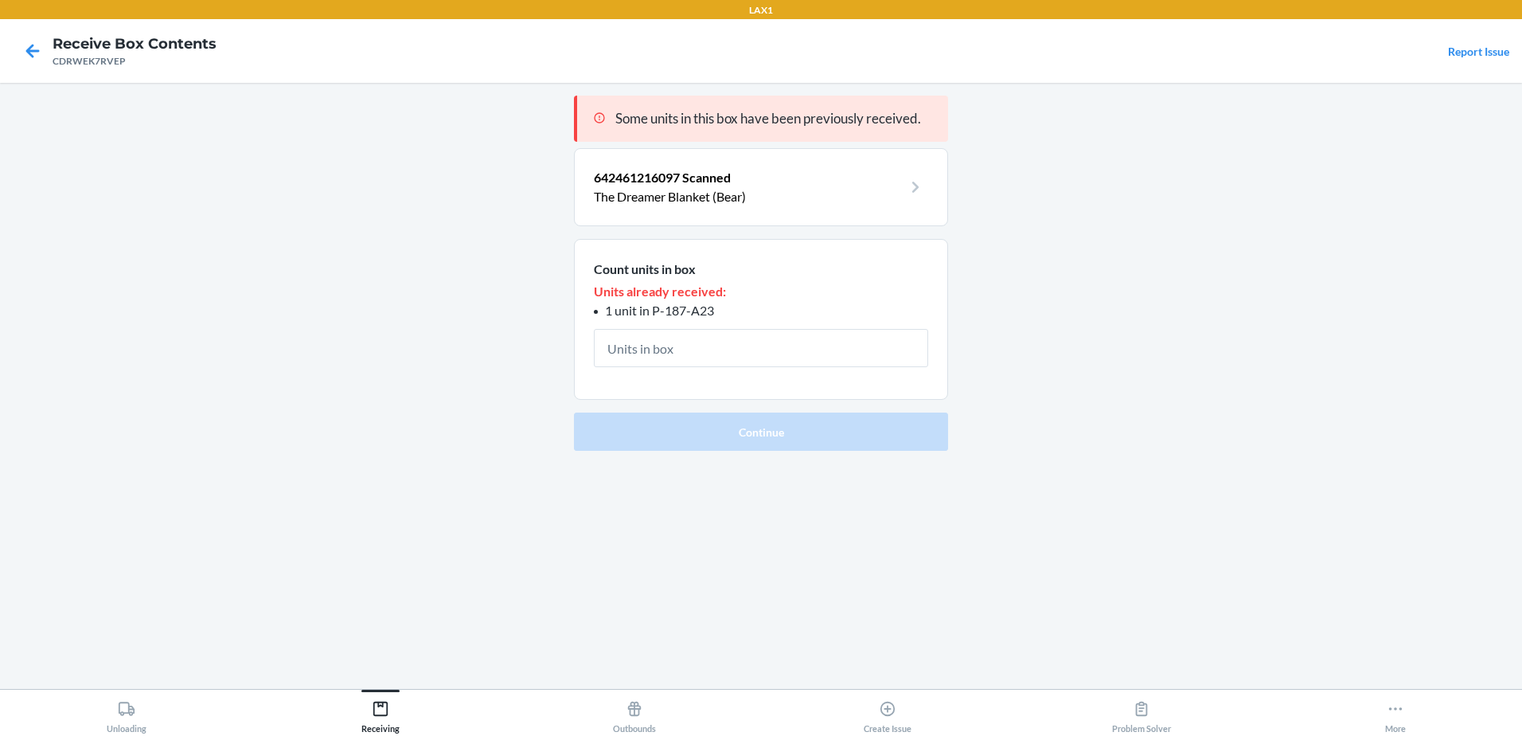
type input "1"
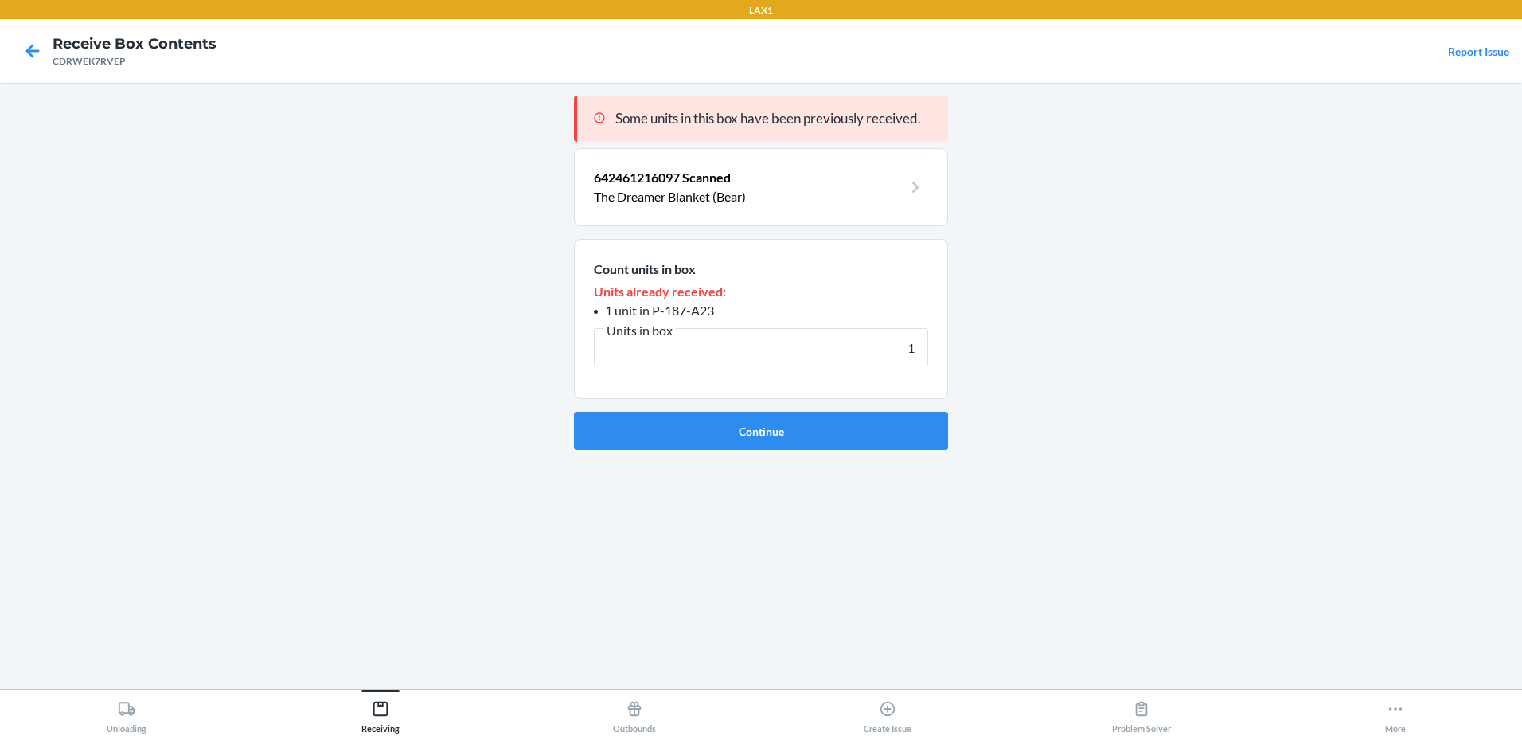
click button "Continue" at bounding box center [761, 431] width 374 height 38
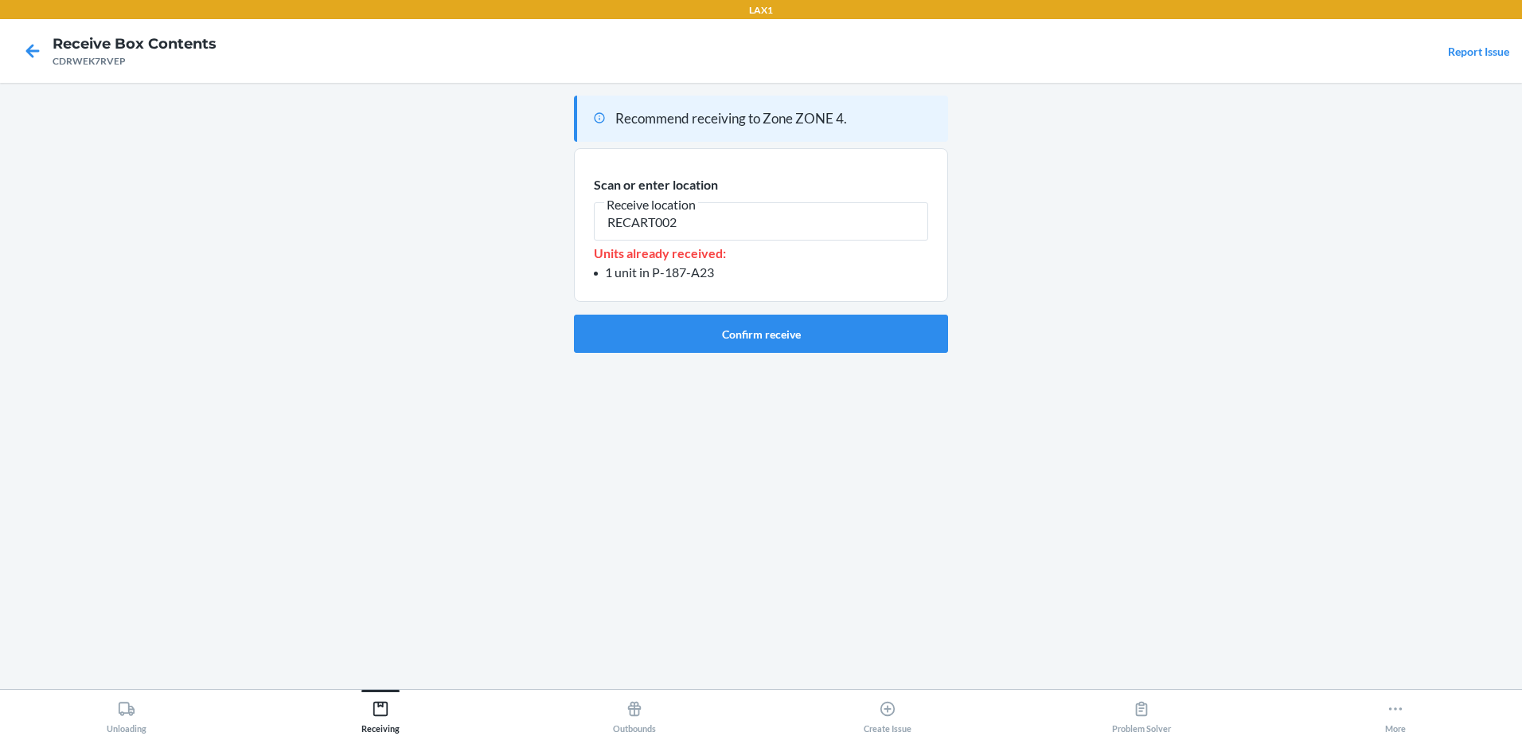
type input "RECART002"
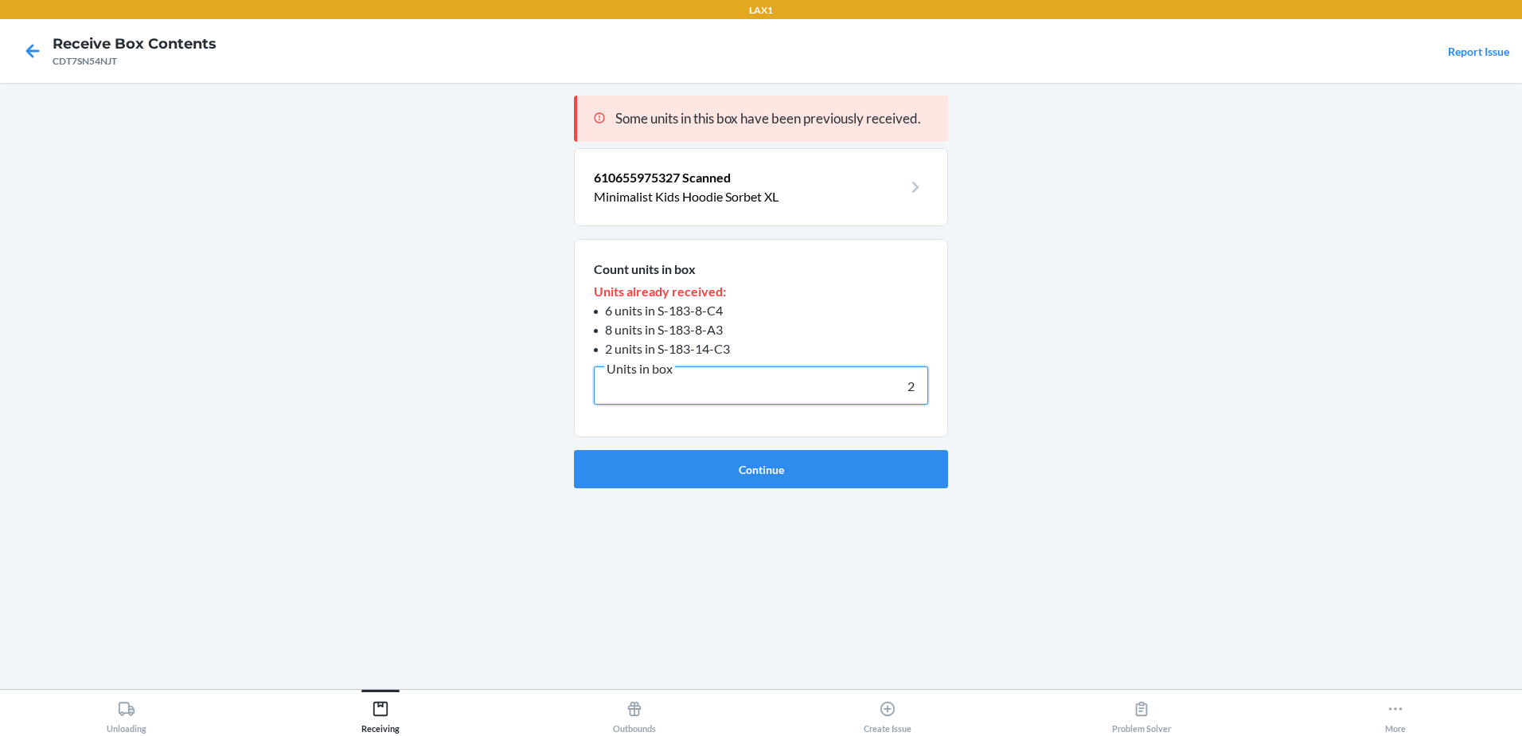
type input "2"
click at [574, 450] on button "Continue" at bounding box center [761, 469] width 374 height 38
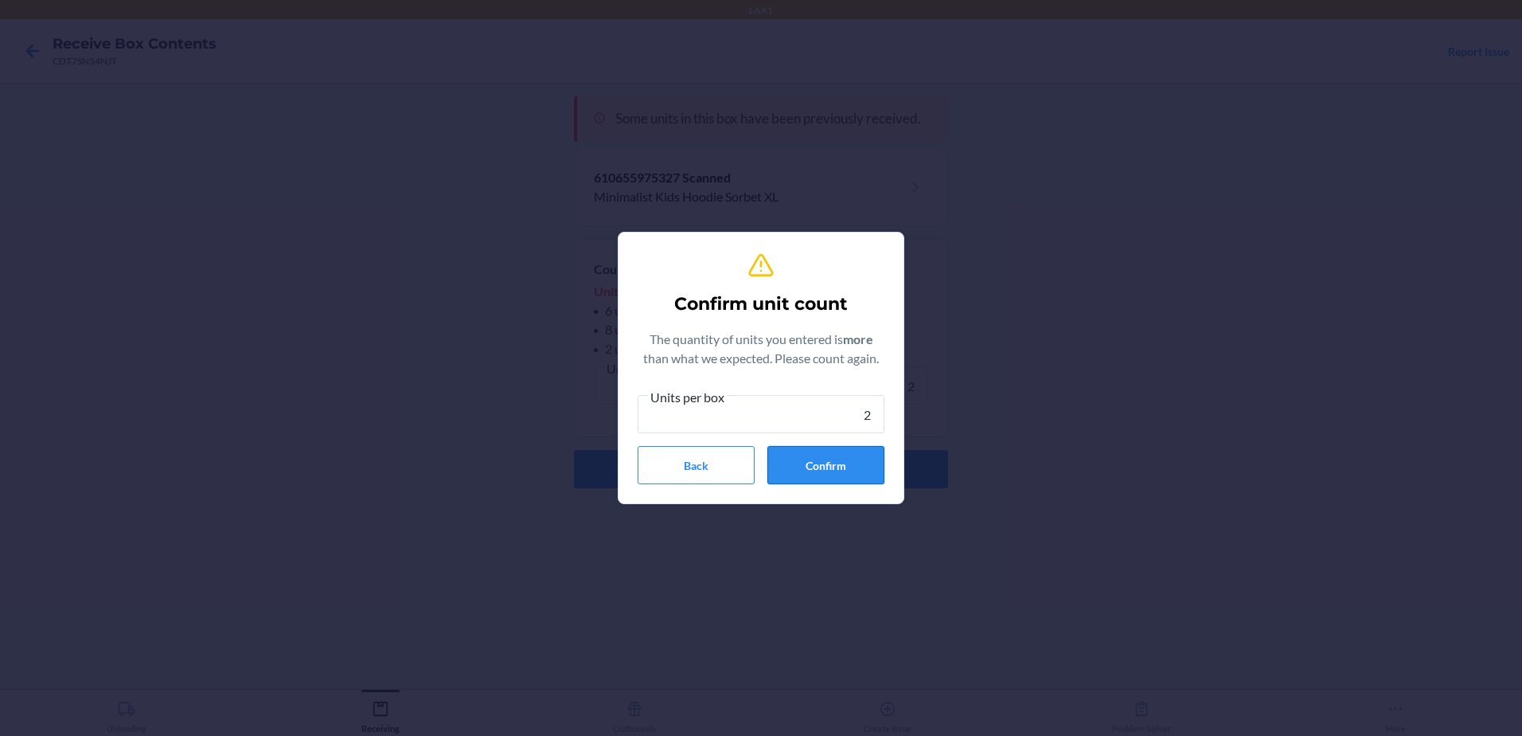
type input "2"
click at [834, 459] on button "Confirm" at bounding box center [825, 465] width 117 height 38
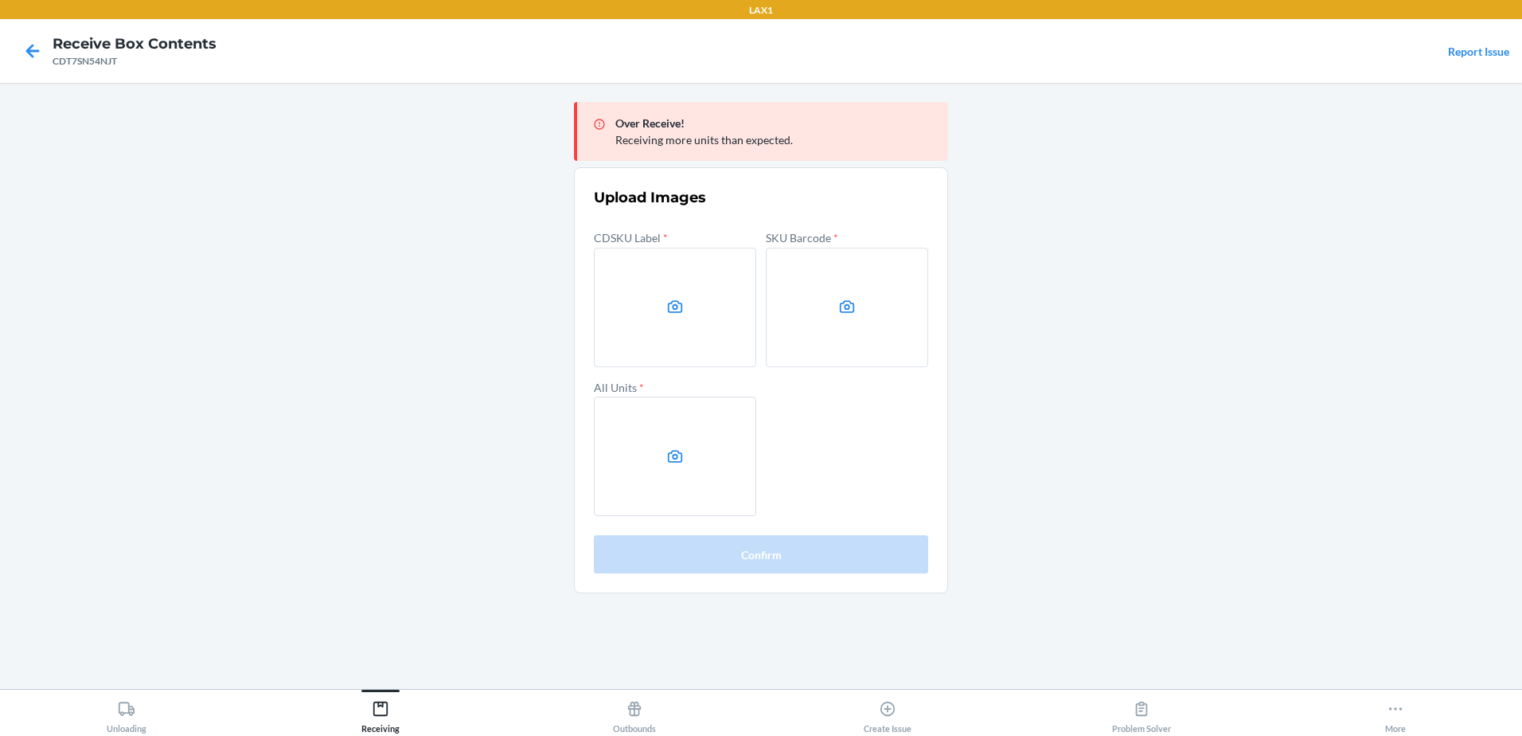
drag, startPoint x: 1317, startPoint y: 318, endPoint x: 1109, endPoint y: 353, distance: 210.6
click at [1316, 318] on main "Over Receive! Receiving more units than expected. Upload Images CDSKU Label * S…" at bounding box center [761, 386] width 1522 height 606
click at [597, 320] on label at bounding box center [675, 307] width 162 height 119
click at [0, 0] on input "file" at bounding box center [0, 0] width 0 height 0
click at [869, 301] on label at bounding box center [847, 307] width 162 height 119
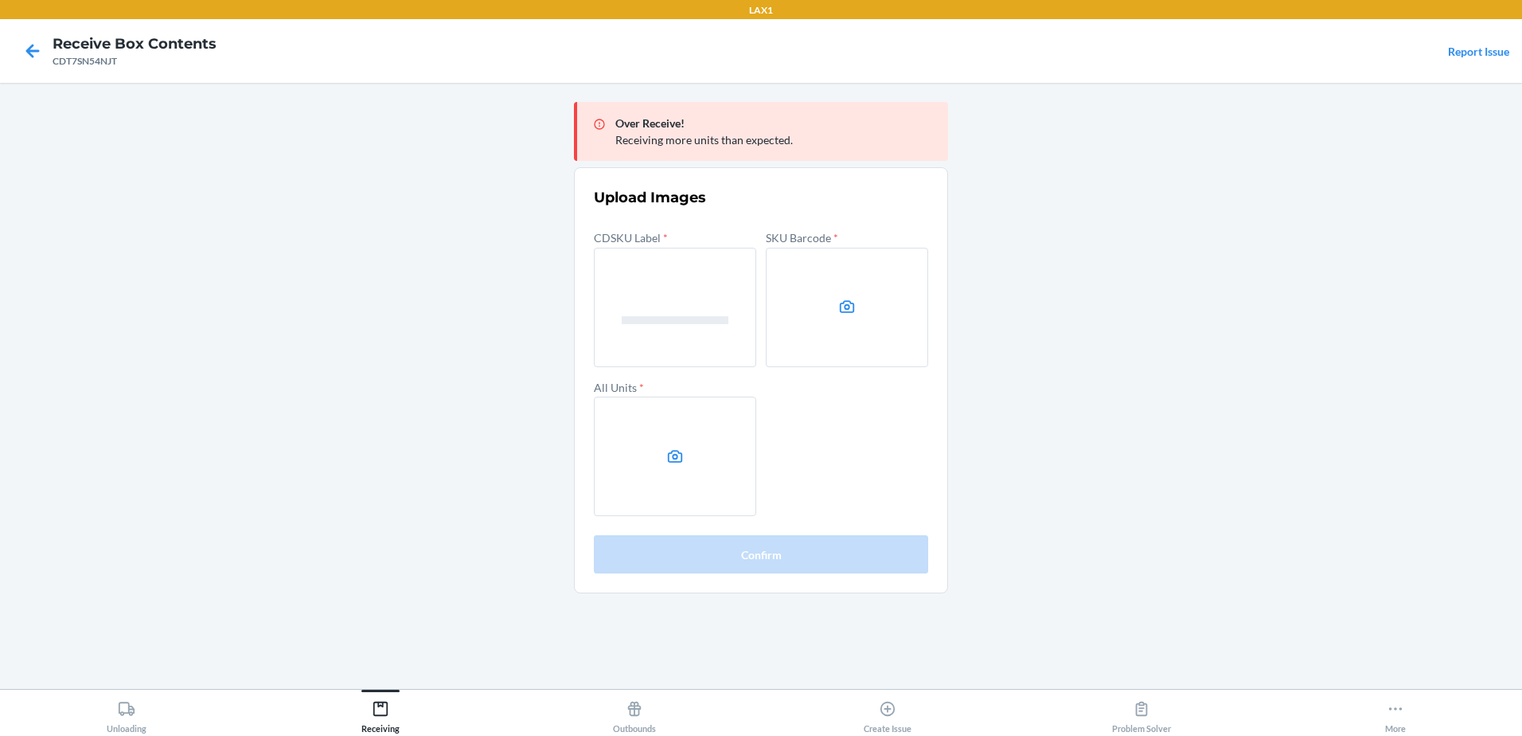
click at [0, 0] on input "file" at bounding box center [0, 0] width 0 height 0
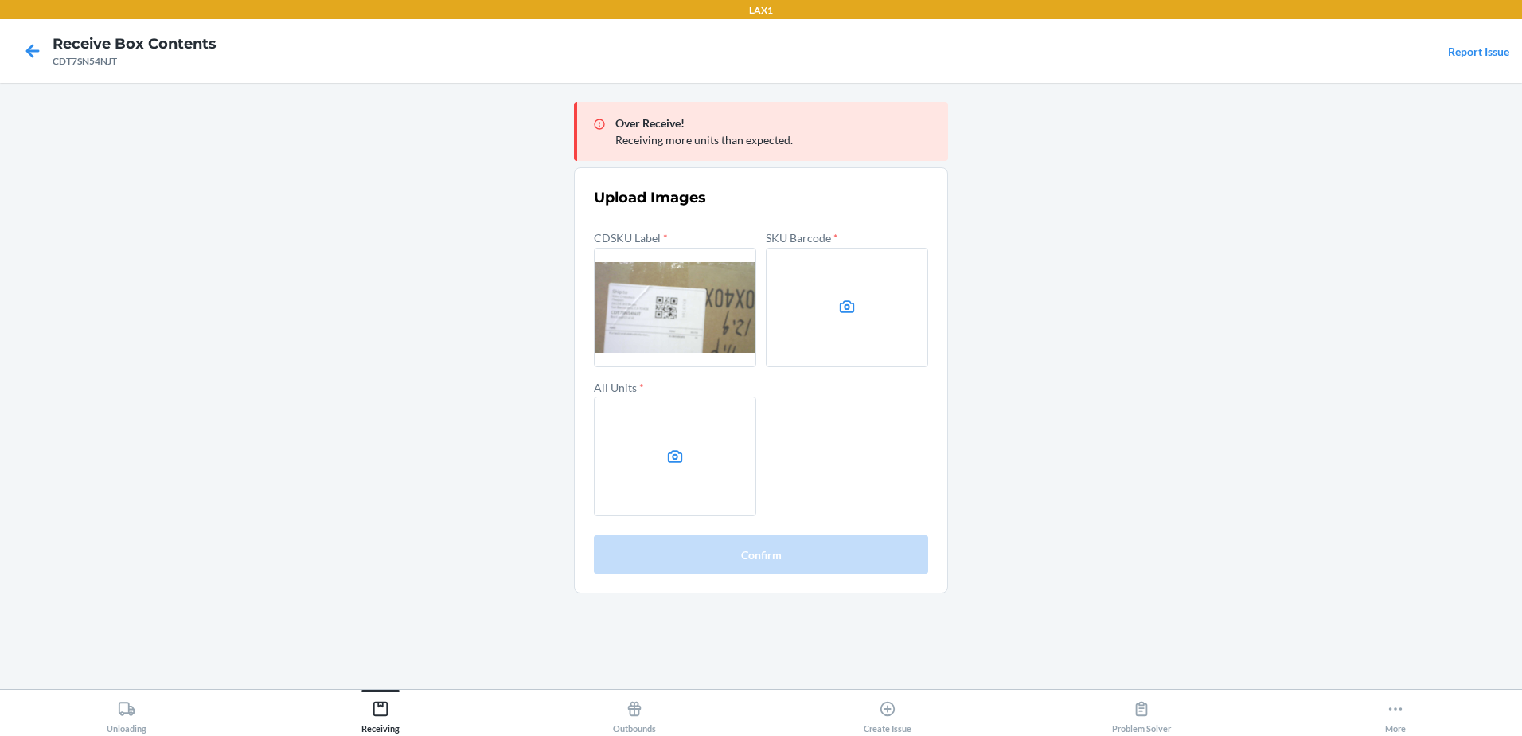
click at [693, 482] on label at bounding box center [675, 455] width 162 height 119
click at [0, 0] on input "file" at bounding box center [0, 0] width 0 height 0
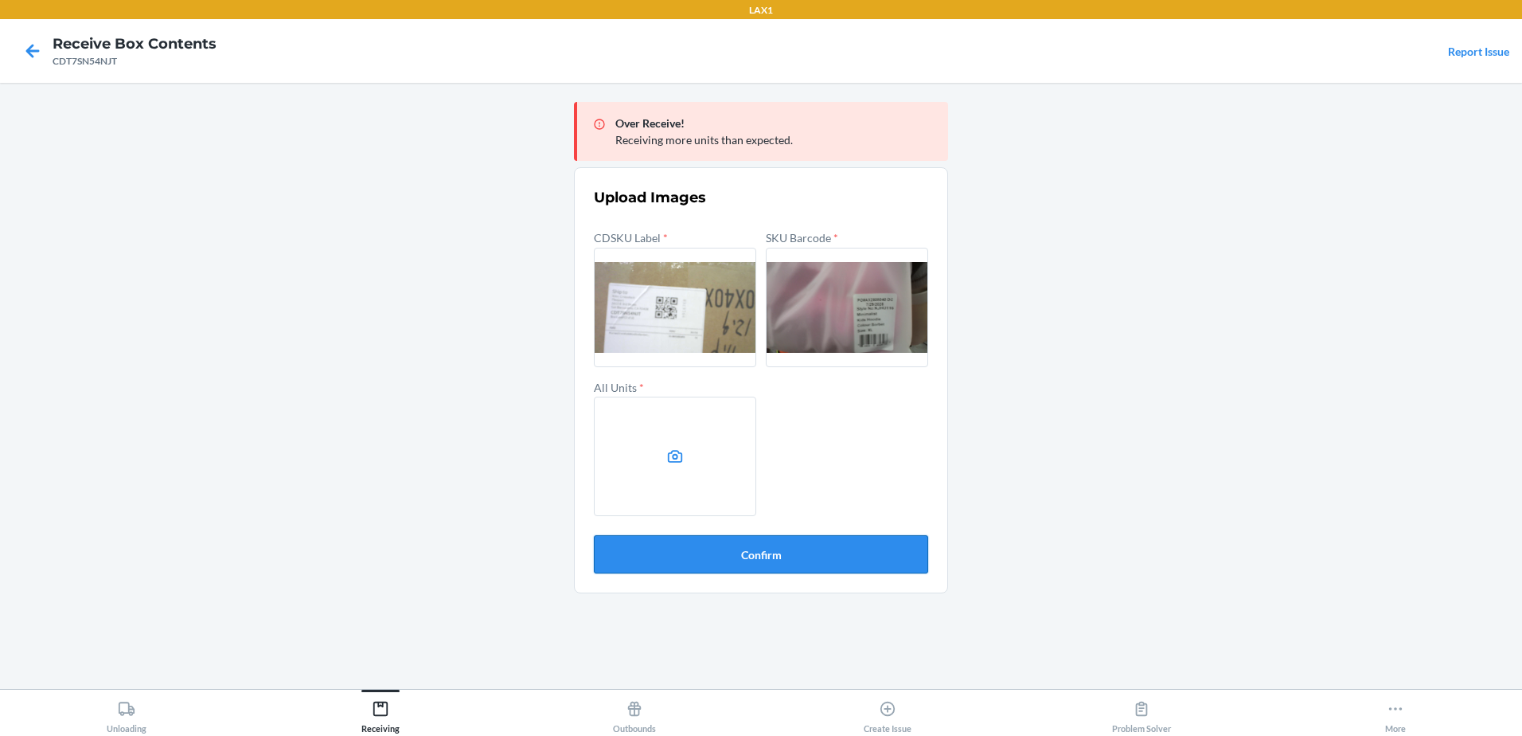
click at [751, 544] on button "Confirm" at bounding box center [761, 554] width 334 height 38
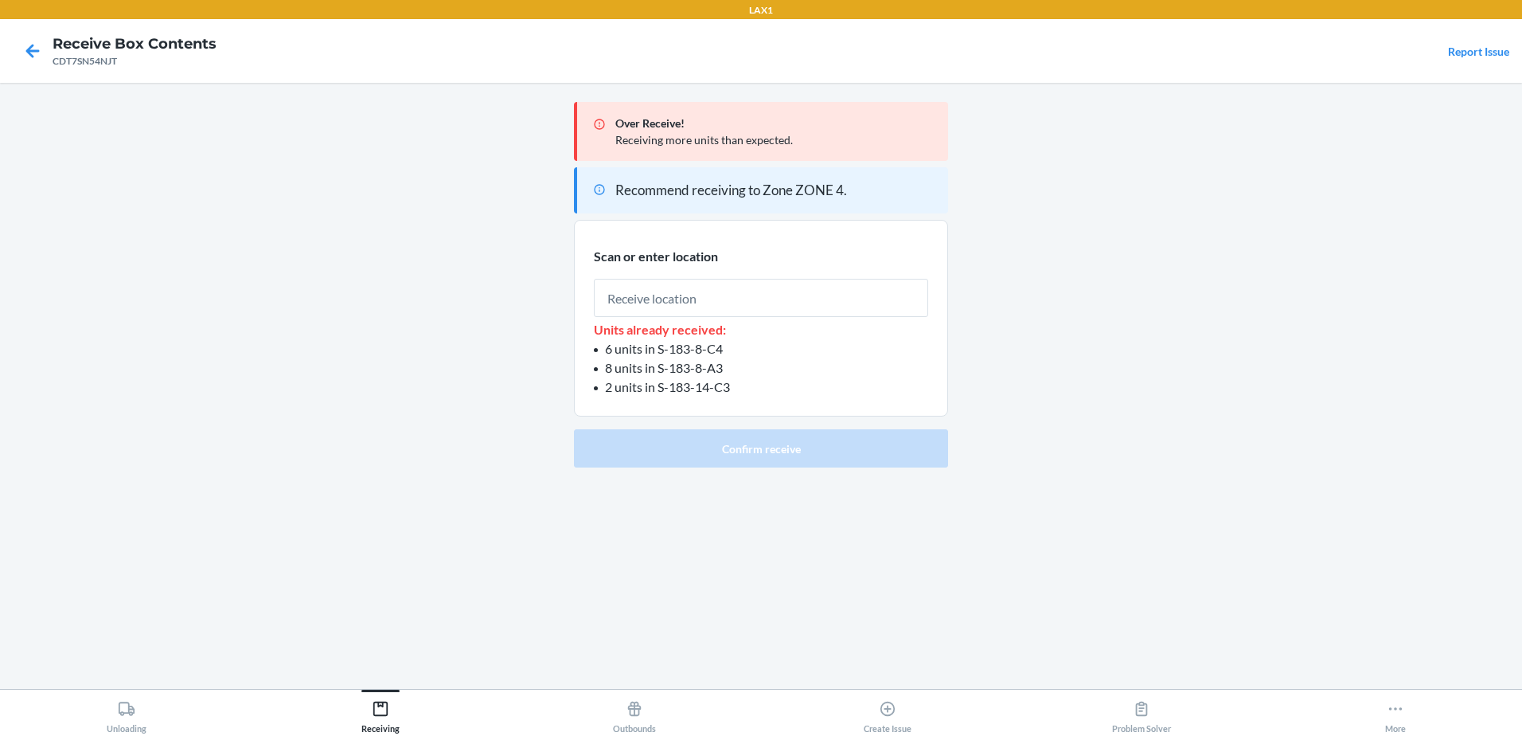
click at [696, 303] on input "text" at bounding box center [761, 298] width 334 height 38
type input "RECART002"
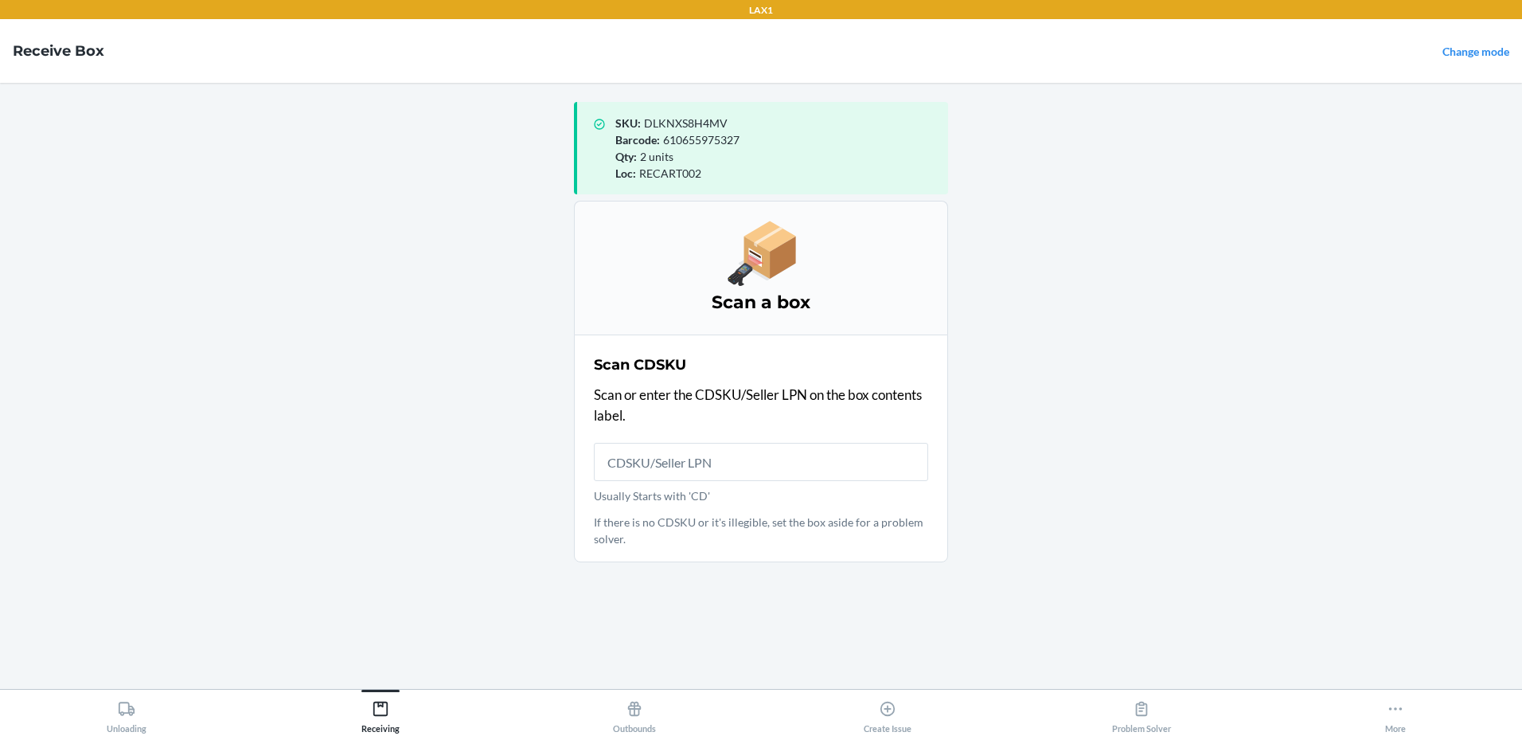
drag, startPoint x: 1357, startPoint y: 76, endPoint x: 1068, endPoint y: 55, distance: 288.9
click at [1344, 76] on nav "Receive Box Change mode" at bounding box center [761, 51] width 1522 height 64
drag, startPoint x: 438, startPoint y: 703, endPoint x: 423, endPoint y: 691, distance: 19.3
click at [439, 703] on button "Receiving" at bounding box center [381, 711] width 254 height 44
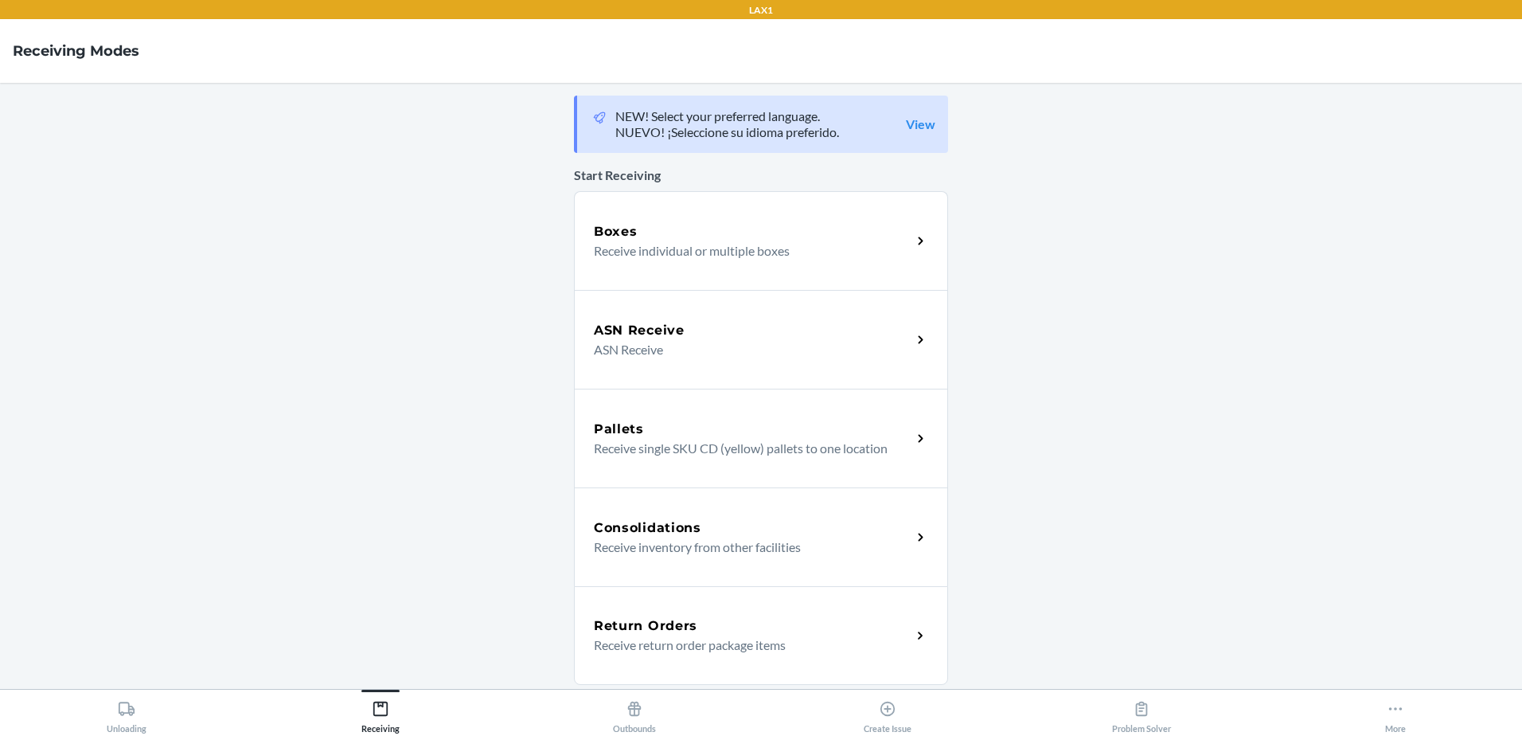
click at [658, 345] on p "ASN Receive" at bounding box center [746, 349] width 305 height 19
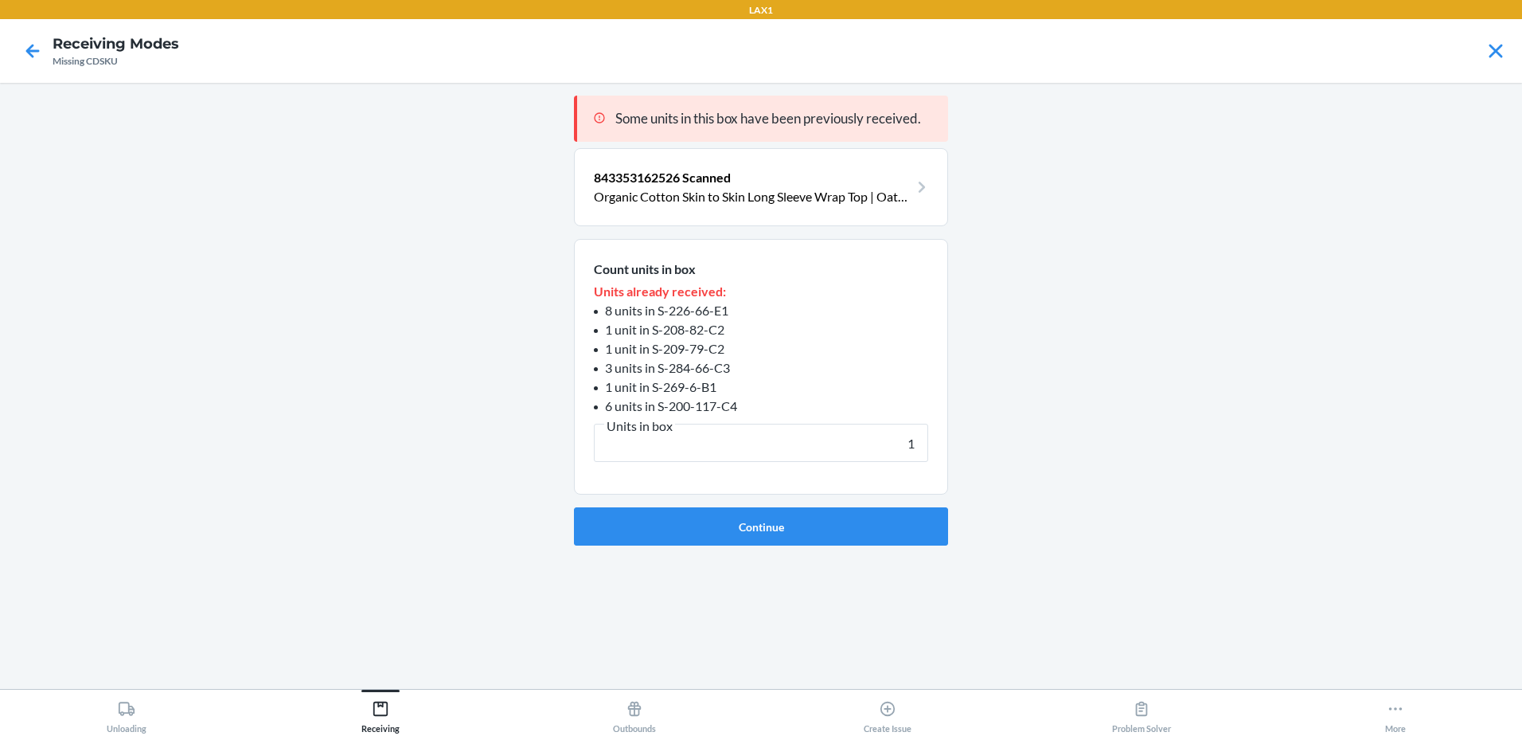
type input "1"
click at [574, 507] on button "Continue" at bounding box center [761, 526] width 374 height 38
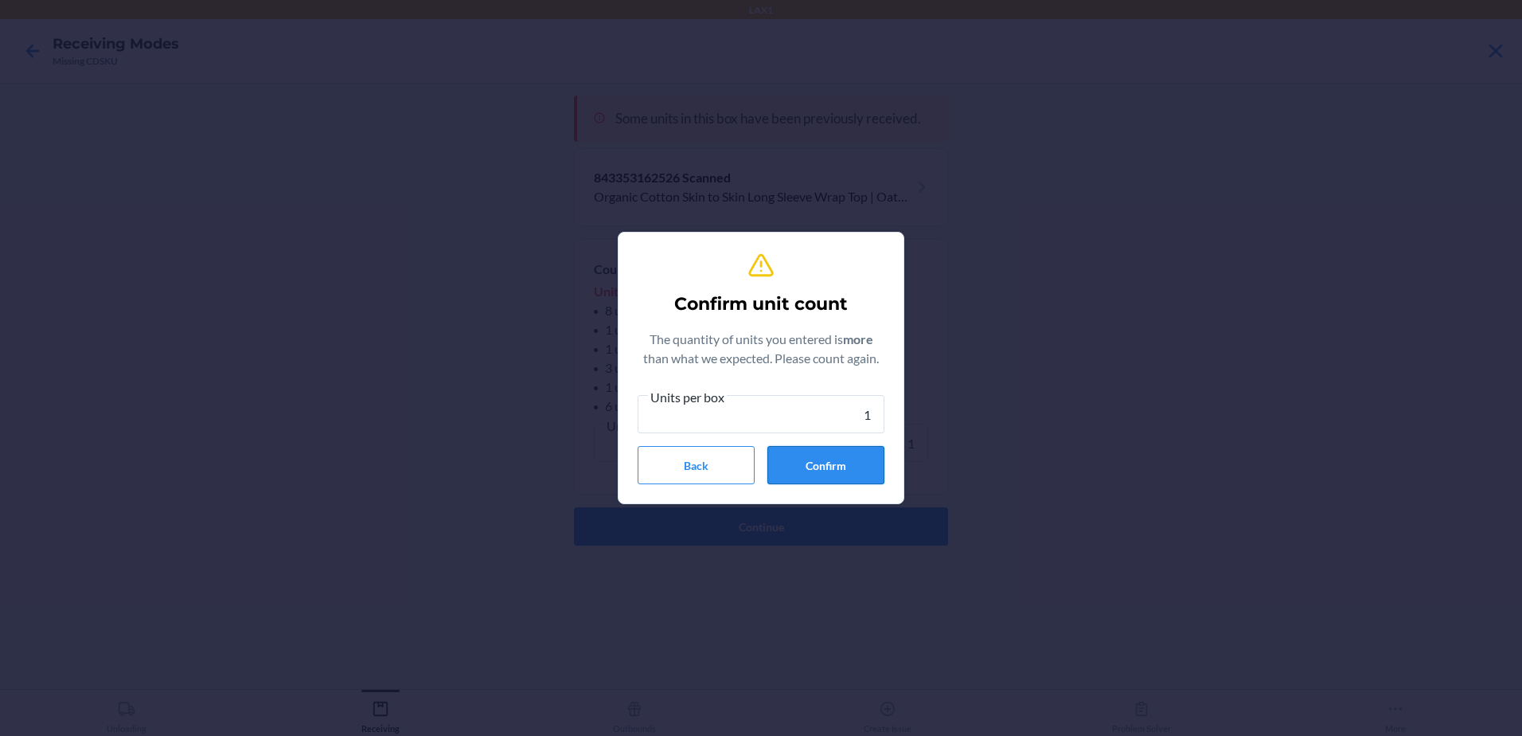
type input "1"
click at [844, 449] on button "Confirm" at bounding box center [825, 465] width 117 height 38
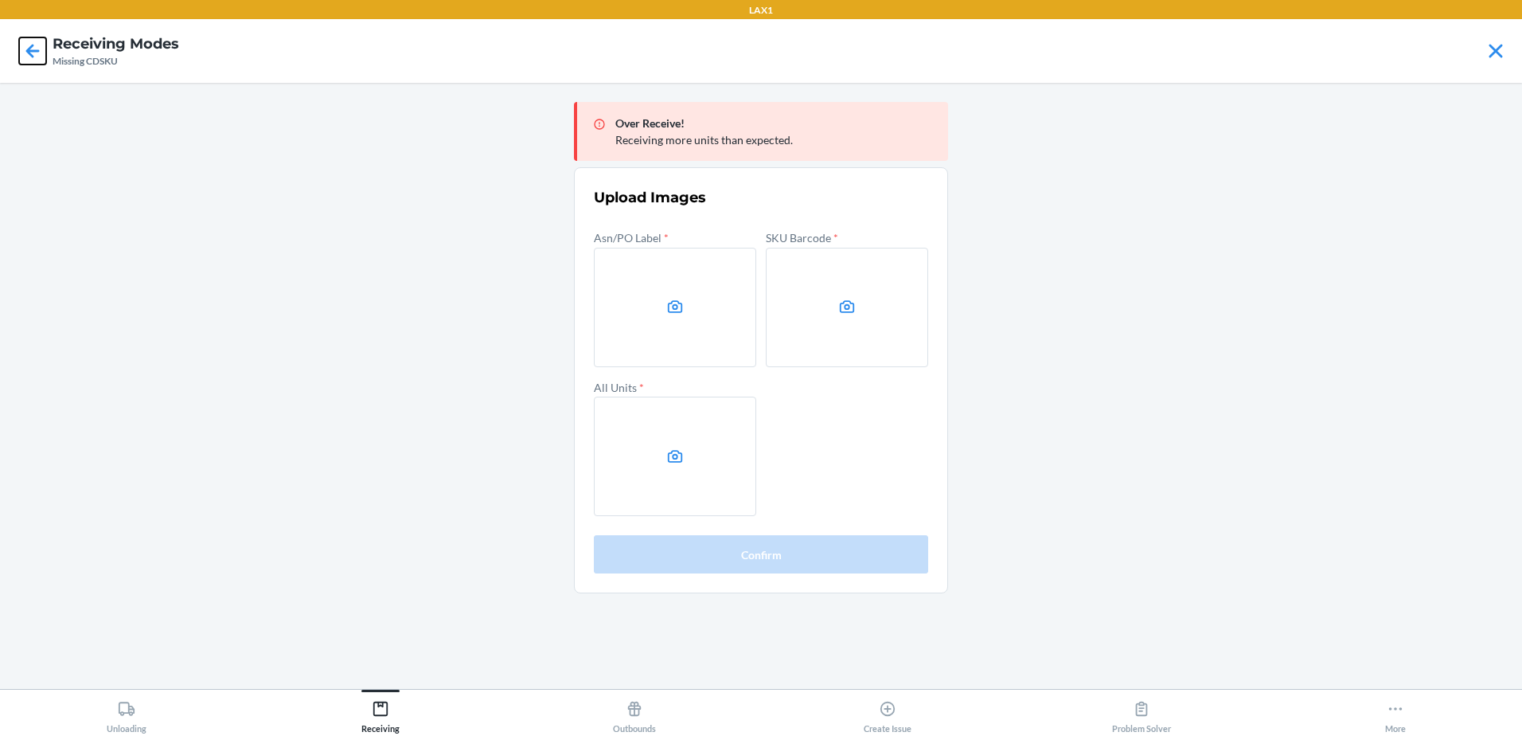
click at [34, 49] on icon at bounding box center [32, 50] width 27 height 27
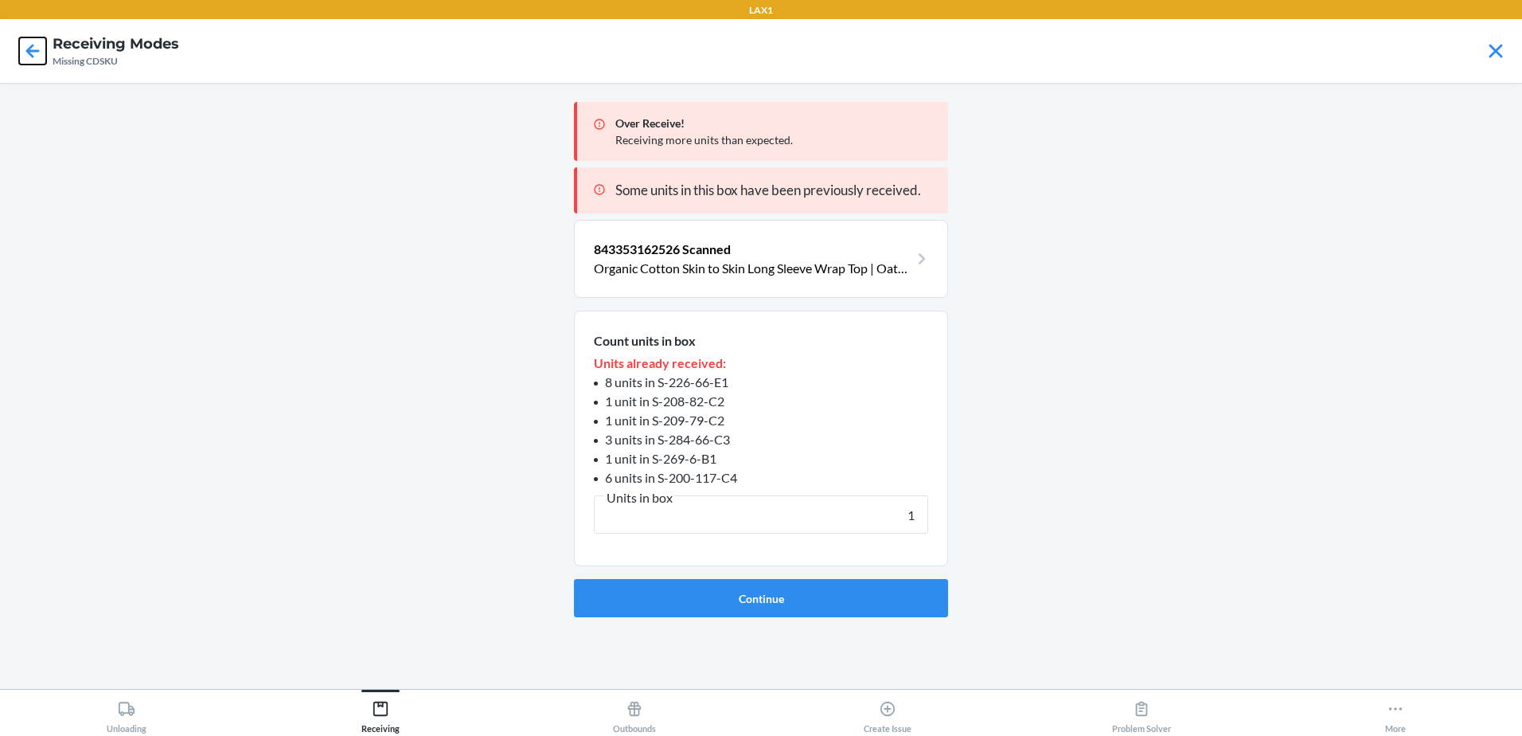
click at [33, 48] on icon at bounding box center [32, 50] width 27 height 27
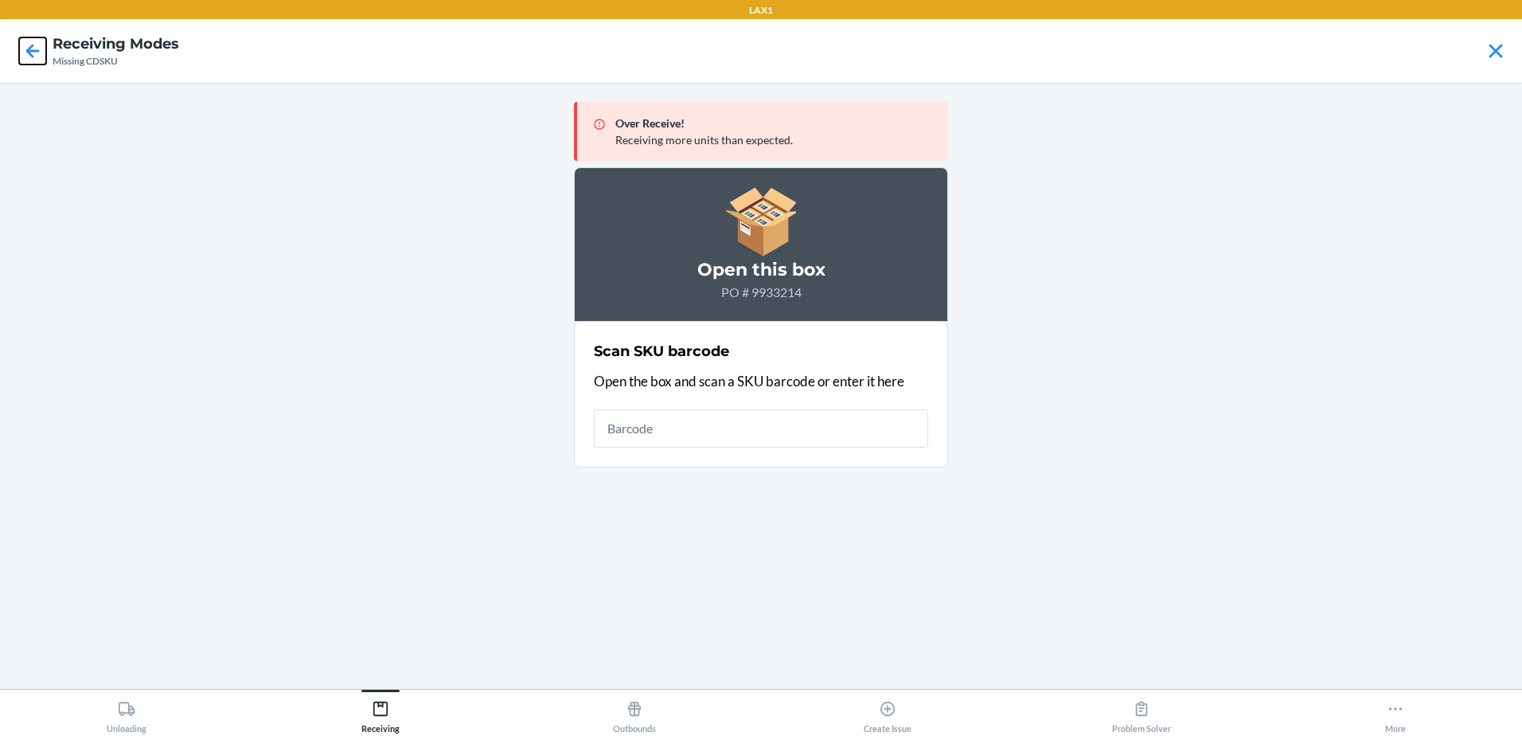
click at [21, 62] on icon at bounding box center [32, 50] width 27 height 27
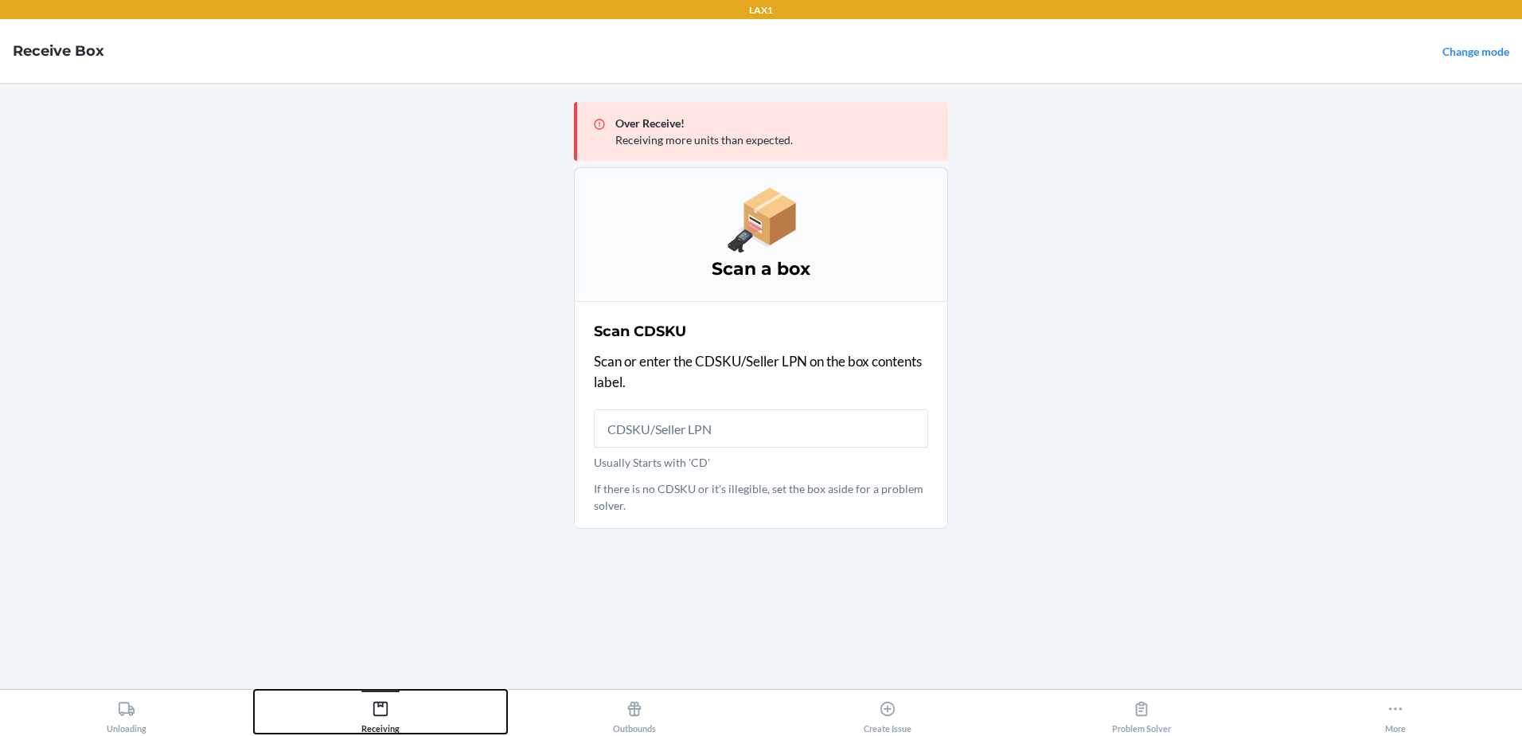
drag, startPoint x: 399, startPoint y: 716, endPoint x: 565, endPoint y: 479, distance: 289.1
click at [400, 715] on button "Receiving" at bounding box center [381, 711] width 254 height 44
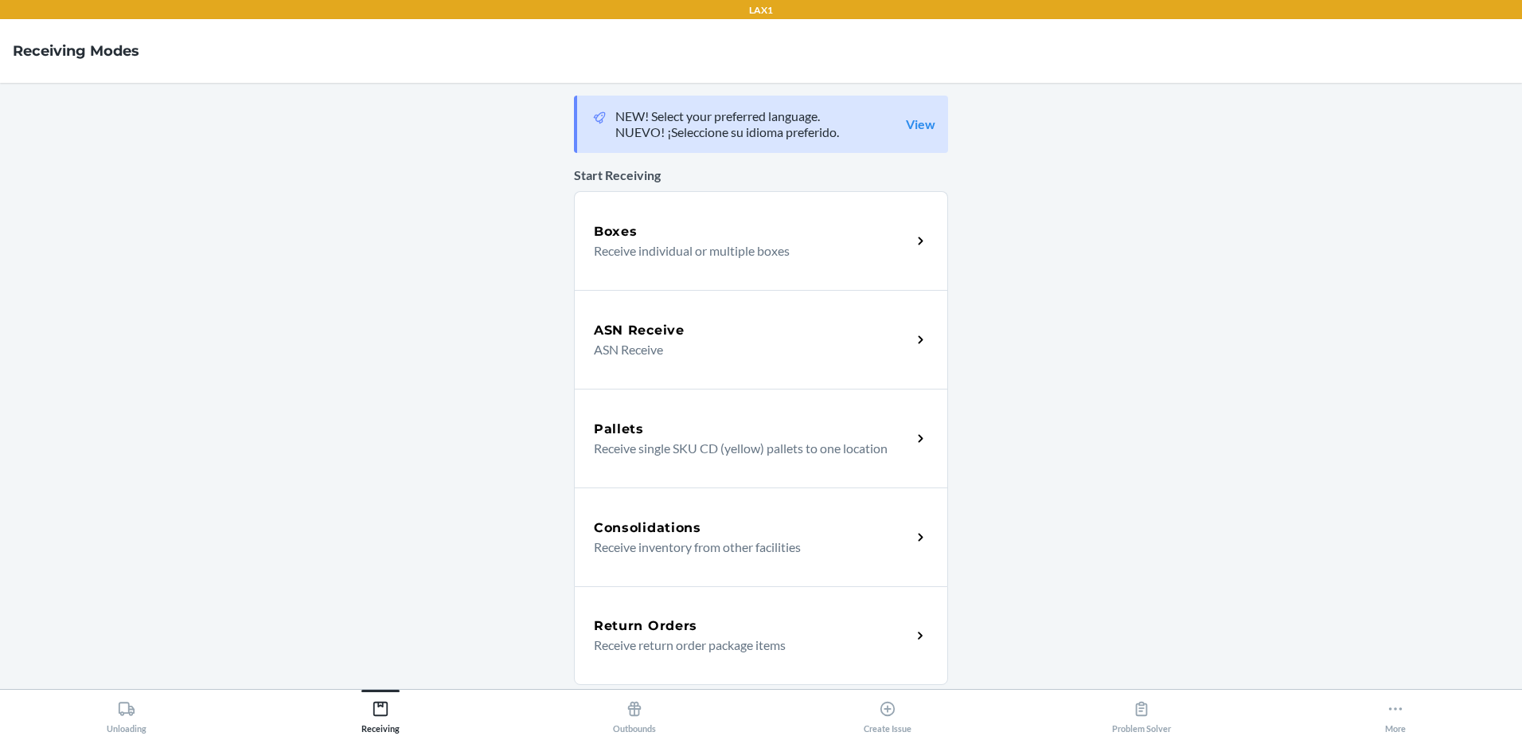
click at [631, 351] on p "ASN Receive" at bounding box center [746, 349] width 305 height 19
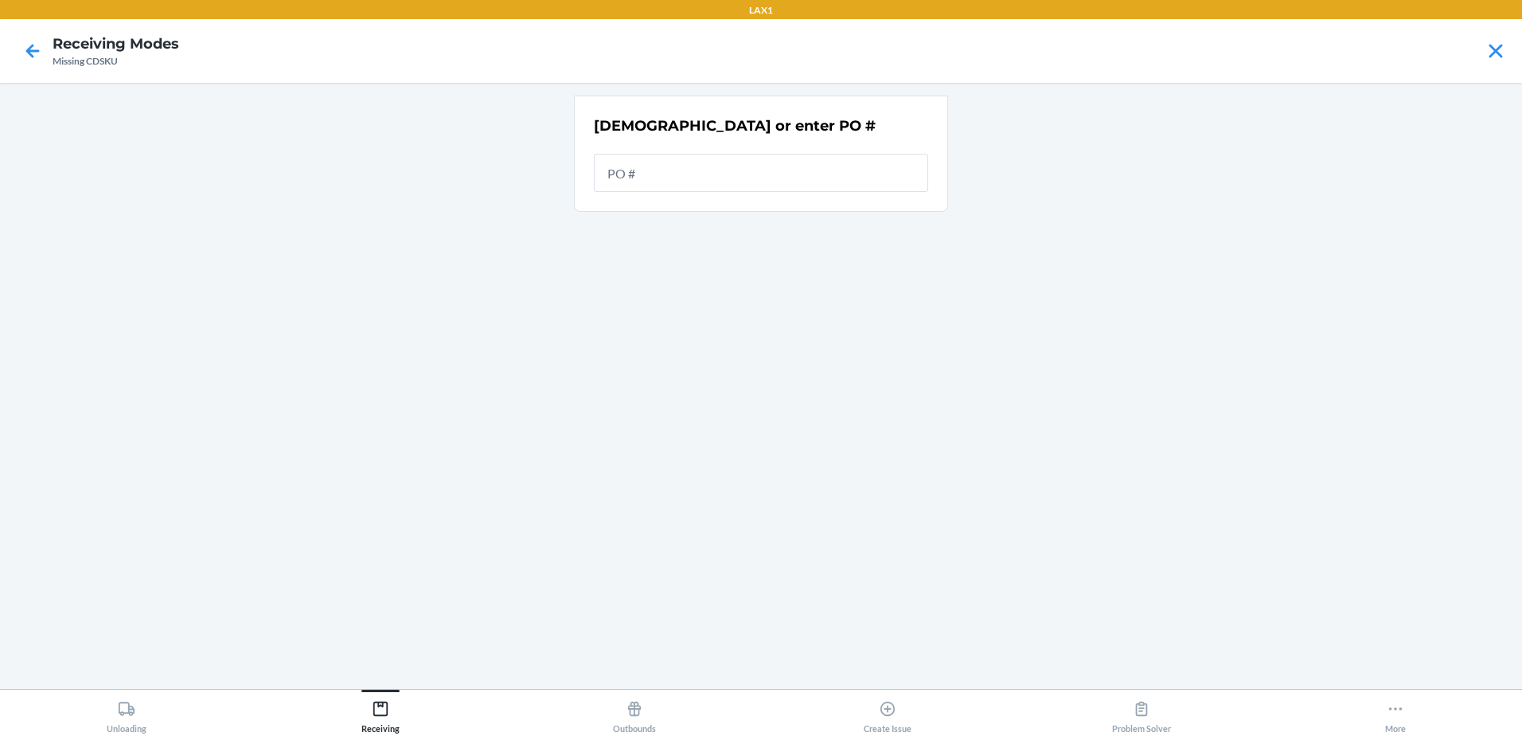
click at [655, 176] on input "text" at bounding box center [761, 173] width 334 height 38
click at [663, 180] on input "text" at bounding box center [761, 173] width 334 height 38
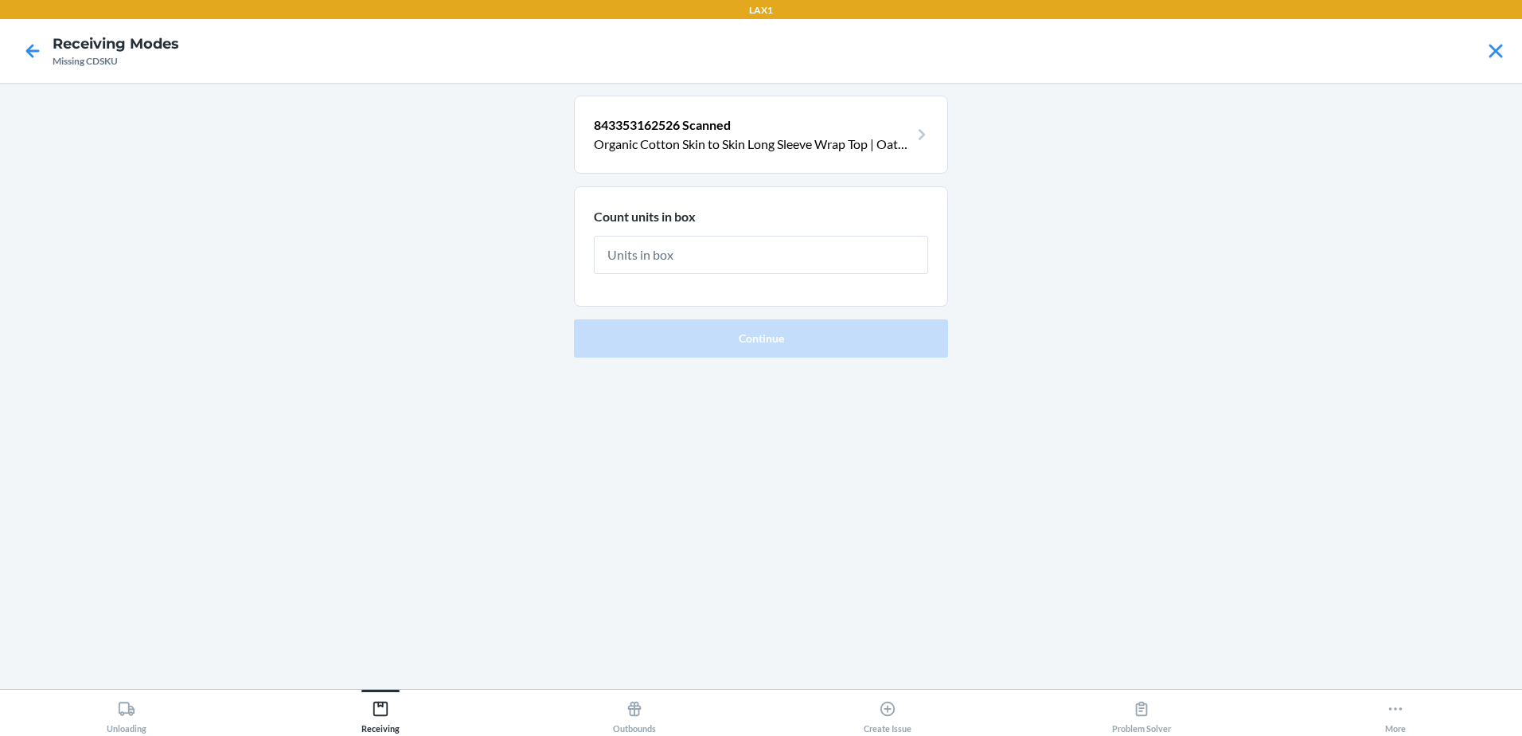
type input "1"
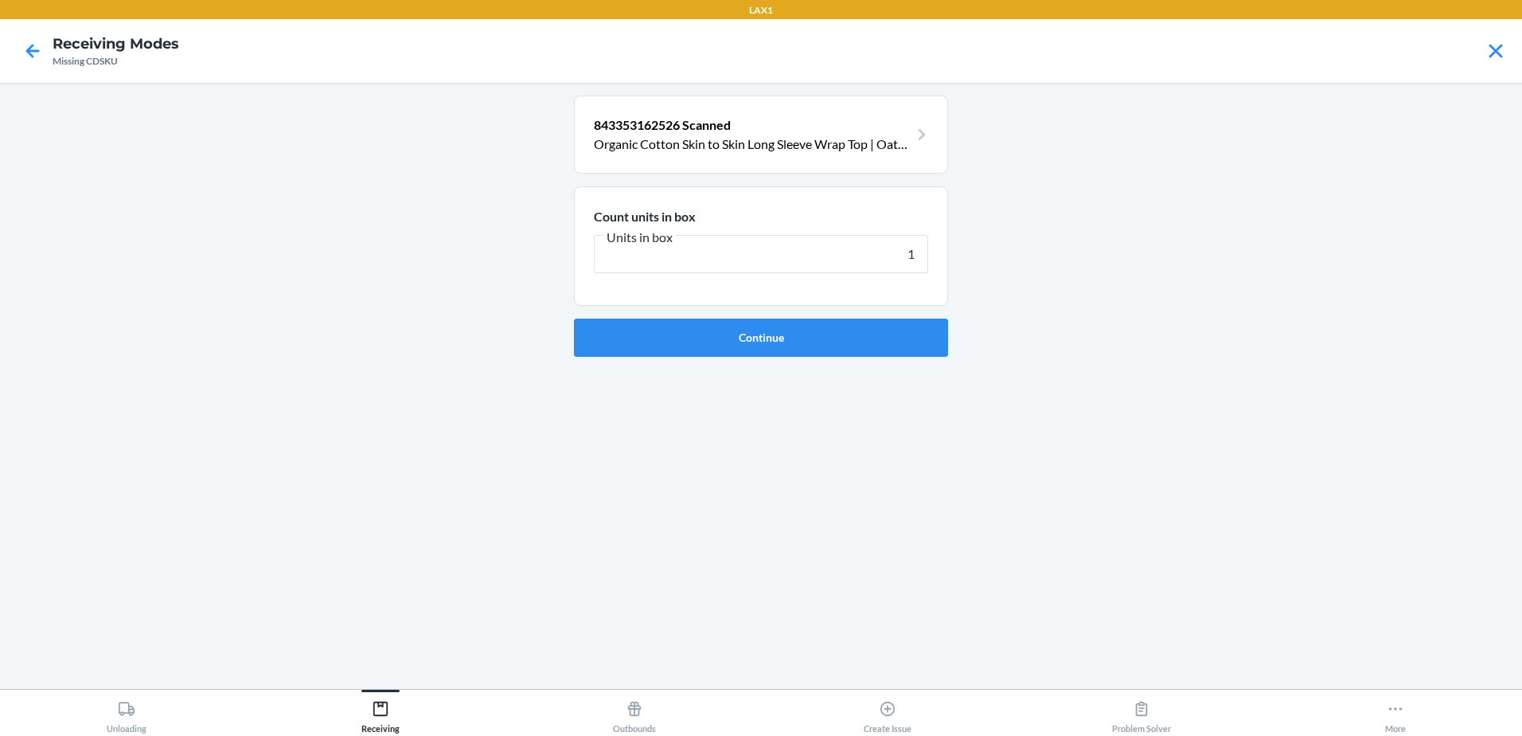
click button "Continue" at bounding box center [761, 337] width 374 height 38
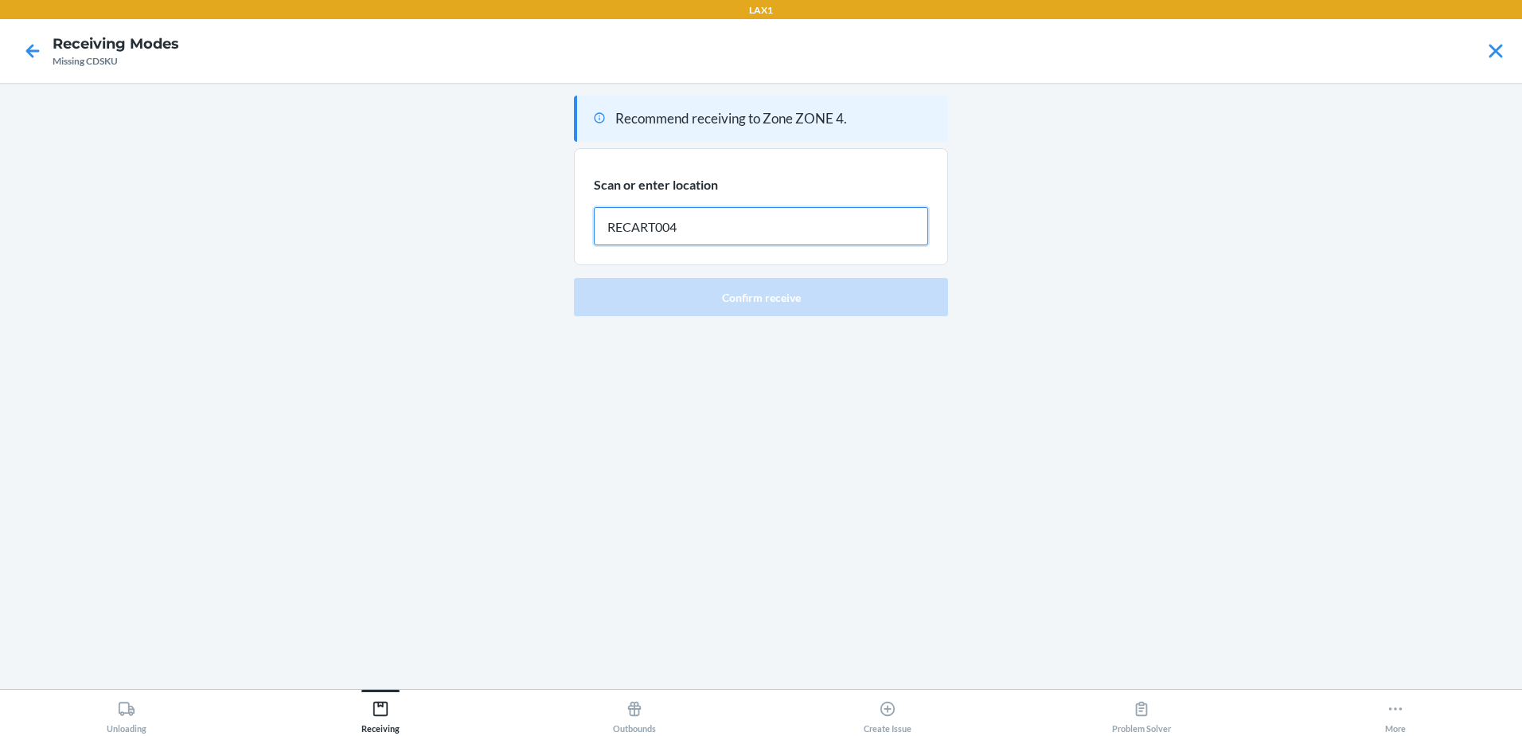
type input "RECART004"
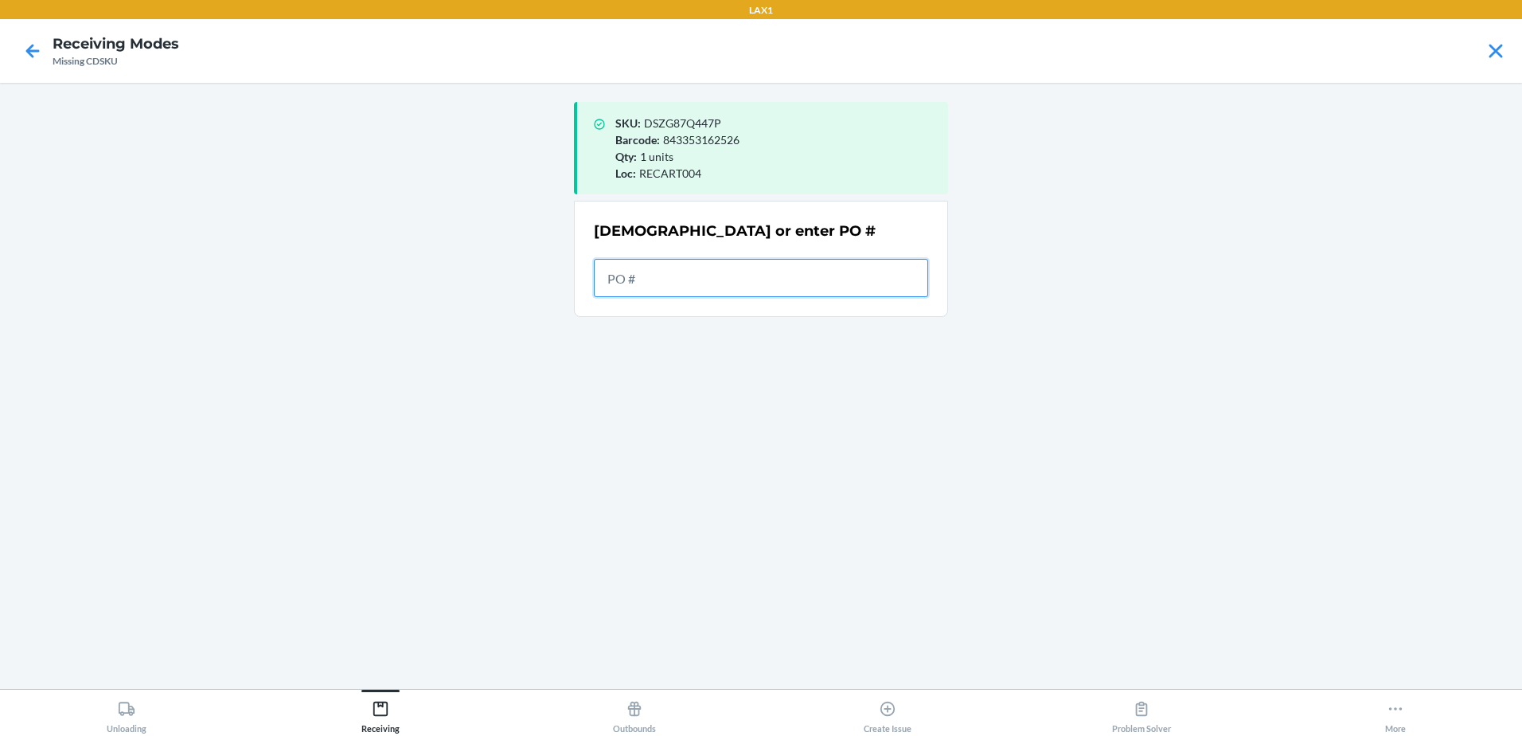
click at [712, 294] on input "text" at bounding box center [761, 278] width 334 height 38
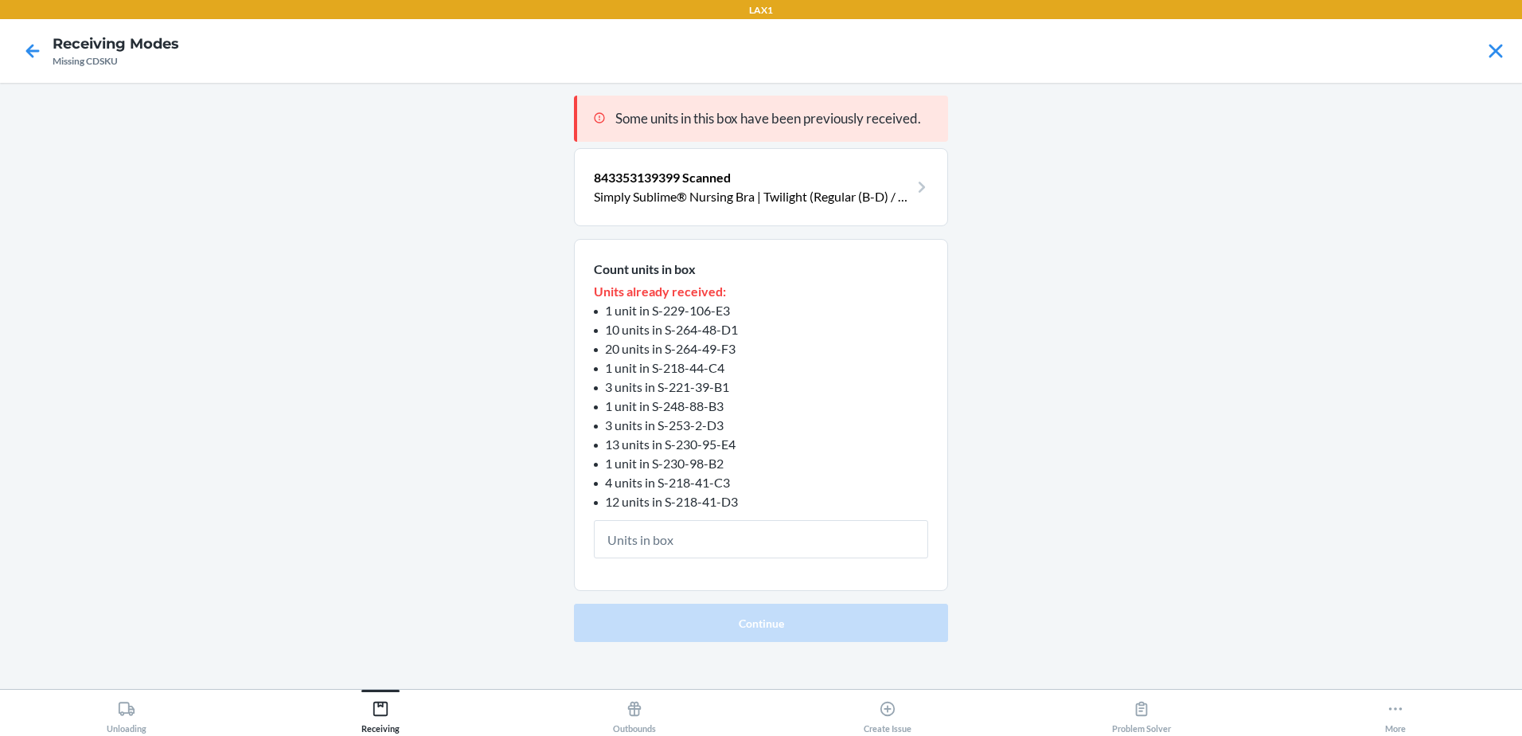
type input "5"
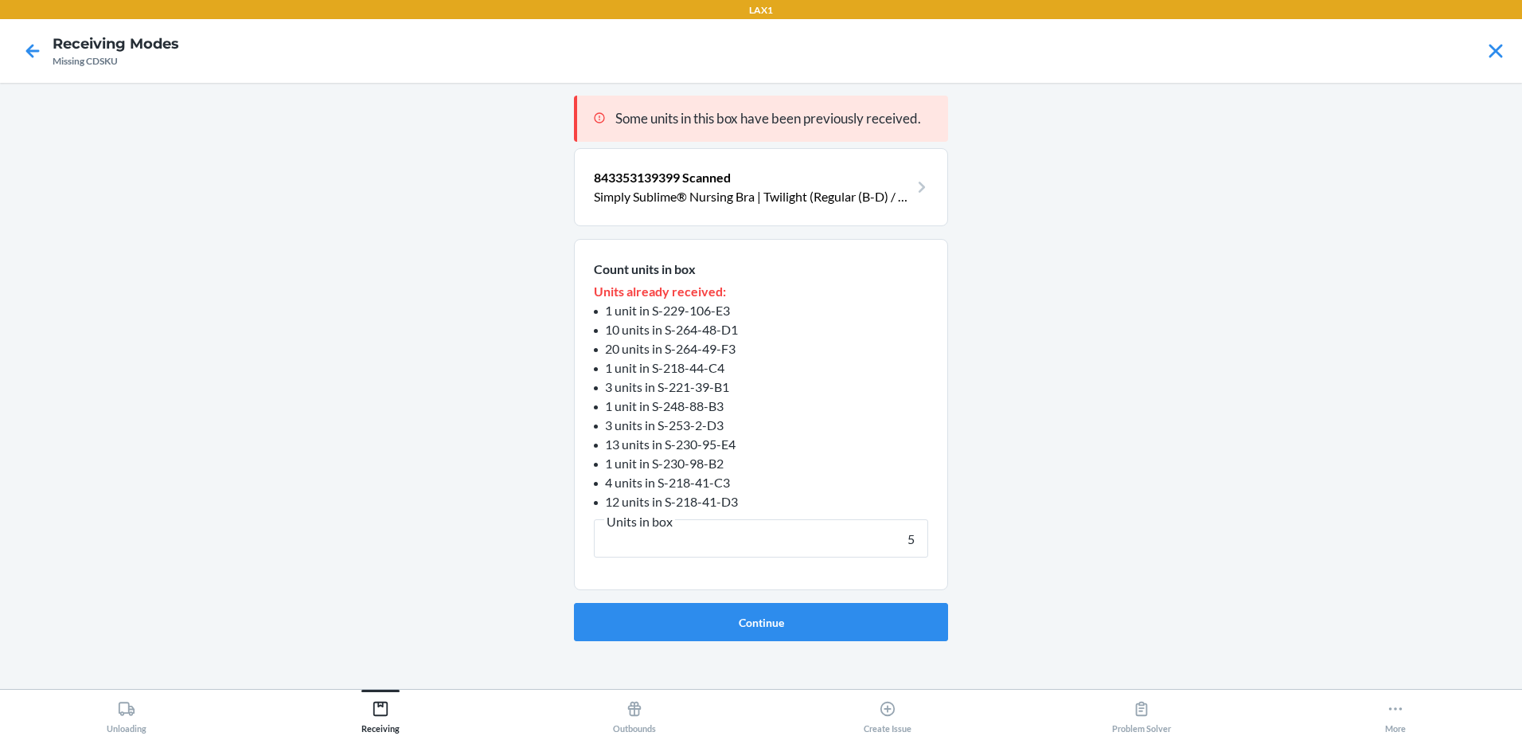
click button "Continue" at bounding box center [761, 622] width 374 height 38
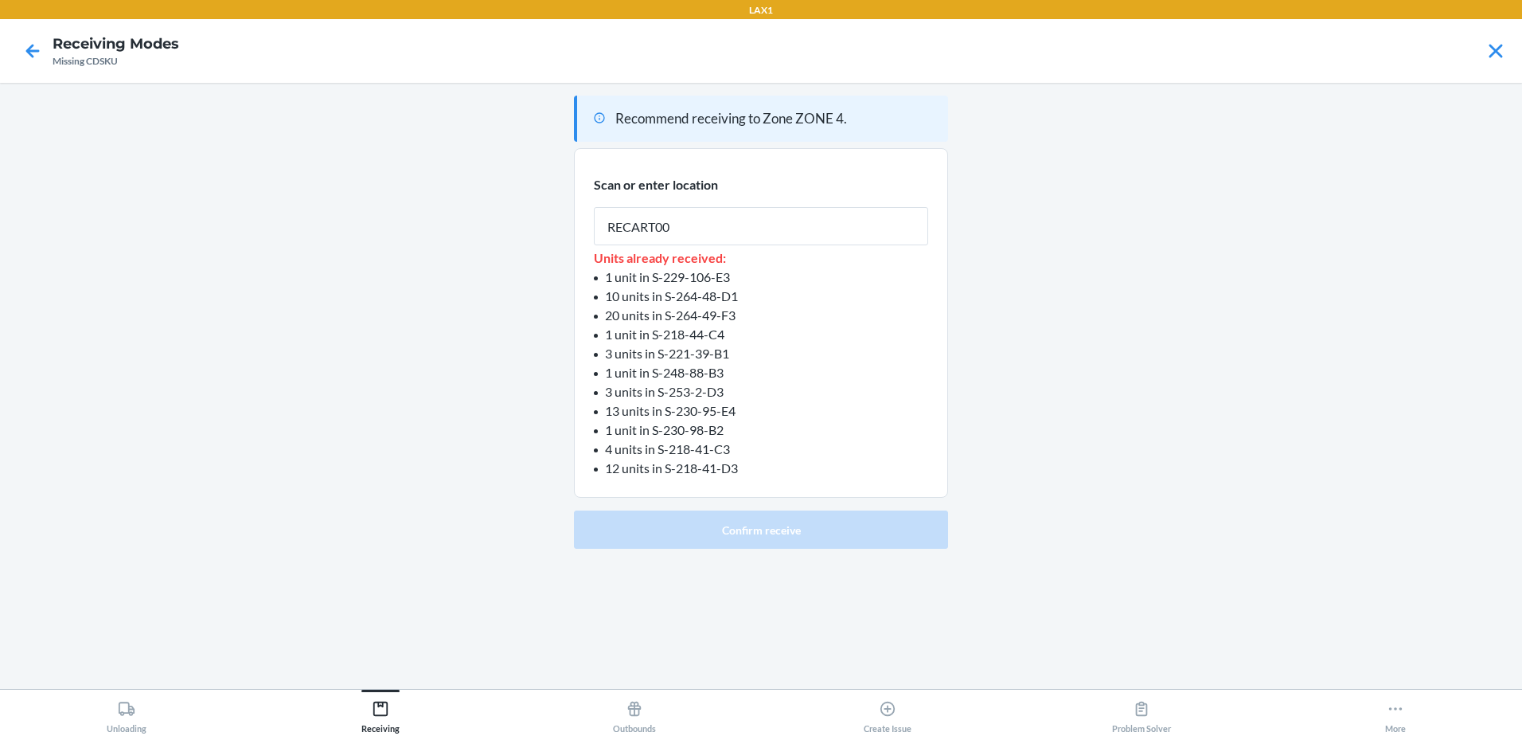
type input "RECART004"
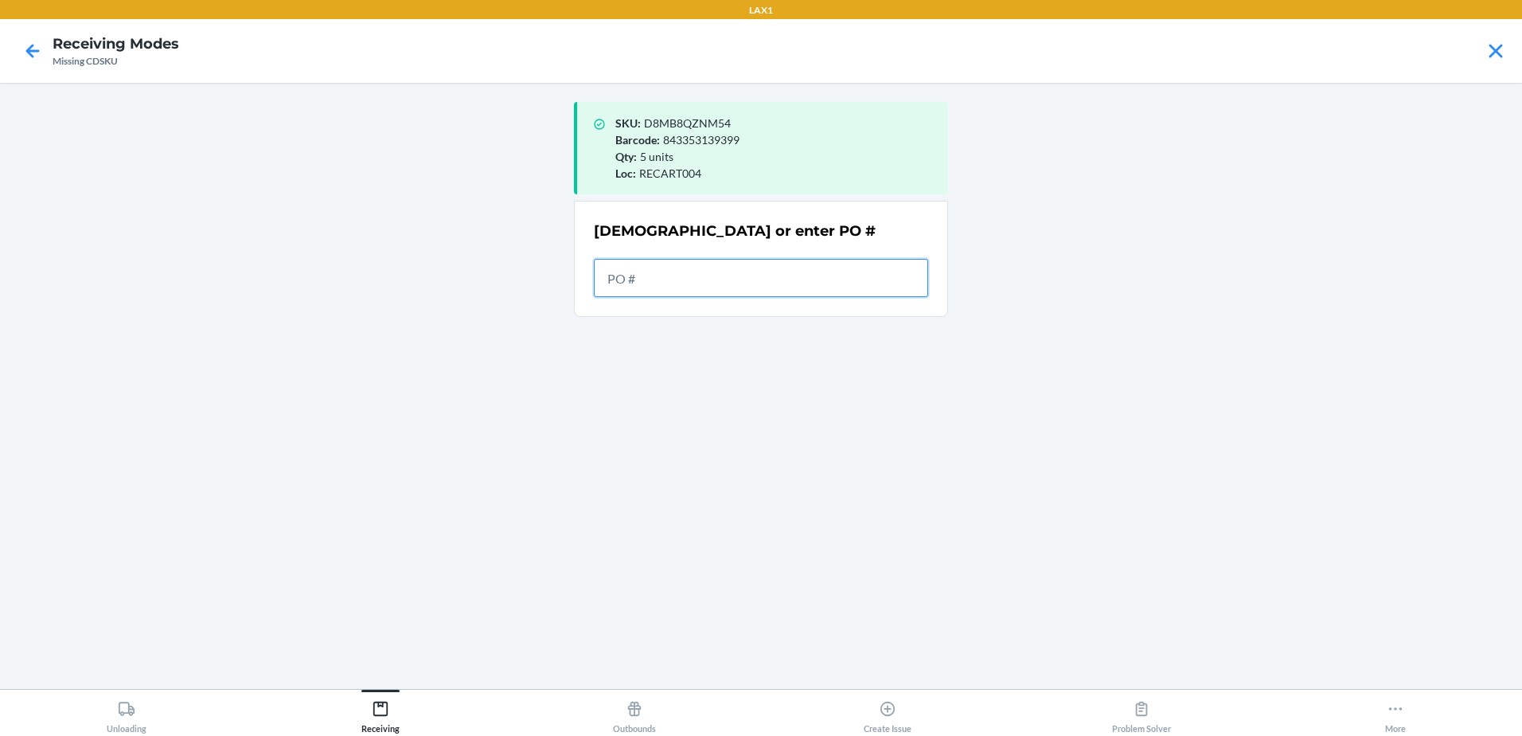
click at [753, 280] on input "text" at bounding box center [761, 278] width 334 height 38
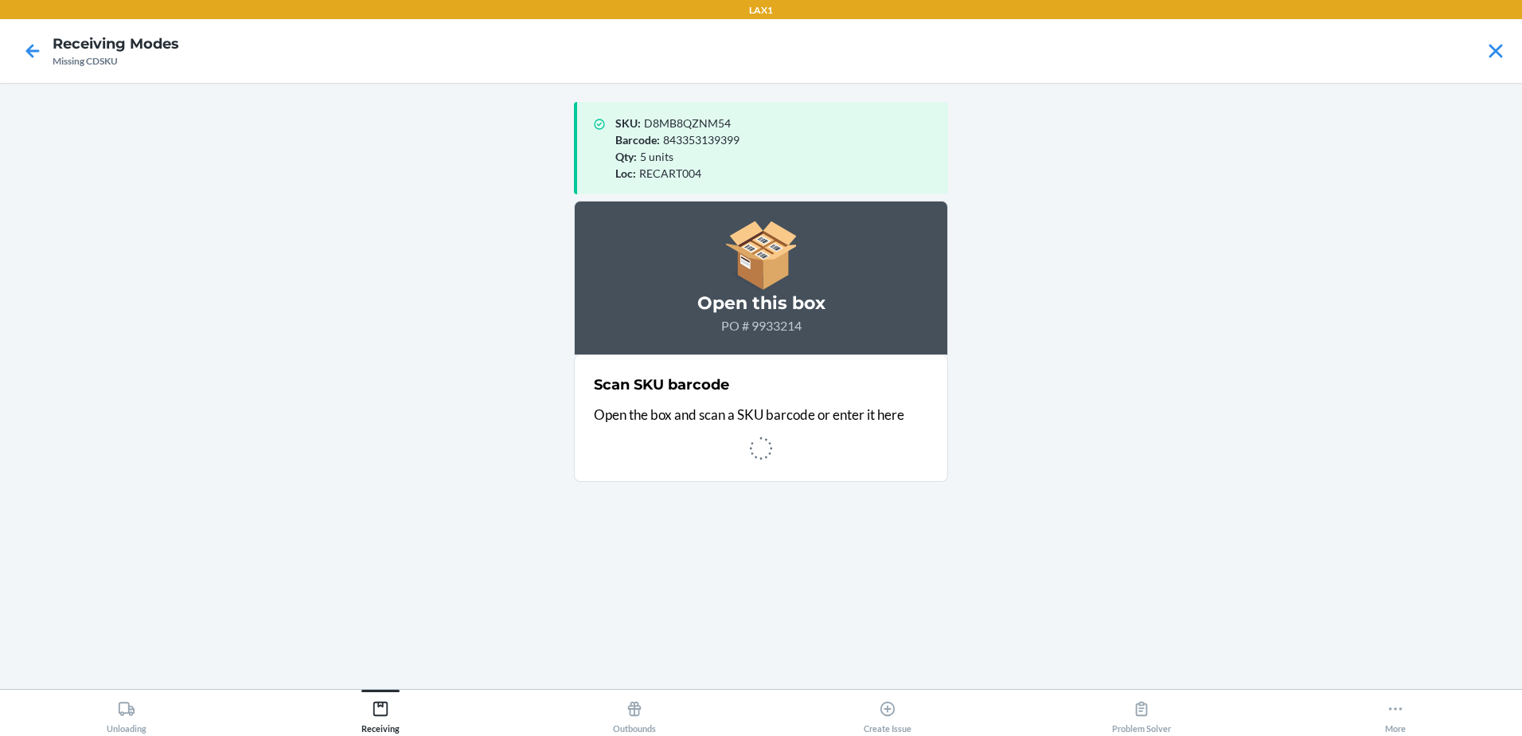
scroll to position [22, 0]
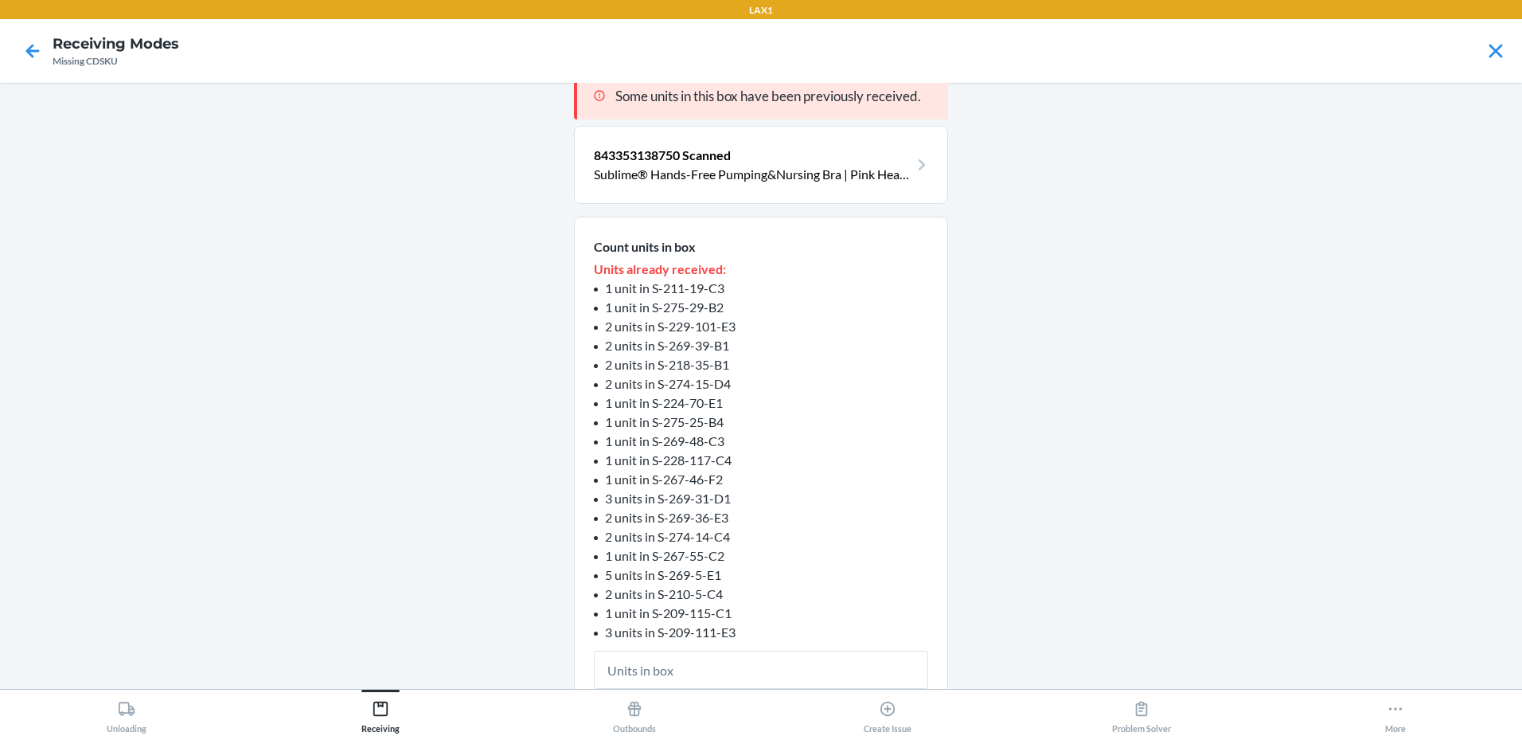
type input "1"
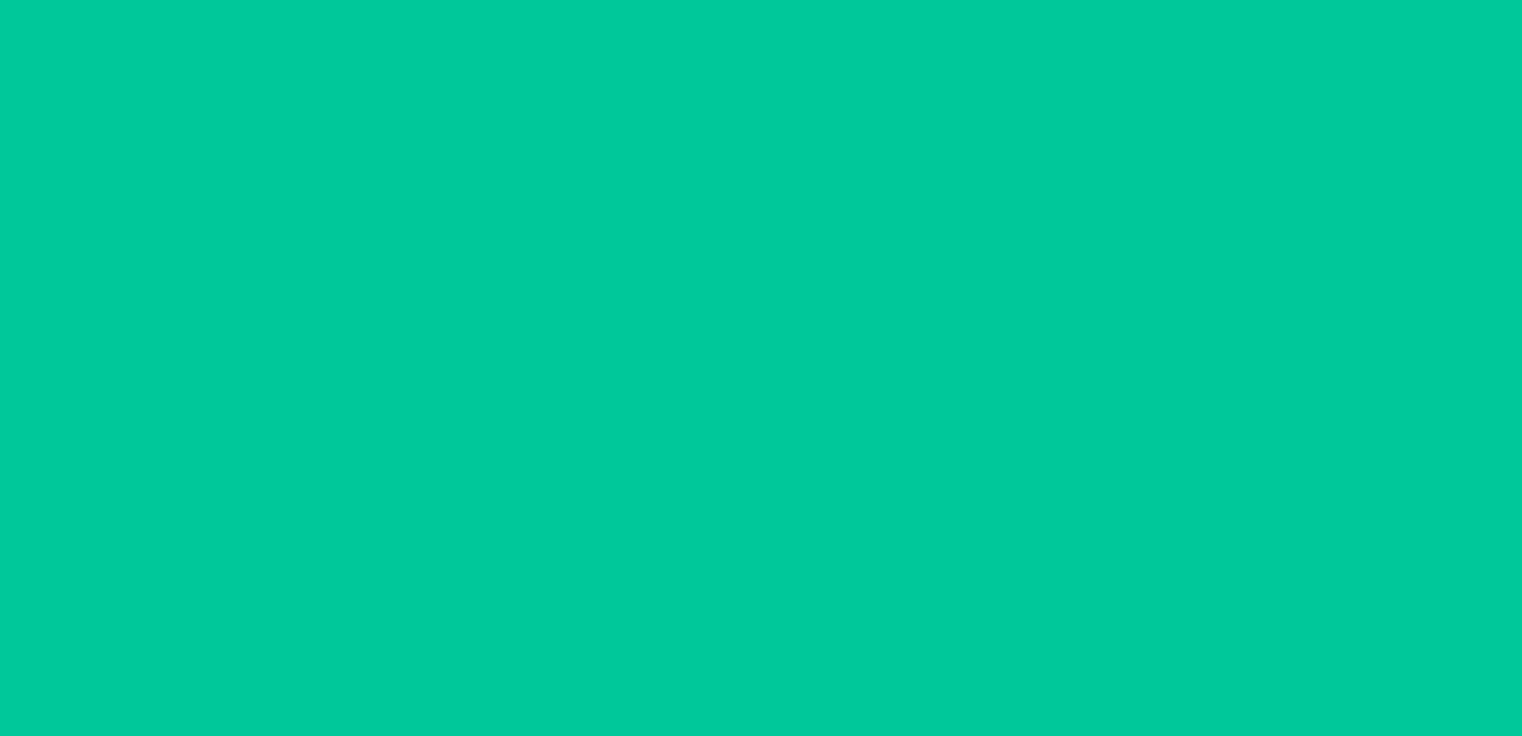
scroll to position [13, 0]
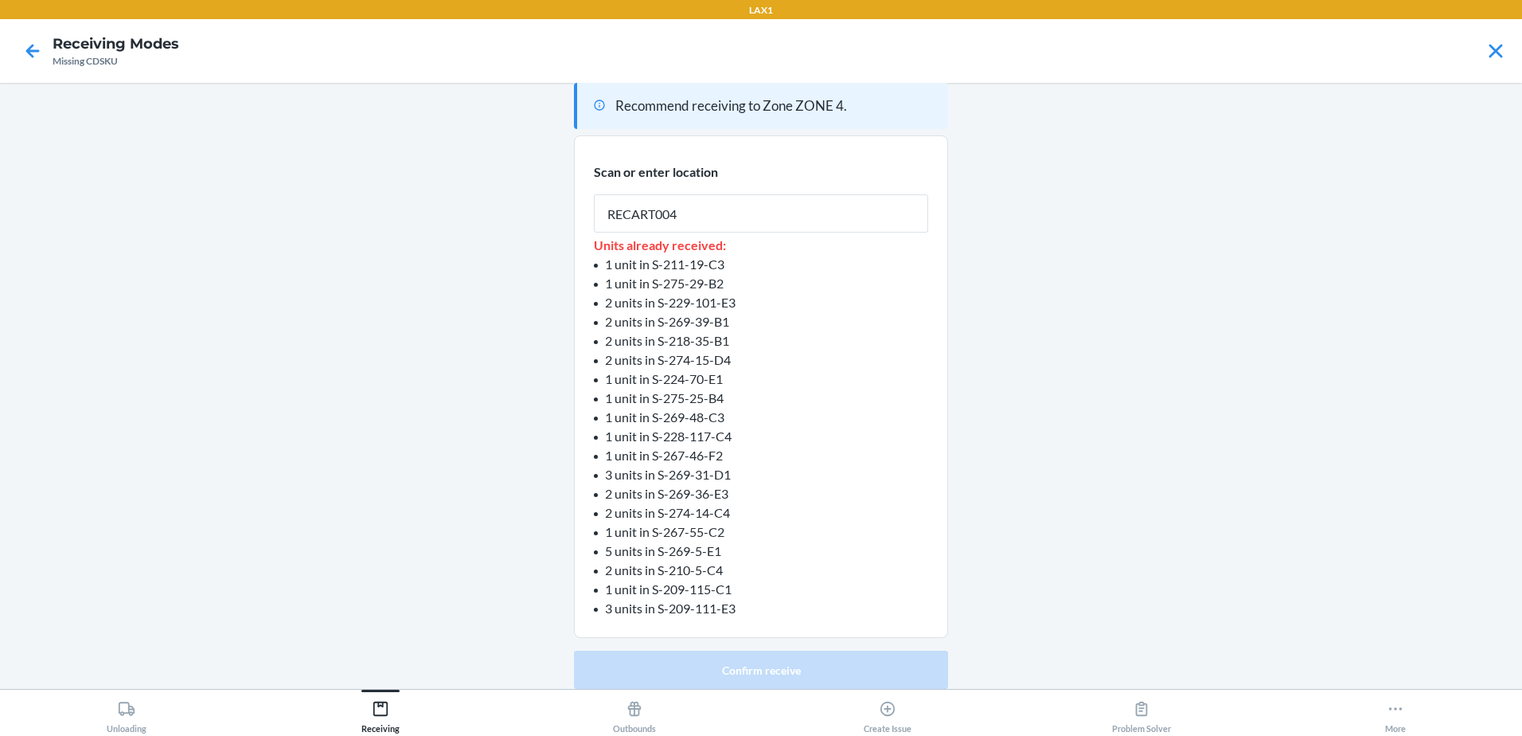
type input "RECART004"
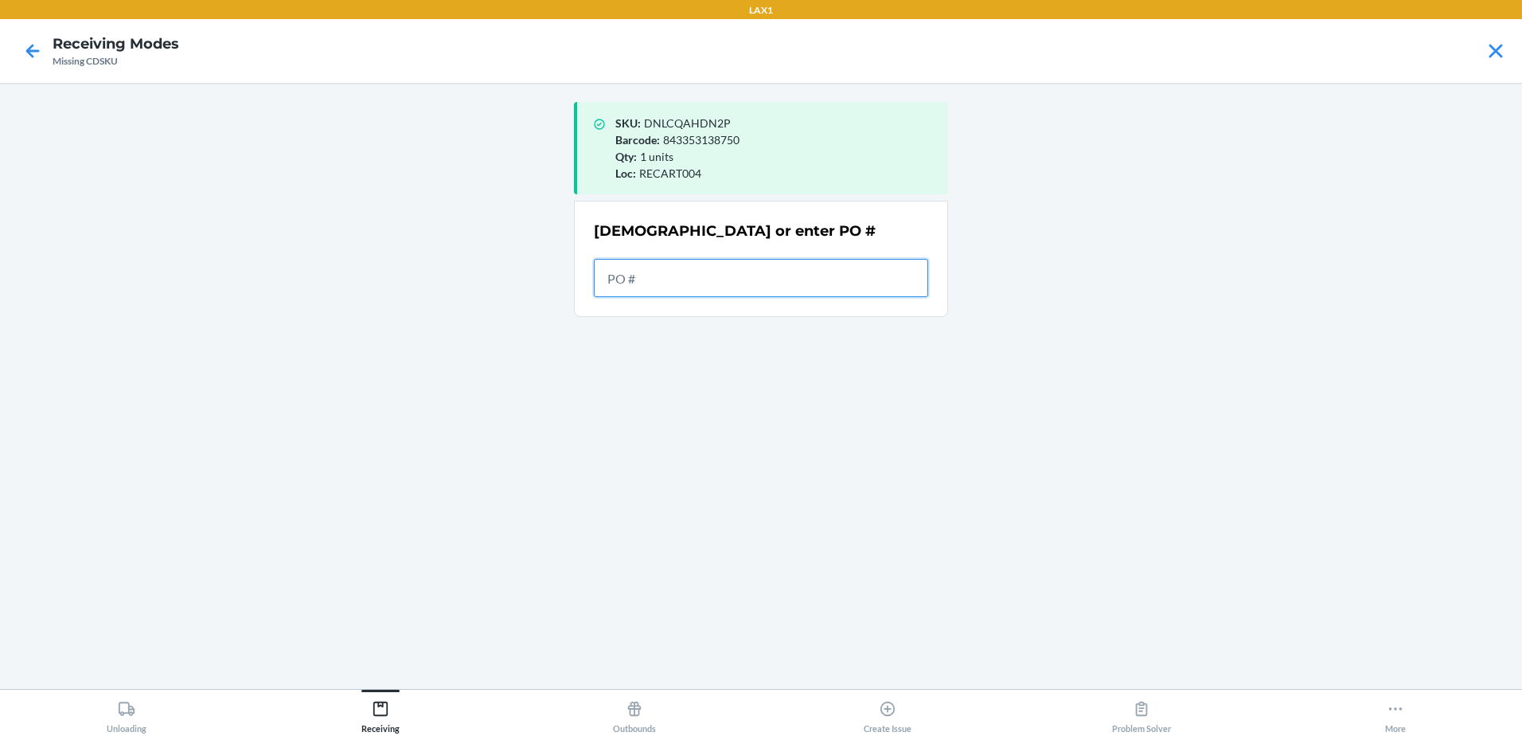
click at [677, 281] on input "text" at bounding box center [761, 278] width 334 height 38
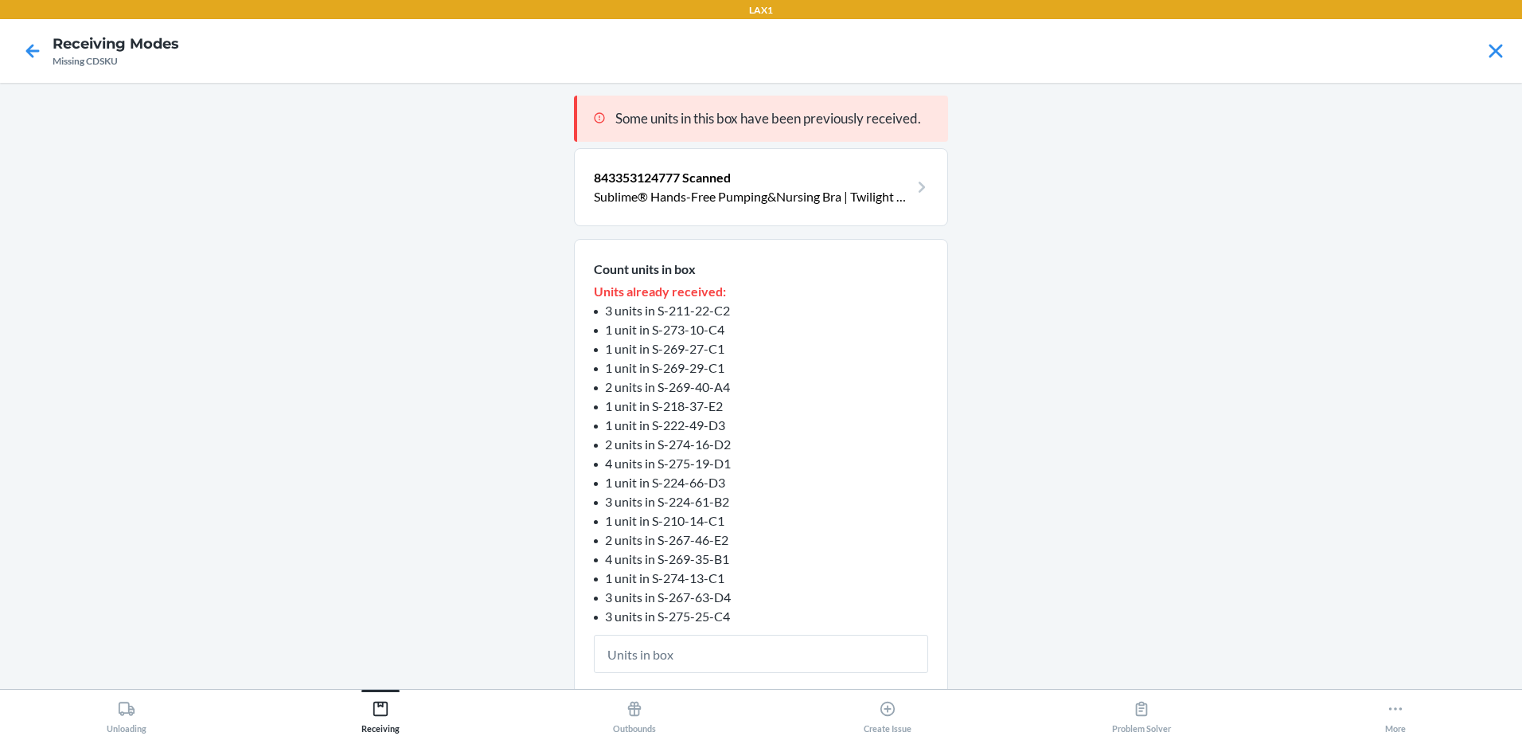
type input "1"
click button "Continue" at bounding box center [761, 736] width 374 height 38
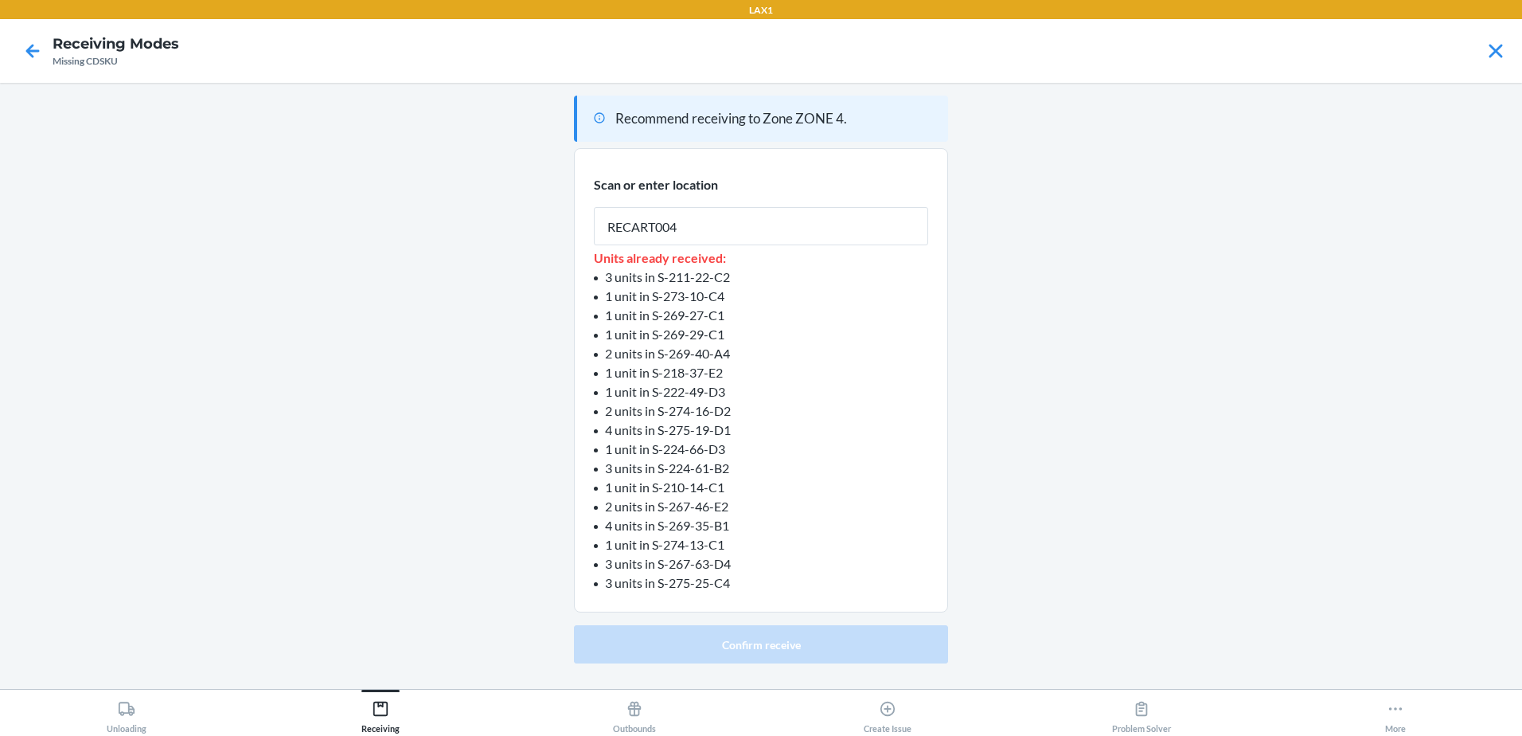
type input "RECART004"
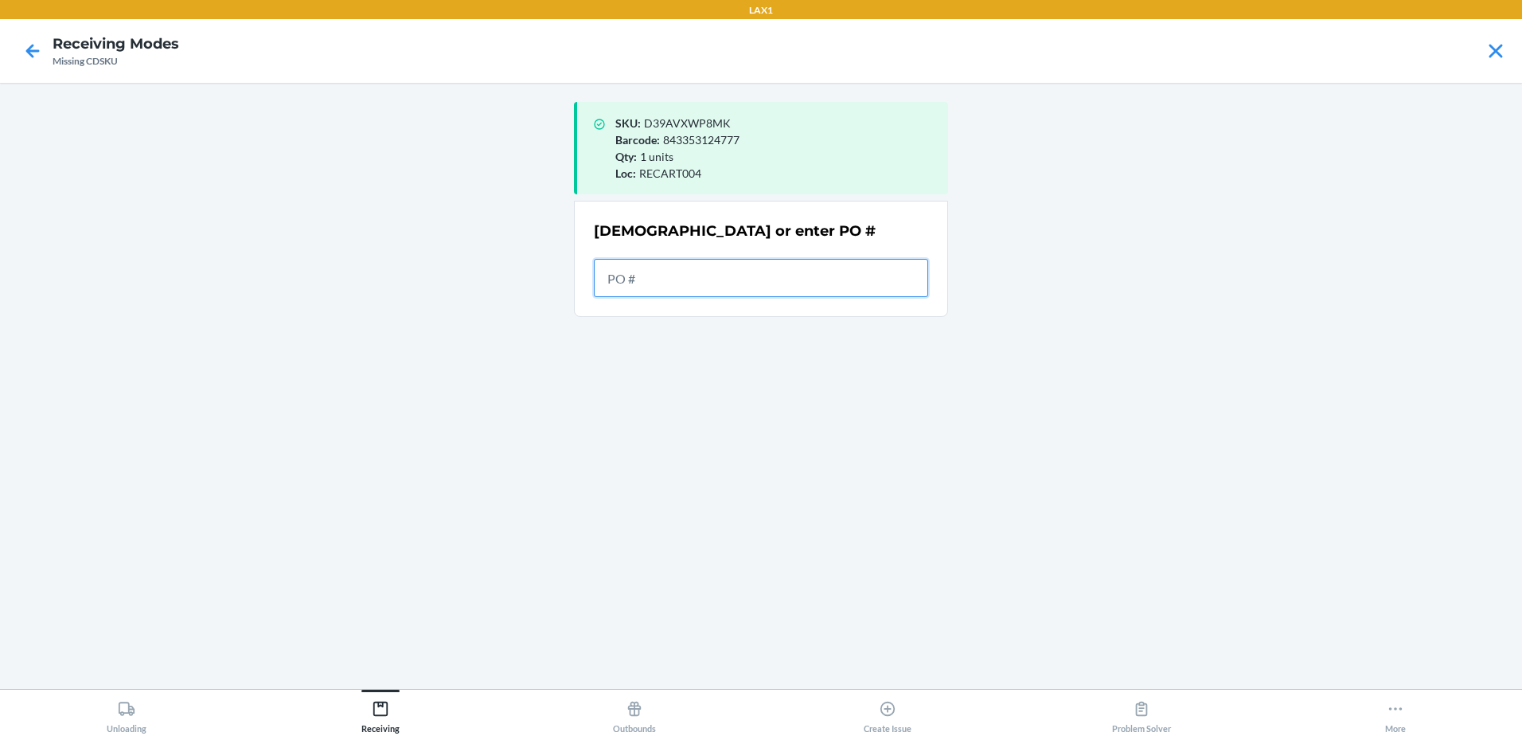
click at [652, 278] on input "text" at bounding box center [761, 278] width 334 height 38
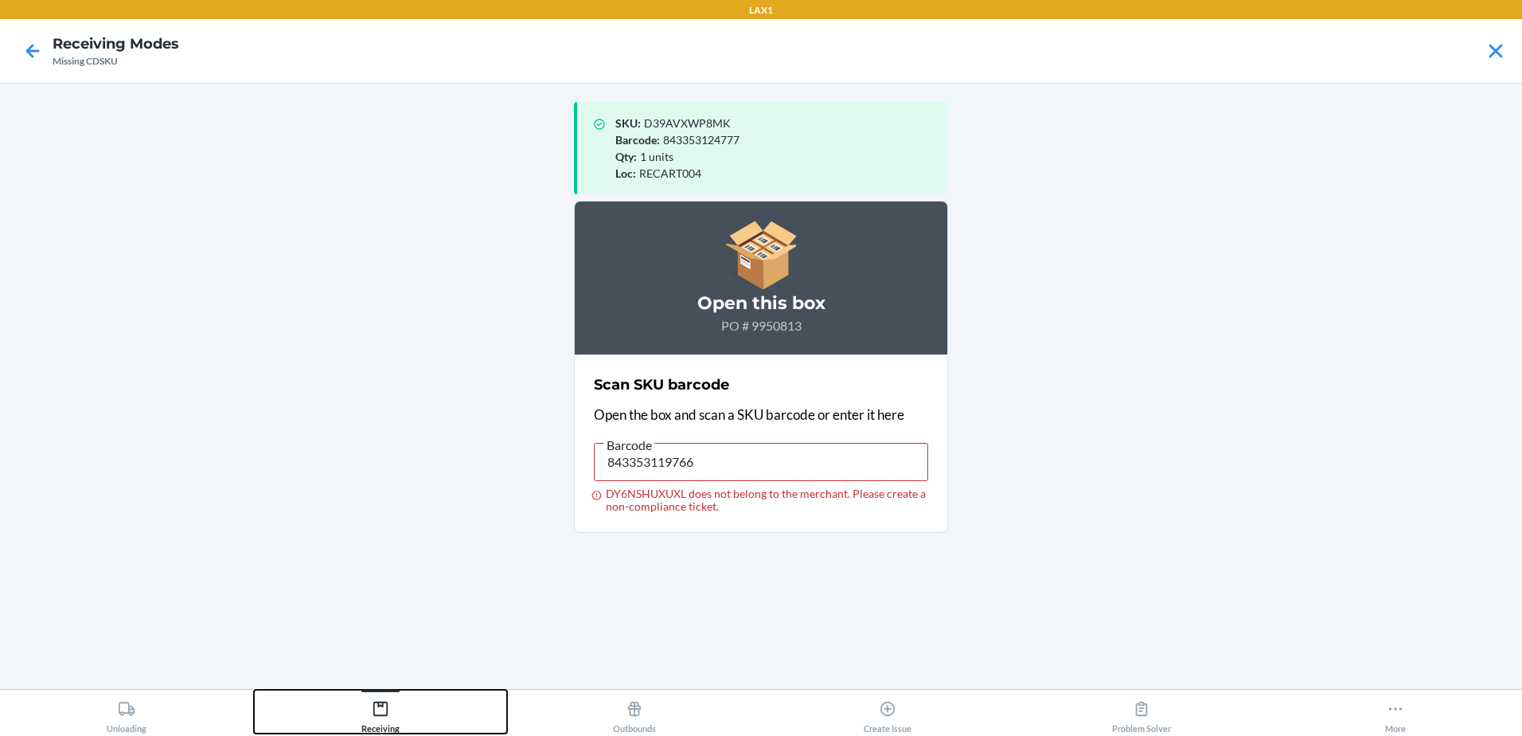
click at [383, 724] on div "Receiving" at bounding box center [380, 713] width 38 height 40
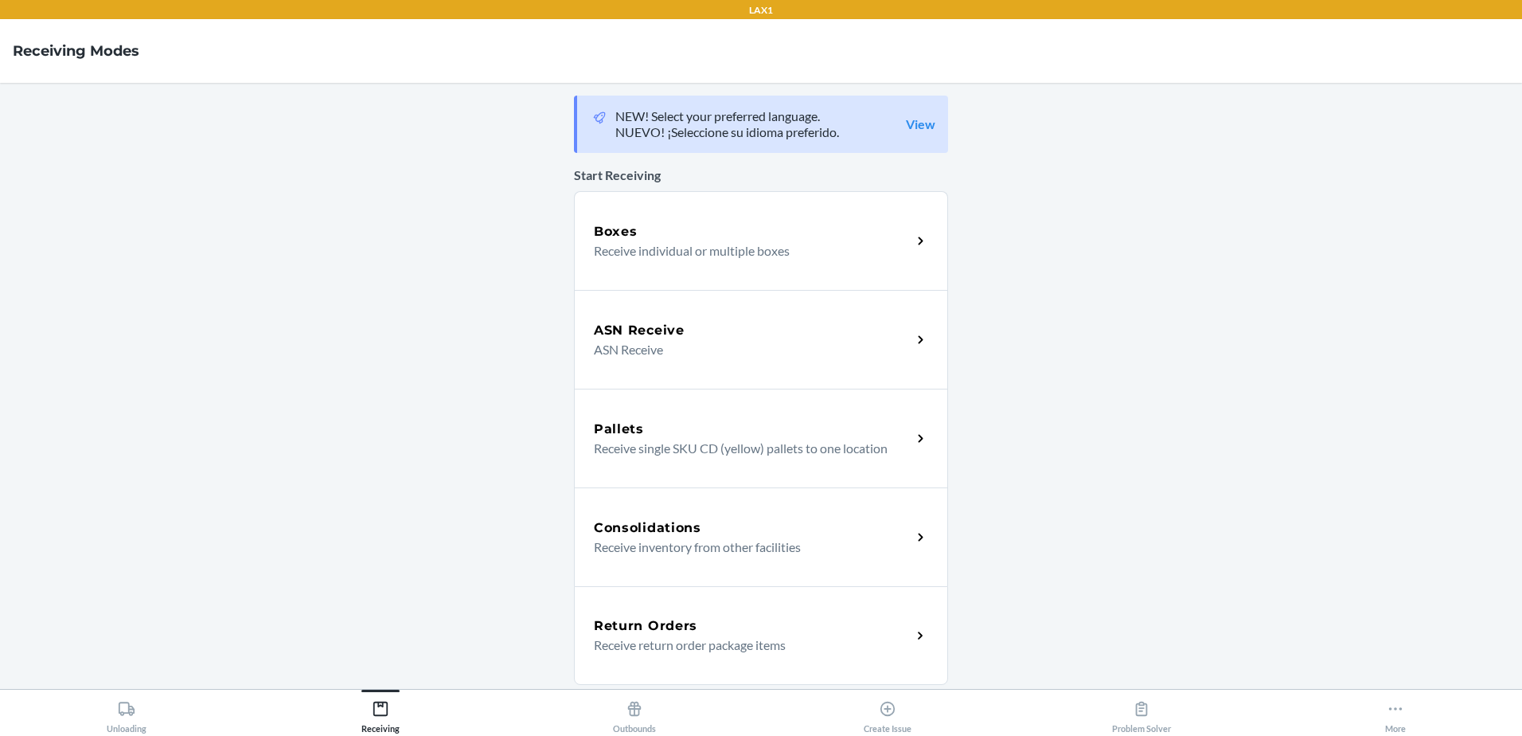
click at [627, 351] on p "ASN Receive" at bounding box center [746, 349] width 305 height 19
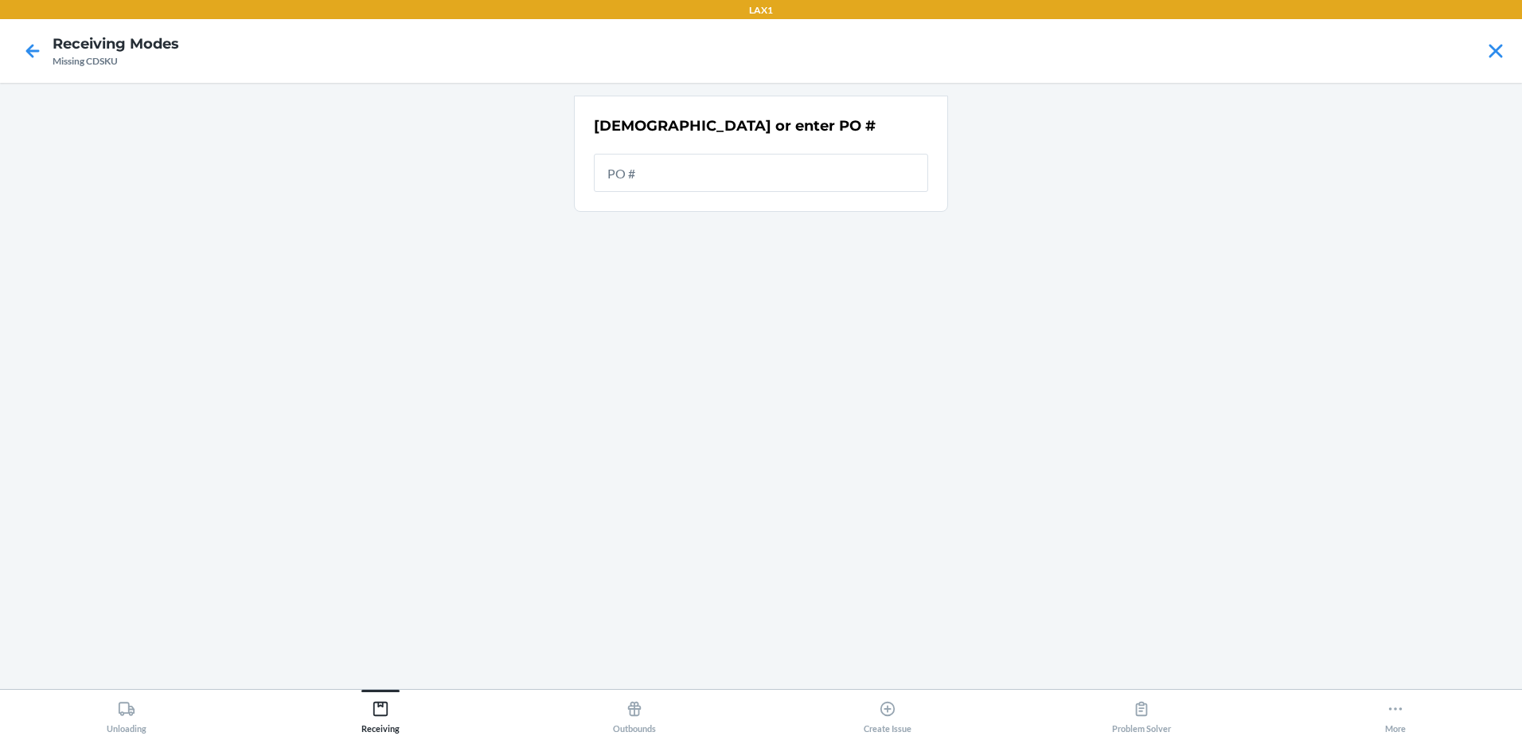
click at [634, 173] on input "text" at bounding box center [761, 173] width 334 height 38
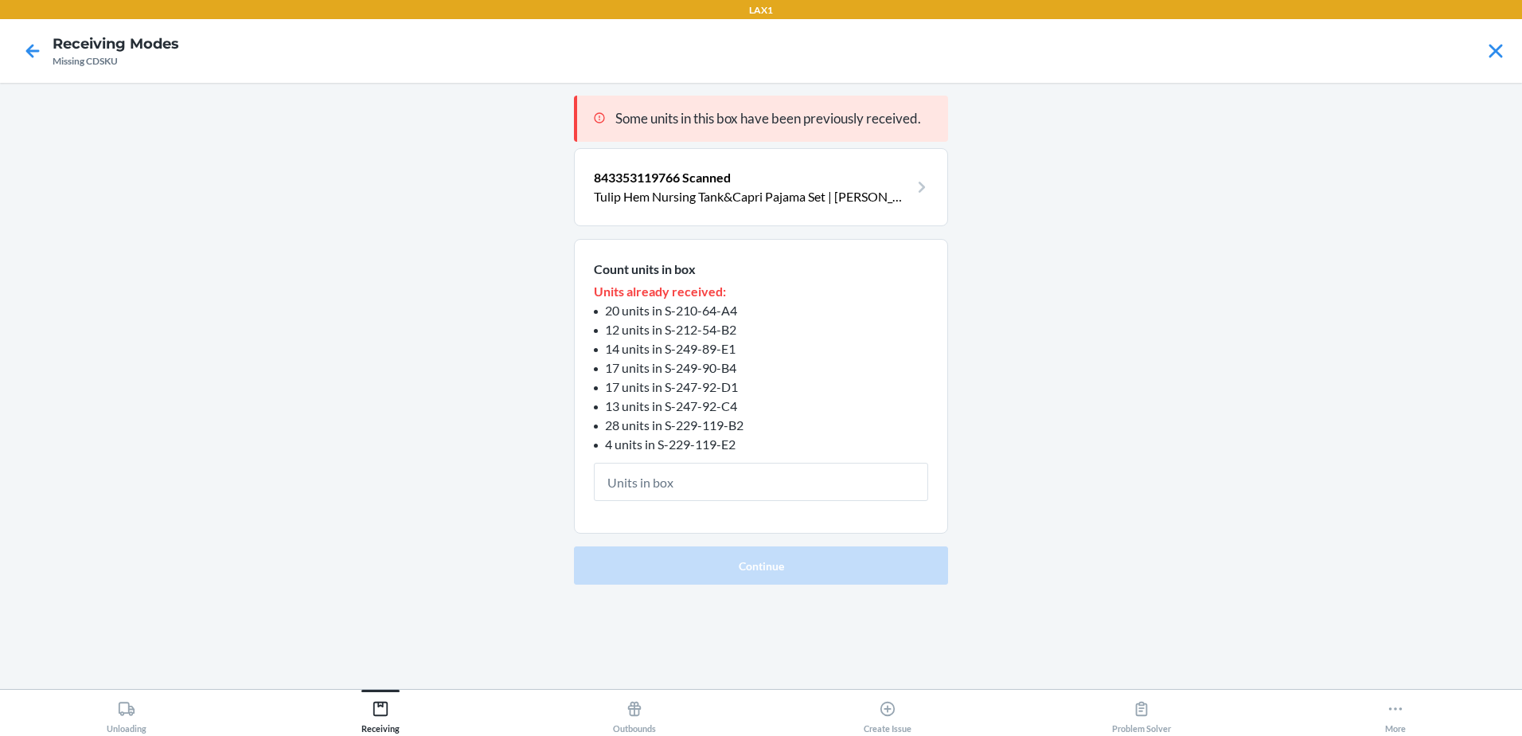
type input "1"
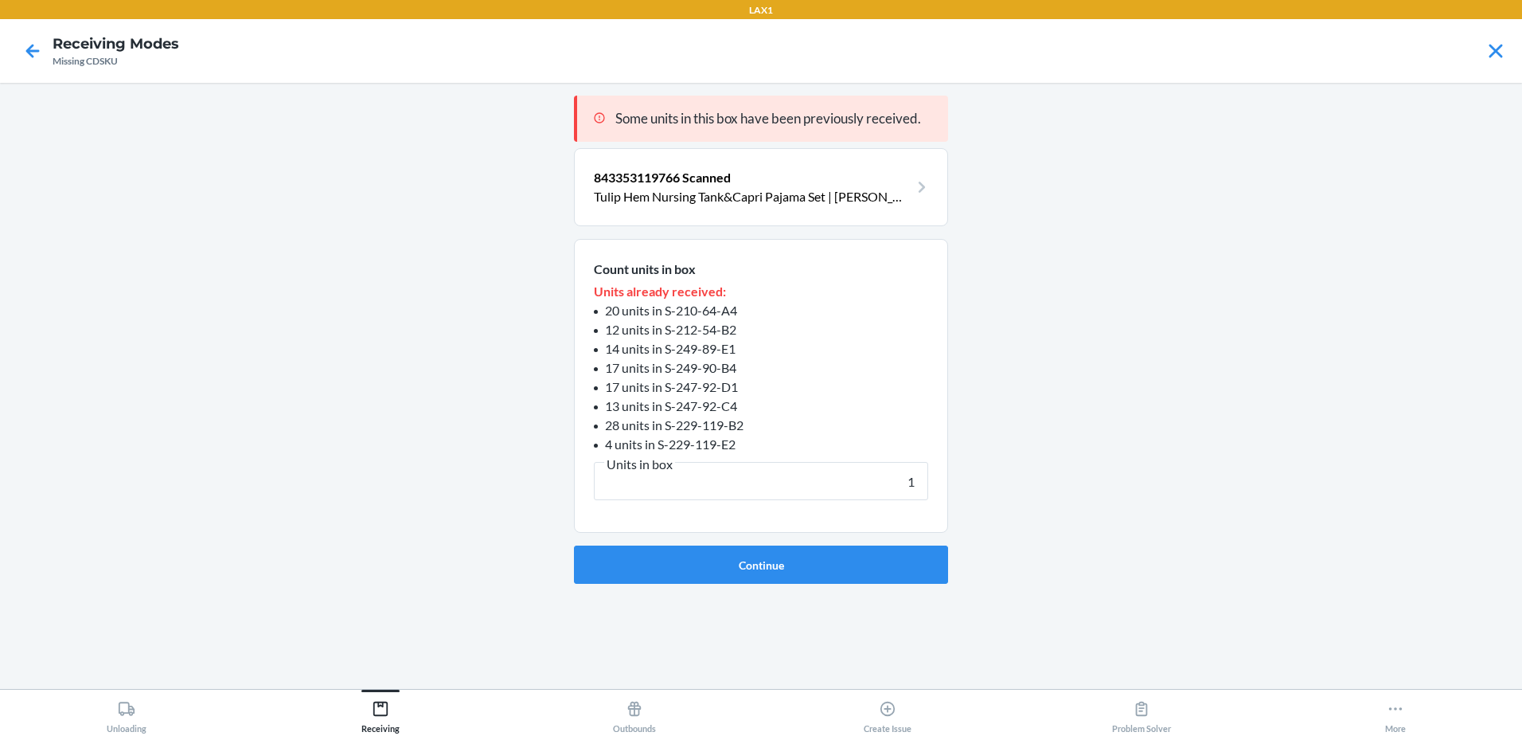
click button "Continue" at bounding box center [761, 564] width 374 height 38
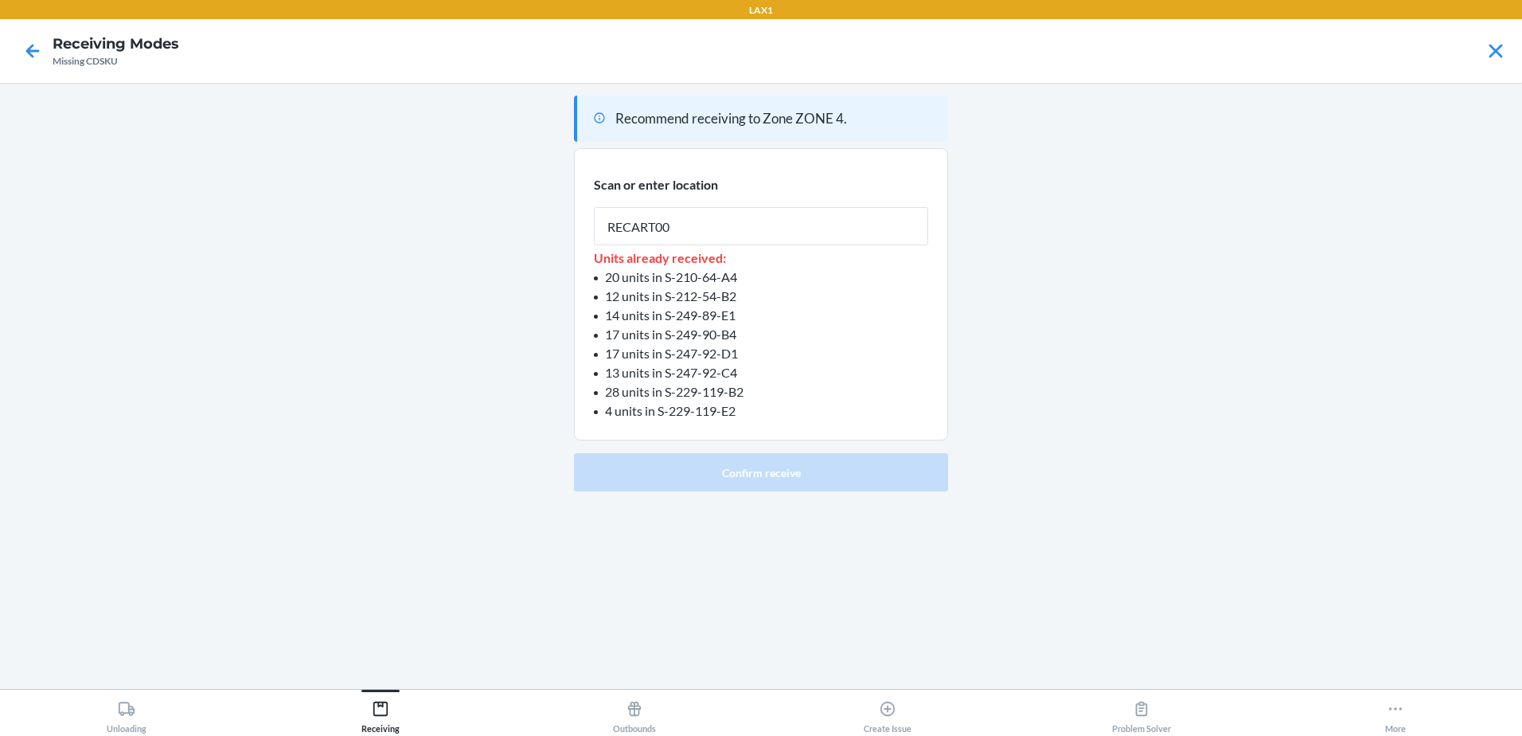
type input "RECART004"
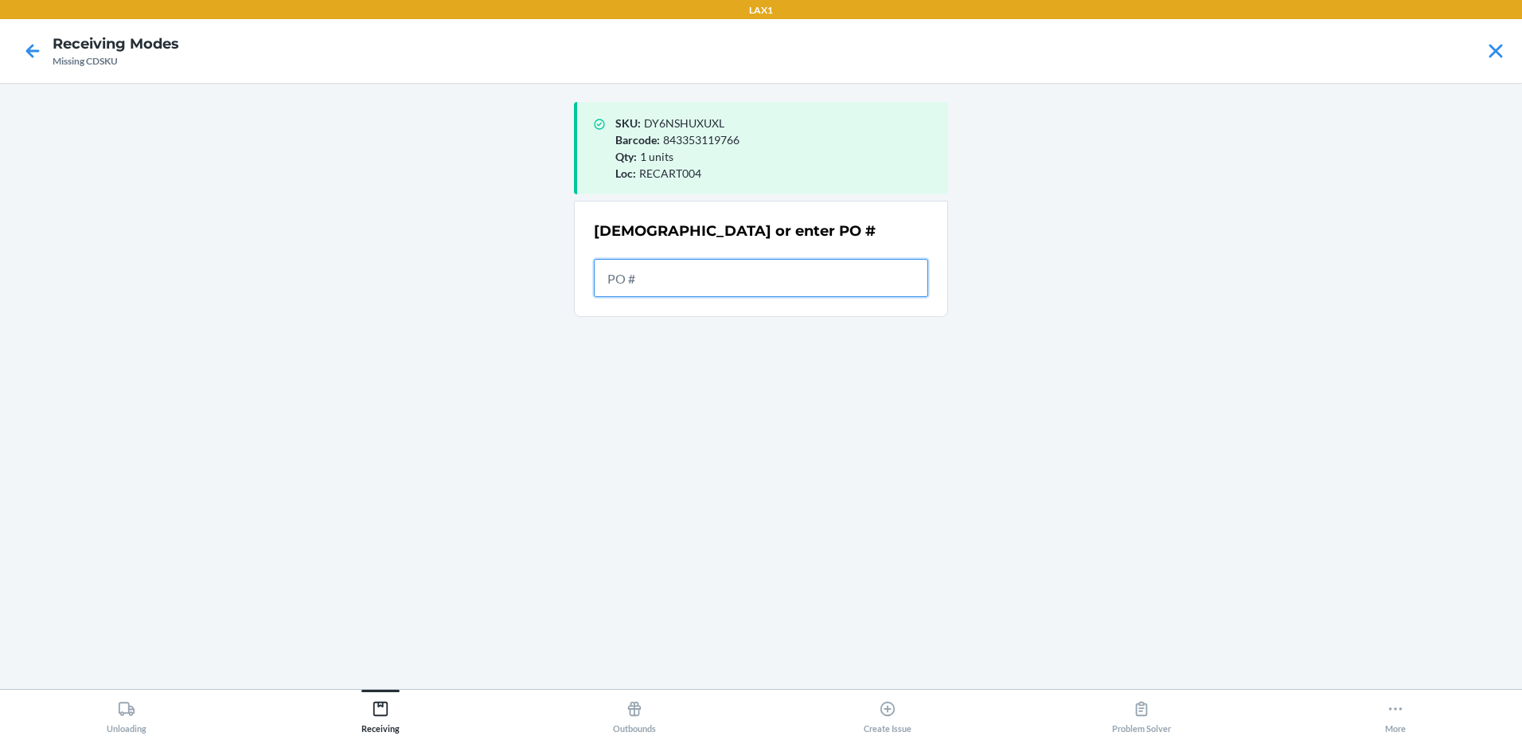
click at [662, 276] on input "text" at bounding box center [761, 278] width 334 height 38
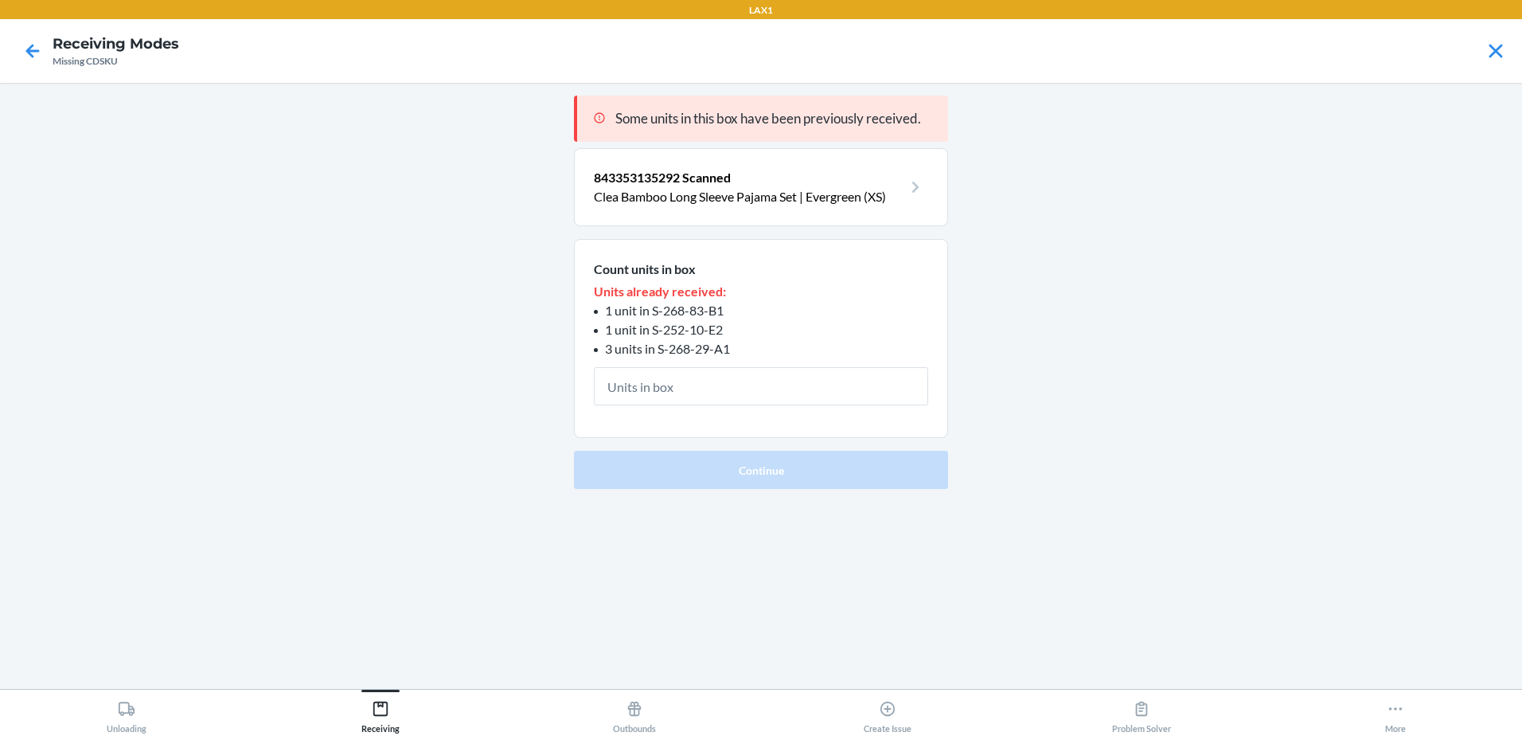
type input "1"
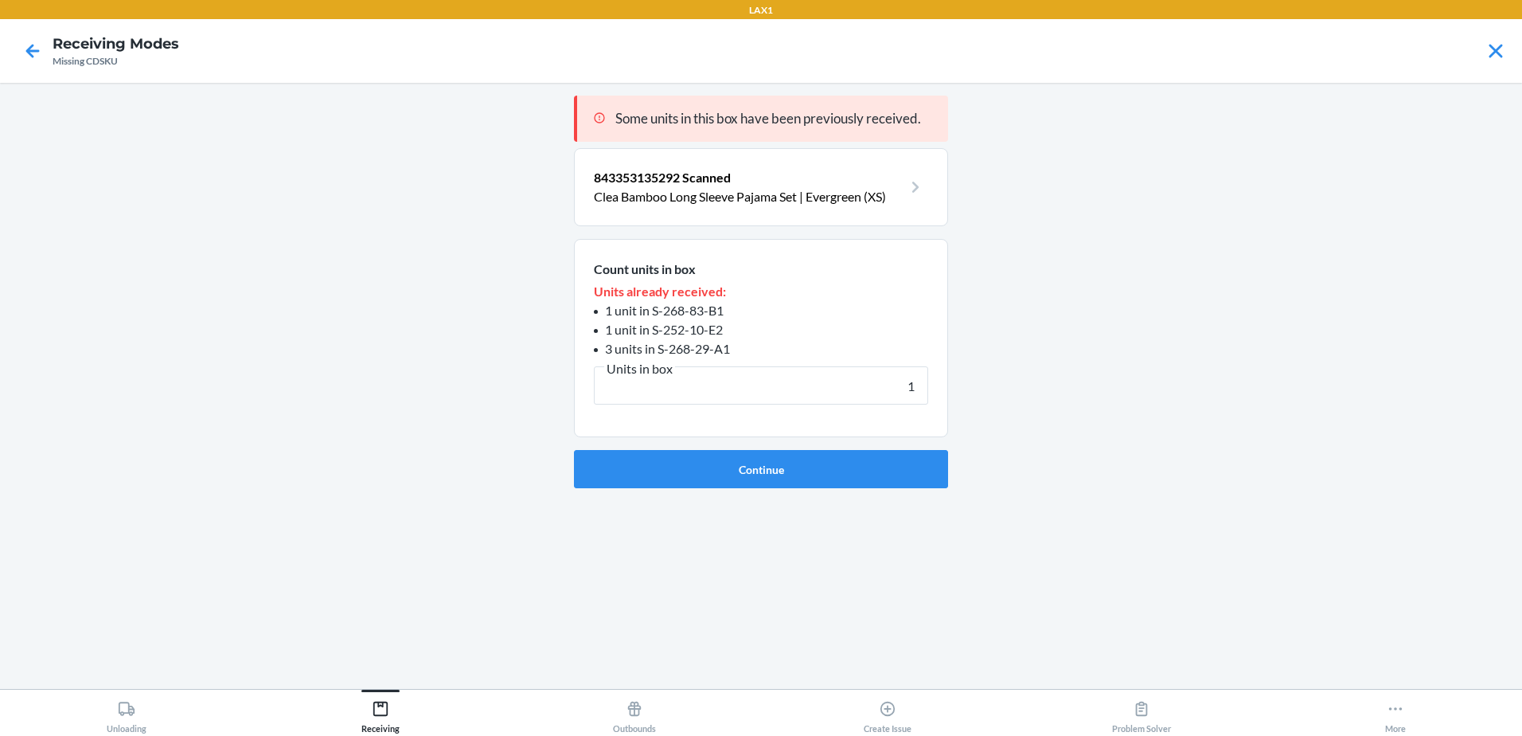
click button "Continue" at bounding box center [761, 469] width 374 height 38
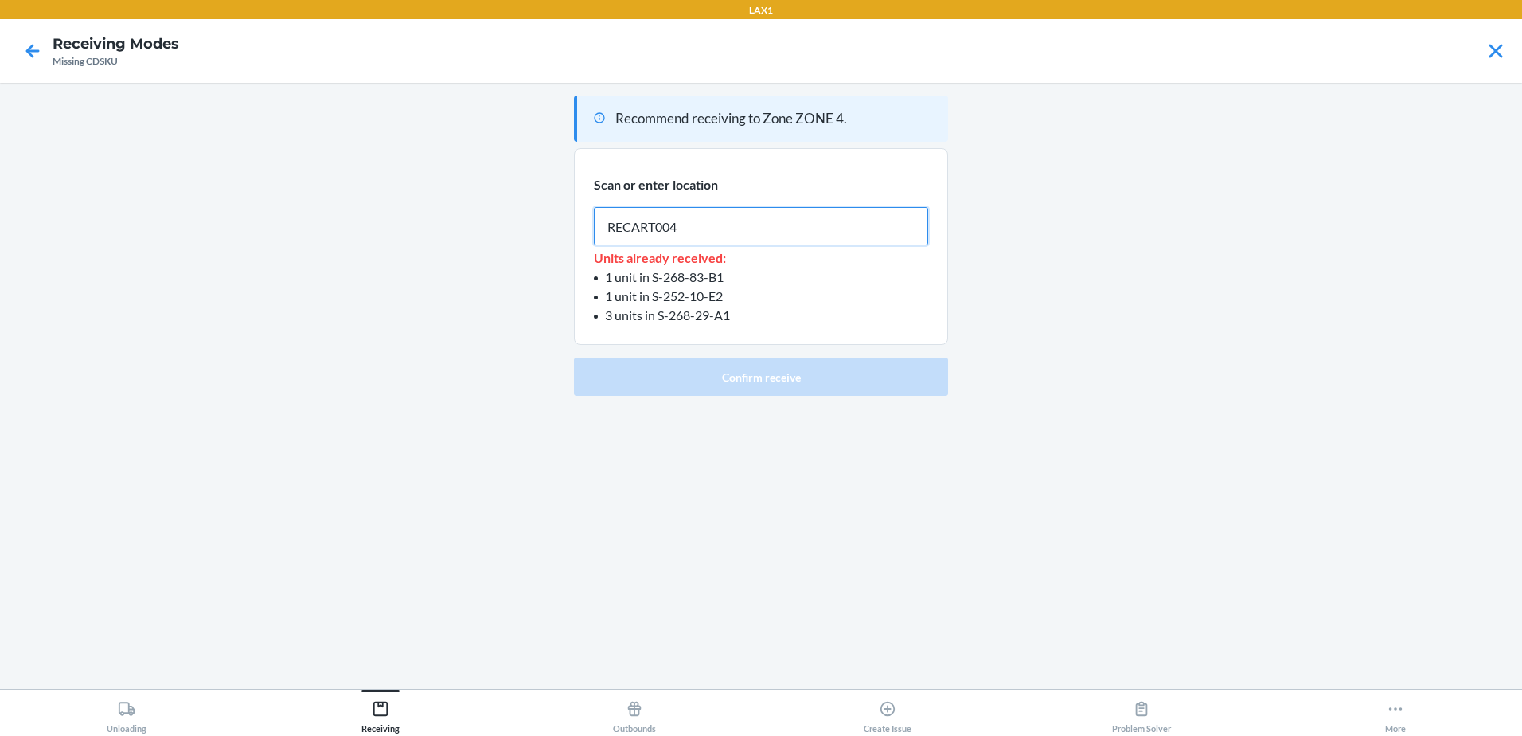
type input "RECART004"
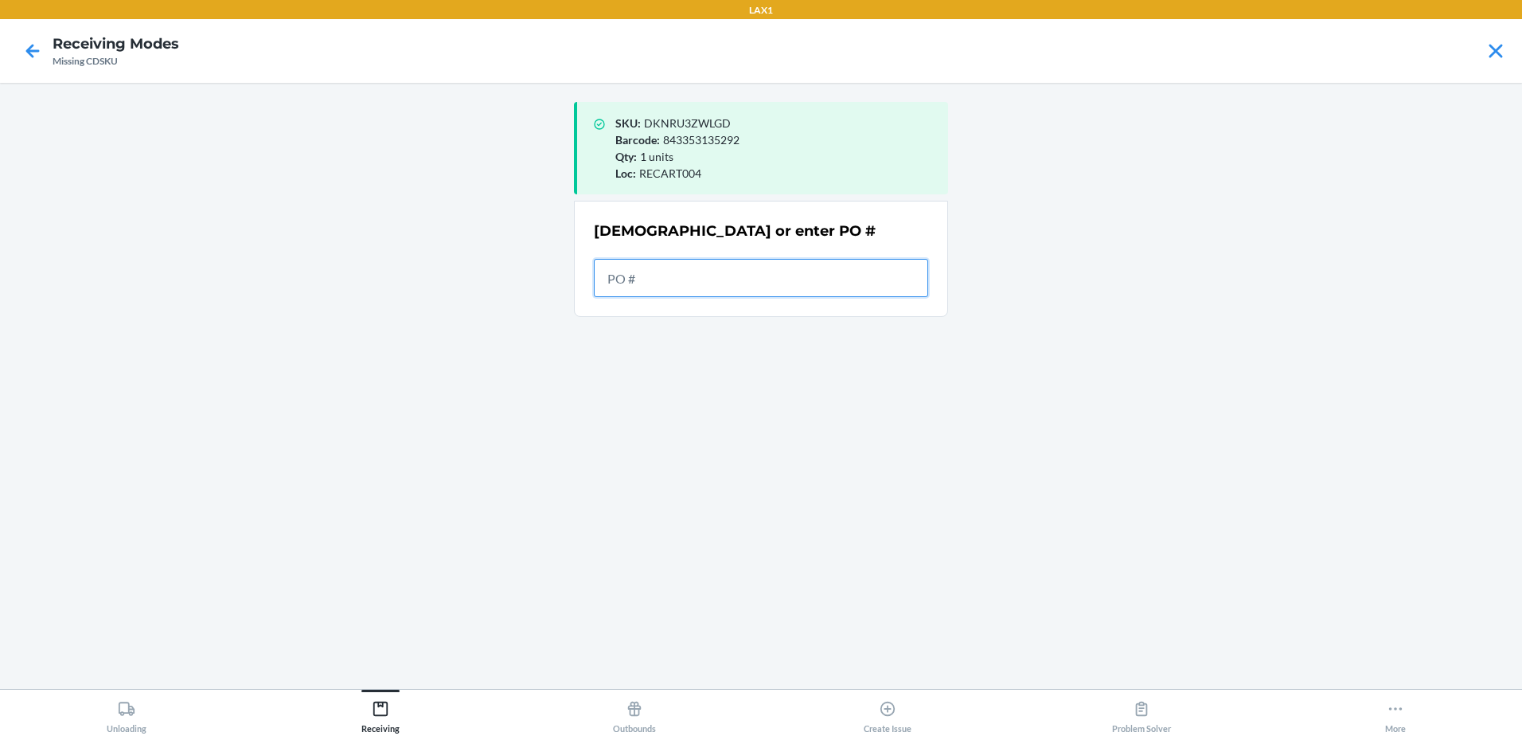
click at [634, 274] on input "text" at bounding box center [761, 278] width 334 height 38
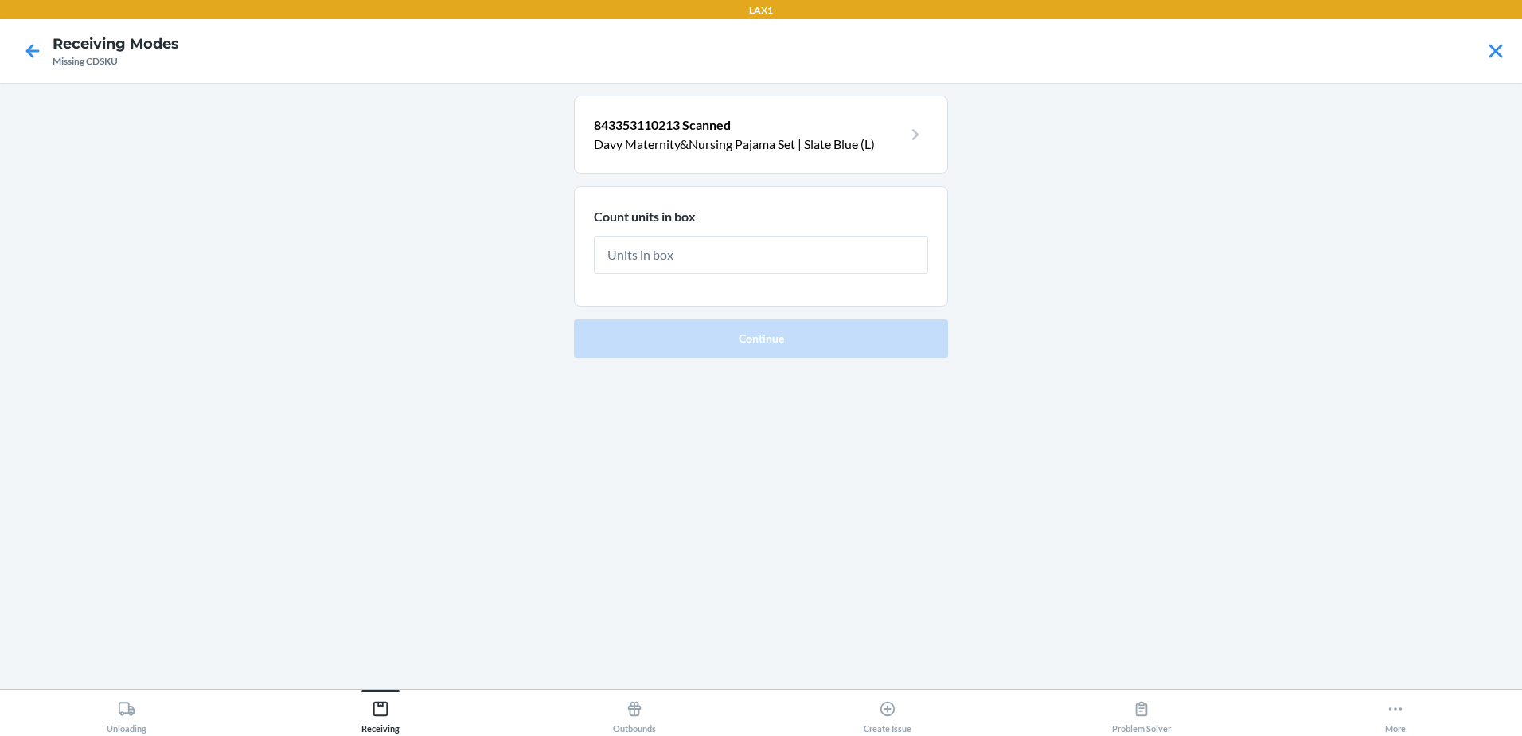
type input "1"
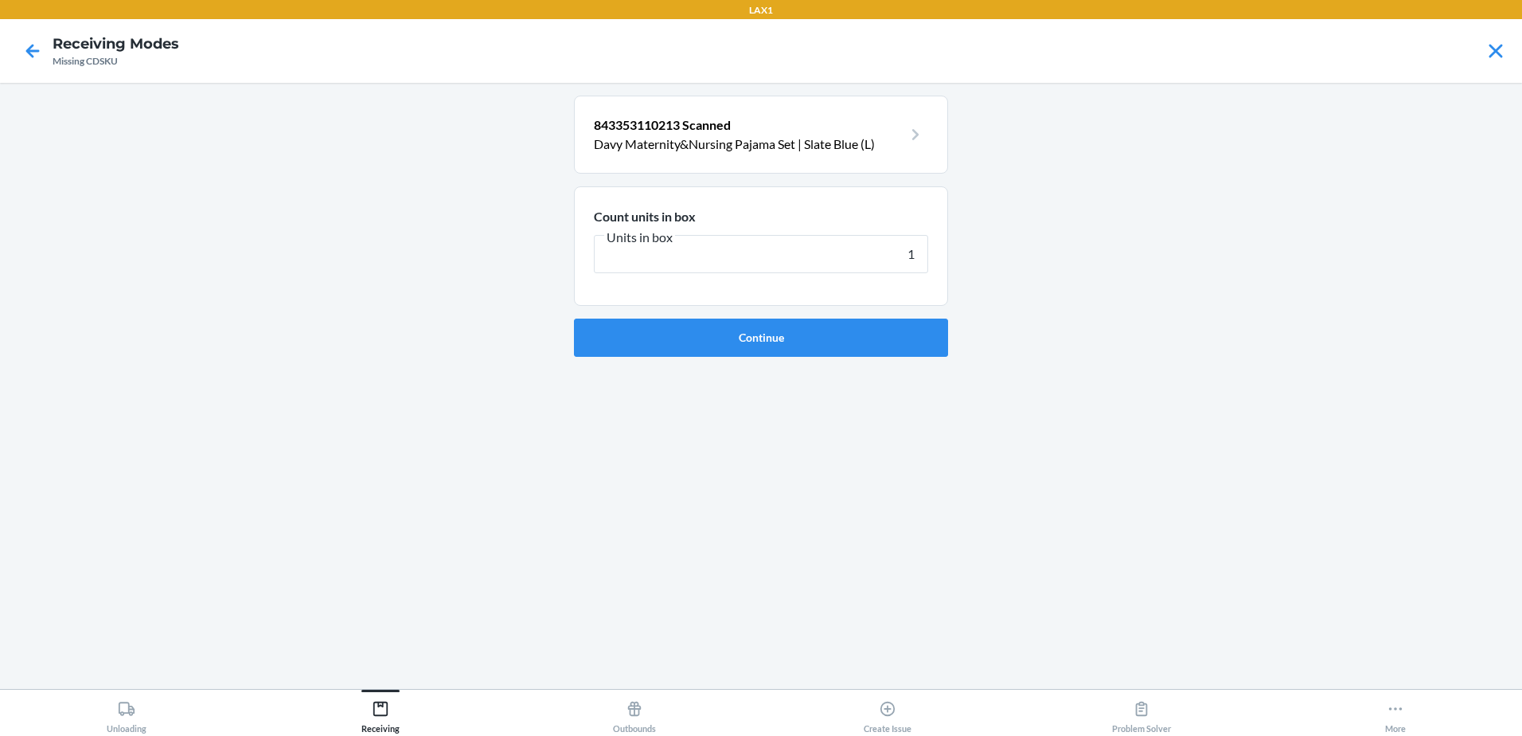
click button "Continue" at bounding box center [761, 337] width 374 height 38
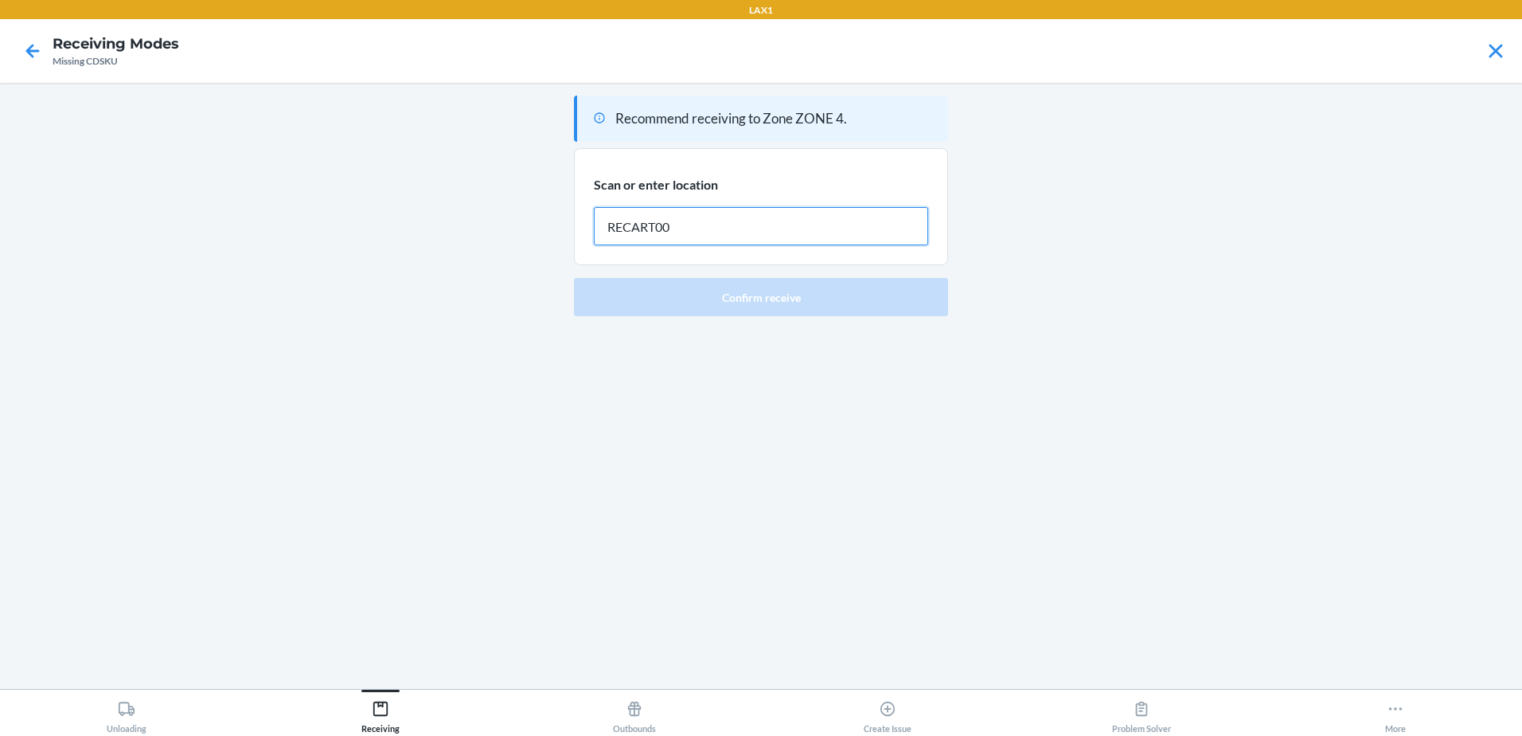
type input "RECART004"
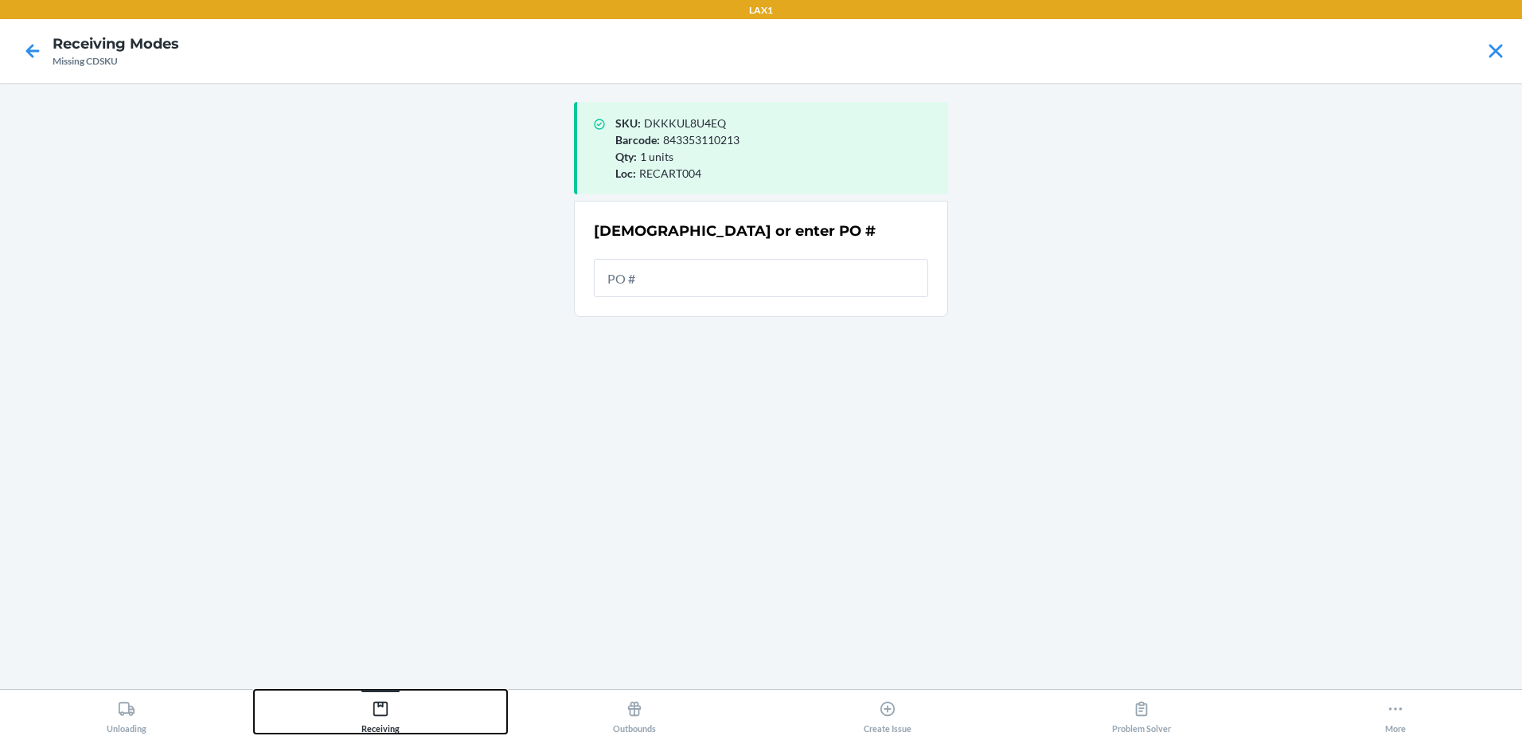
click at [377, 709] on icon at bounding box center [381, 709] width 18 height 18
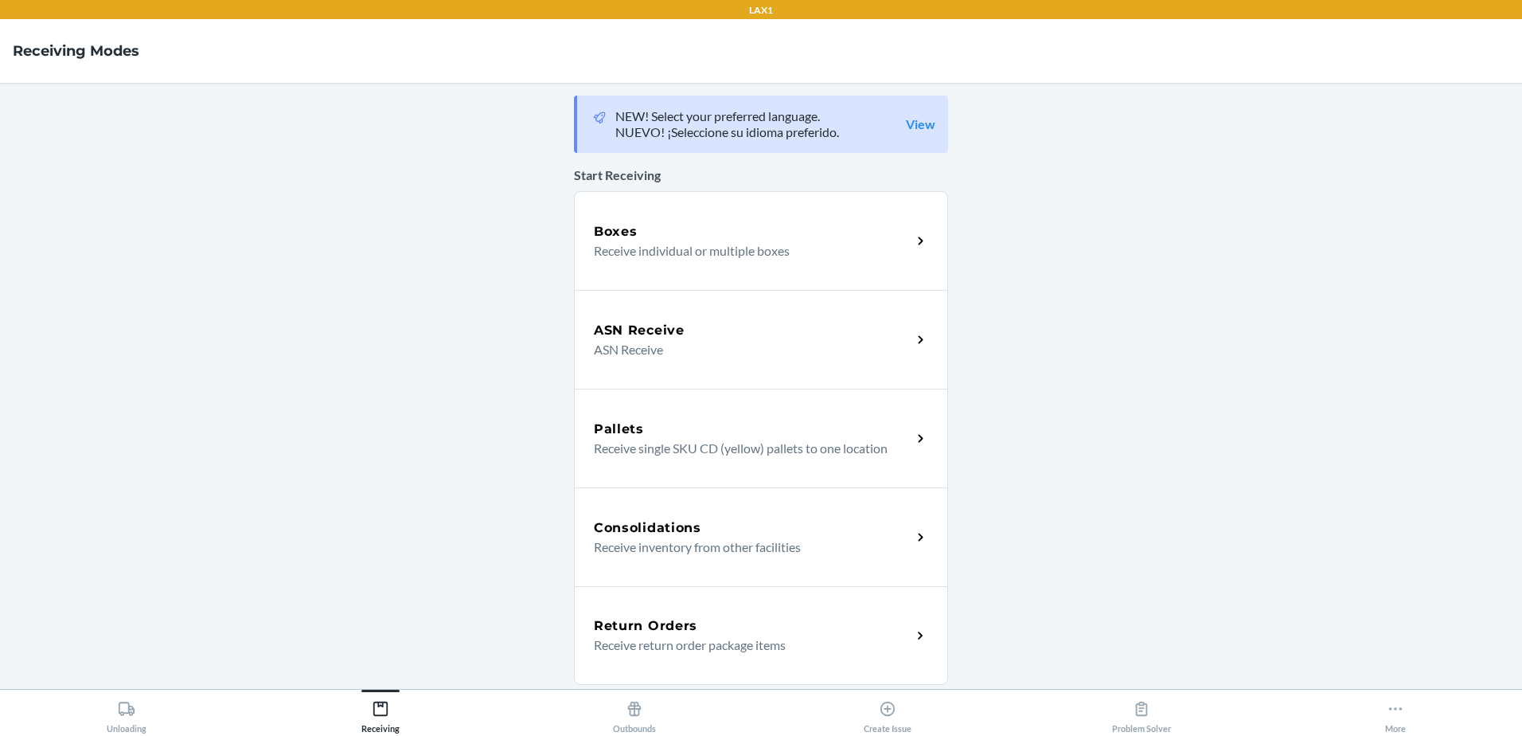
click at [621, 353] on p "ASN Receive" at bounding box center [746, 349] width 305 height 19
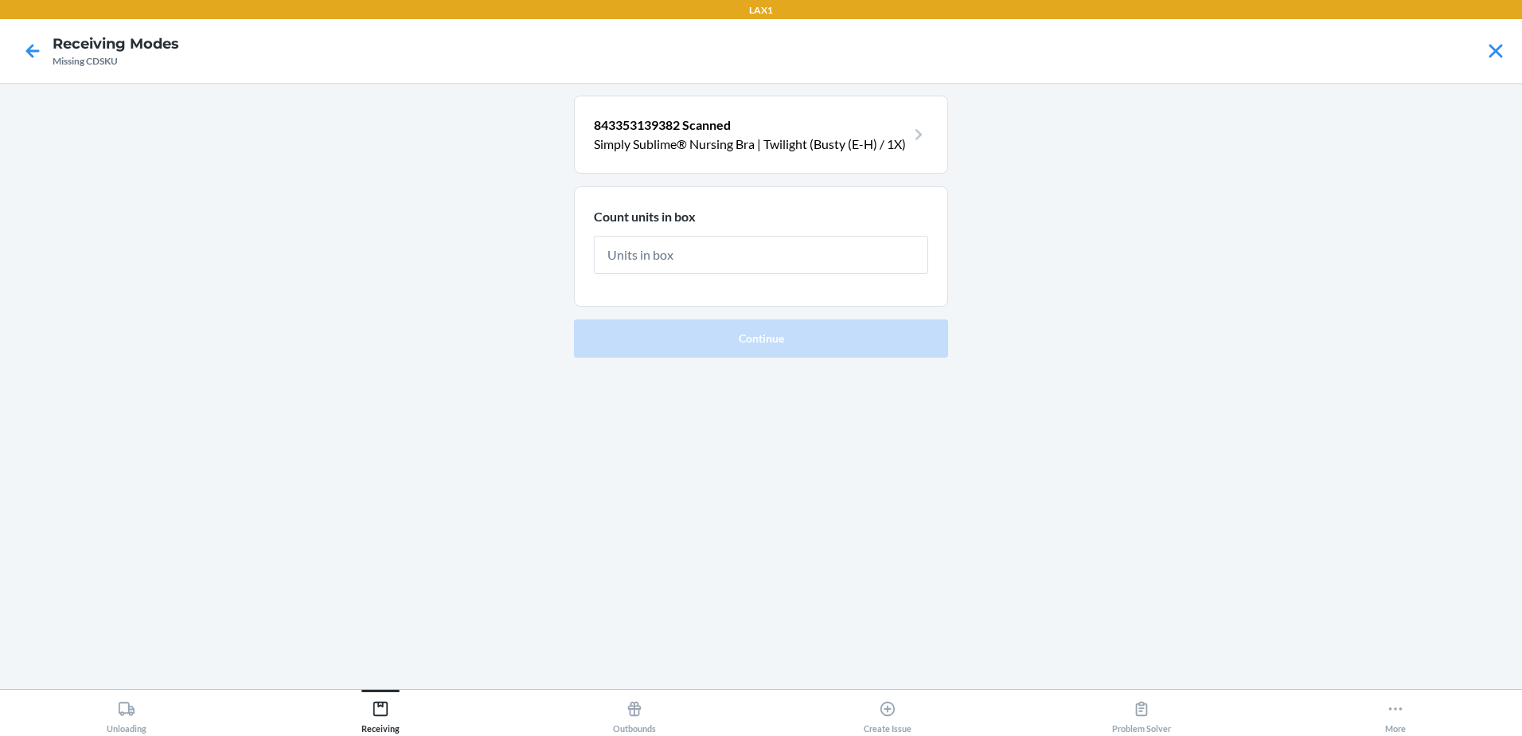
type input "1"
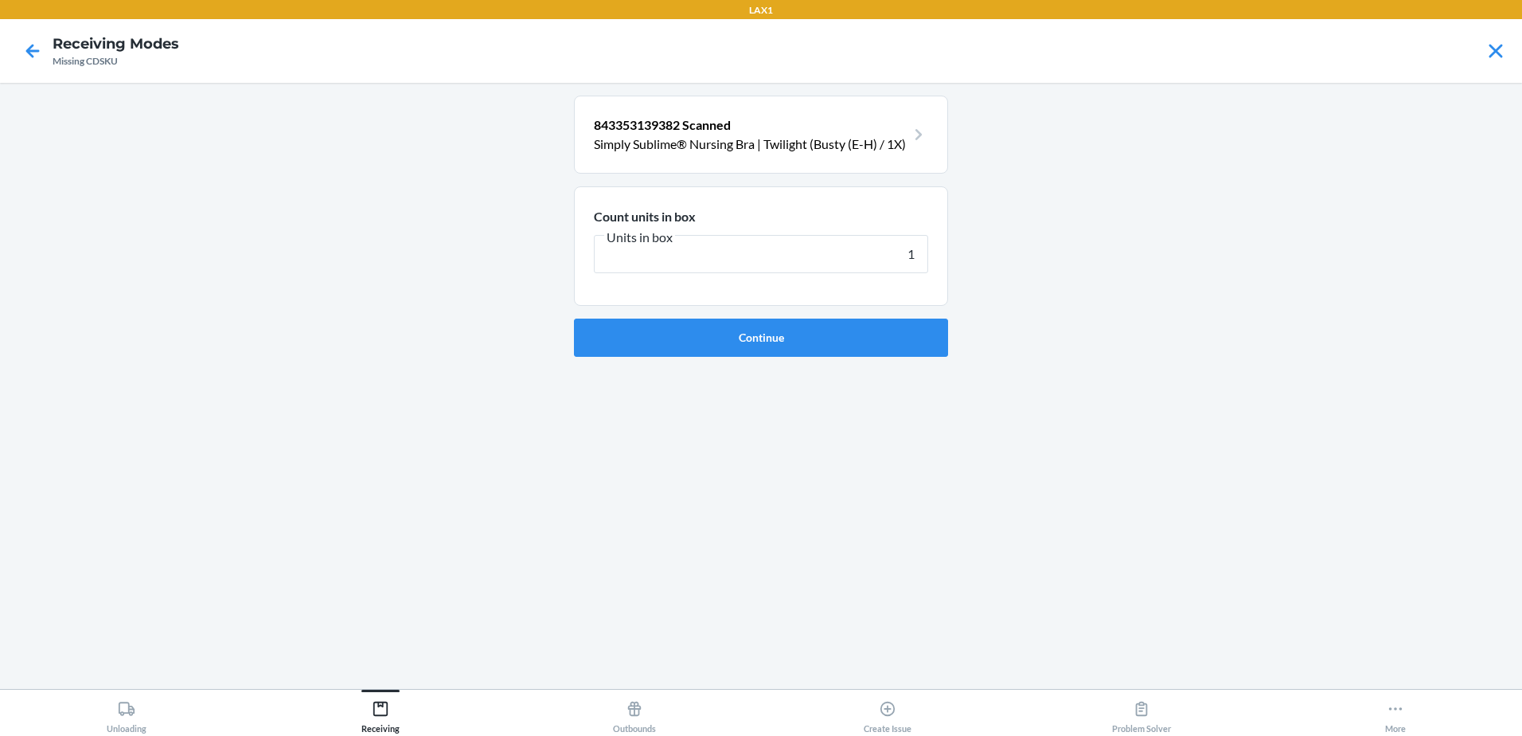
click button "Continue" at bounding box center [761, 337] width 374 height 38
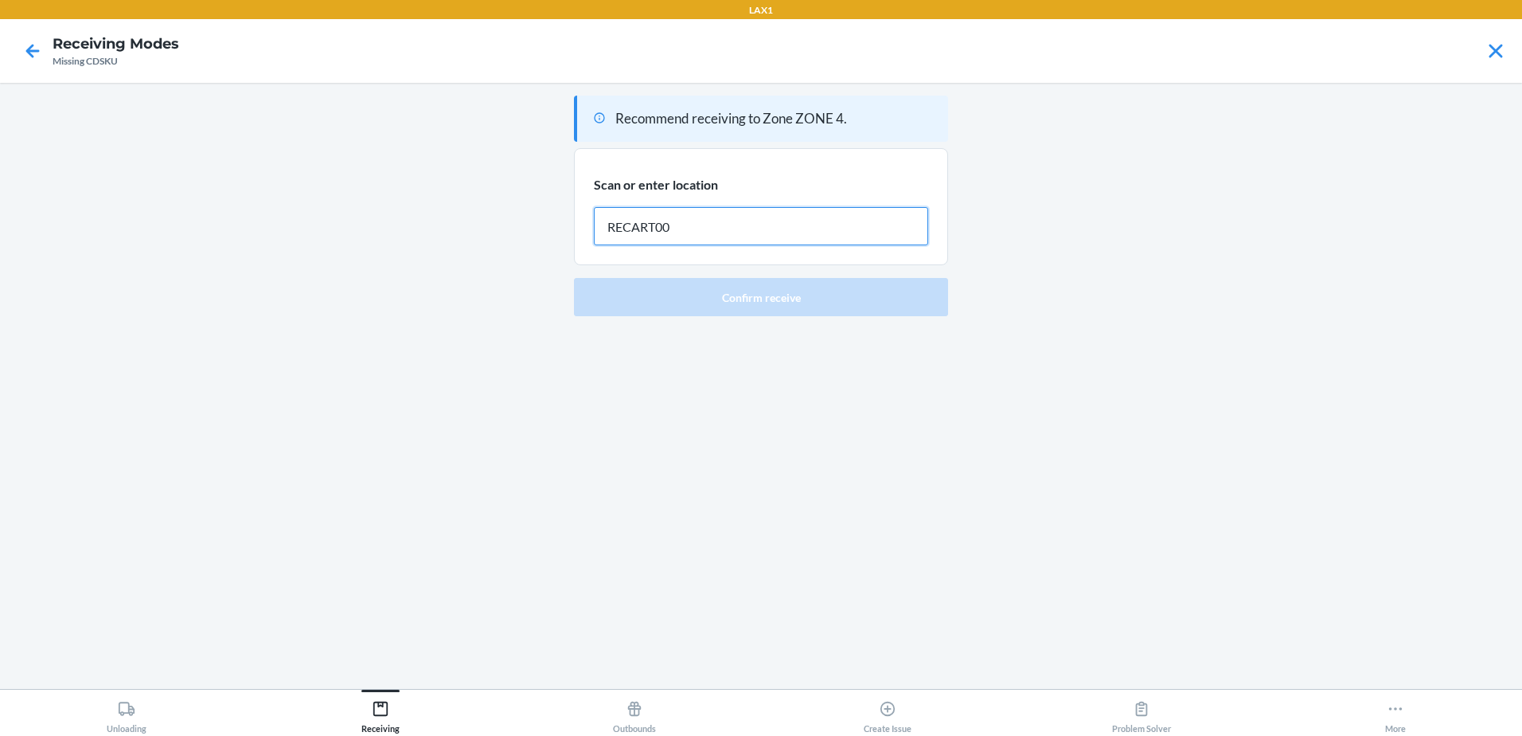
type input "RECART004"
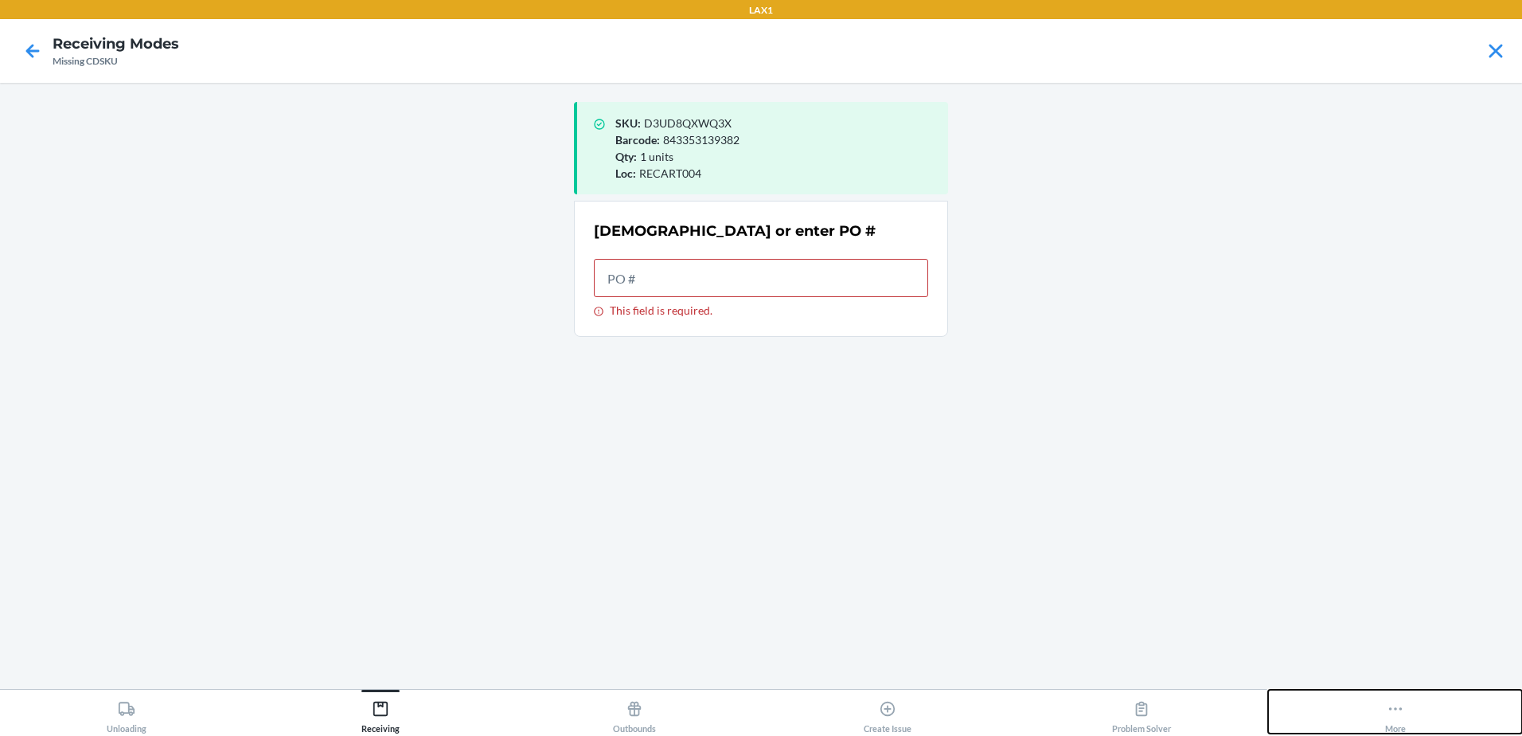
click at [1390, 719] on div "More" at bounding box center [1395, 713] width 21 height 40
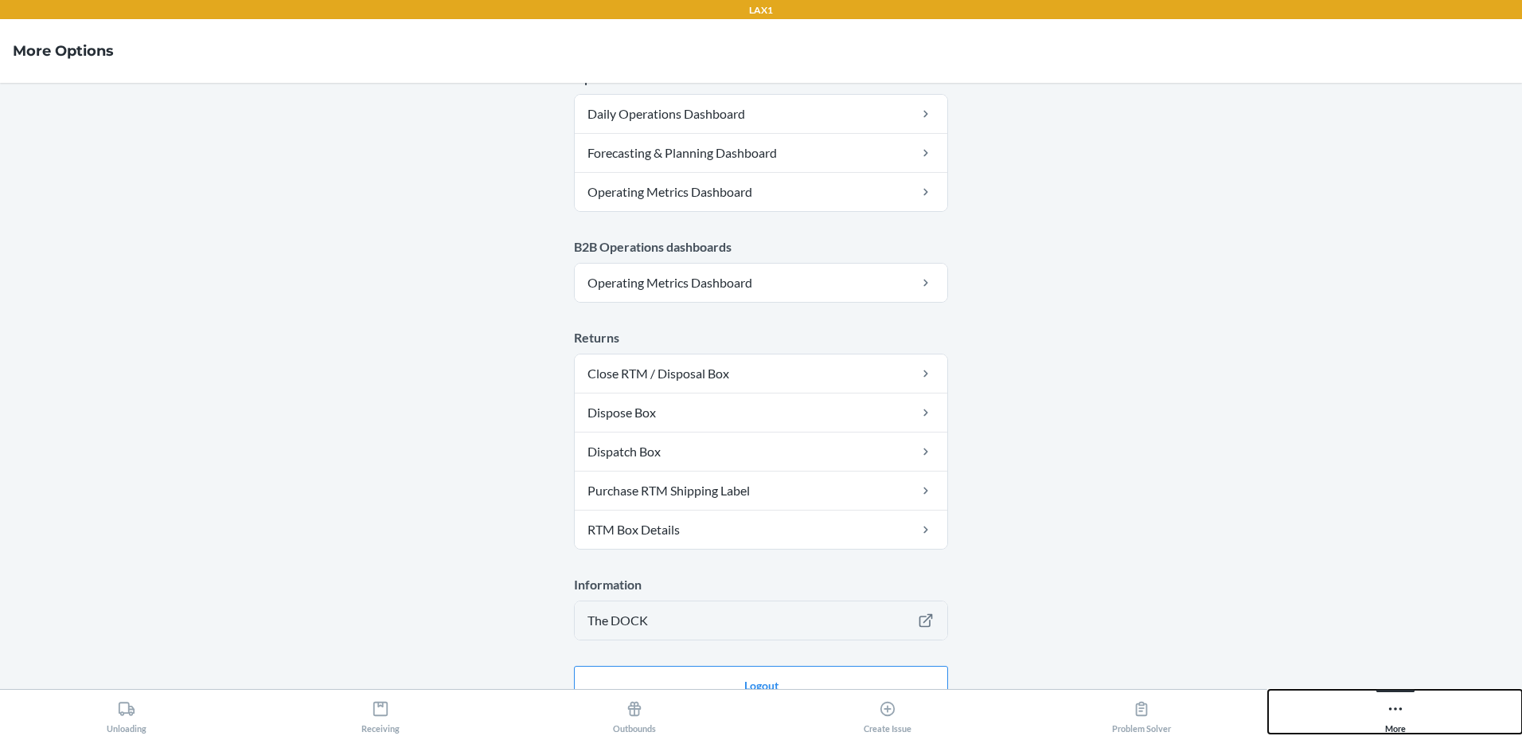
scroll to position [795, 0]
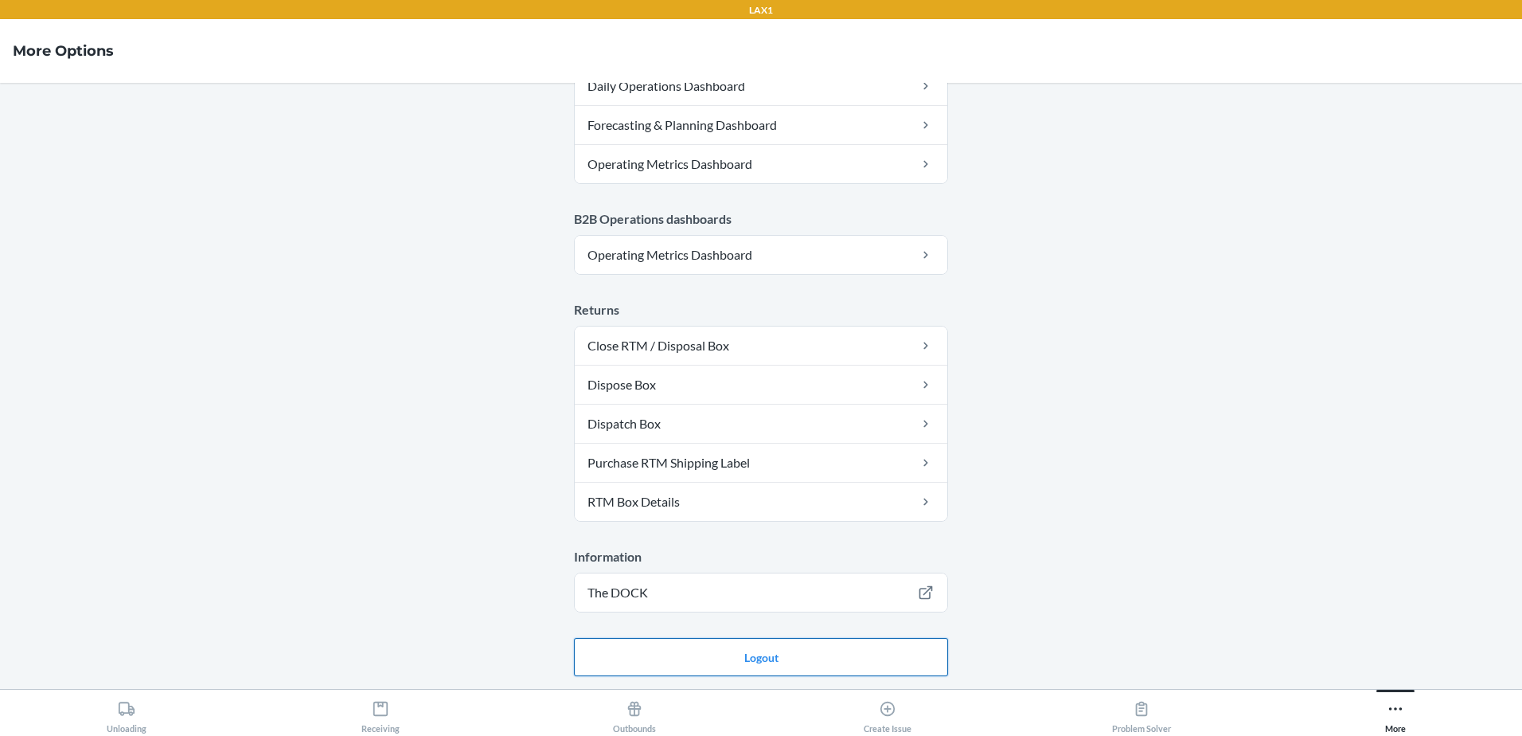
click at [856, 659] on button "Logout" at bounding box center [761, 657] width 374 height 38
